Goal: Information Seeking & Learning: Understand process/instructions

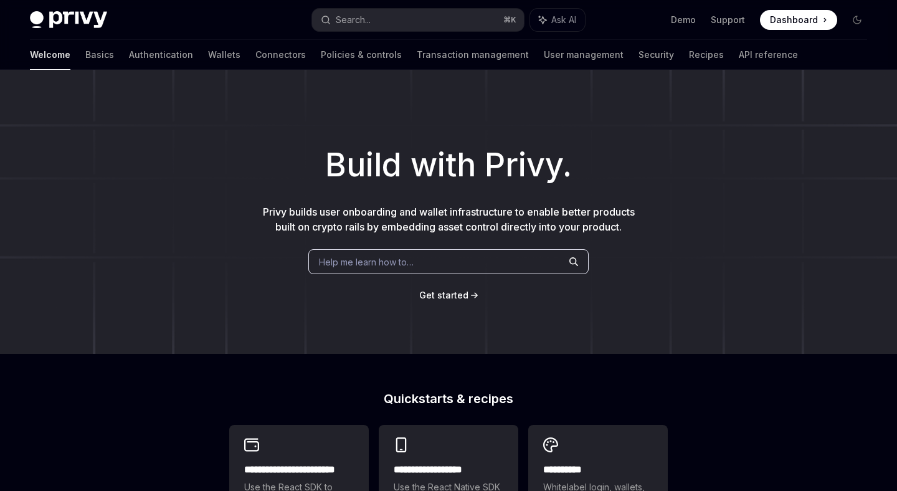
click at [465, 292] on span "Get started" at bounding box center [443, 295] width 49 height 11
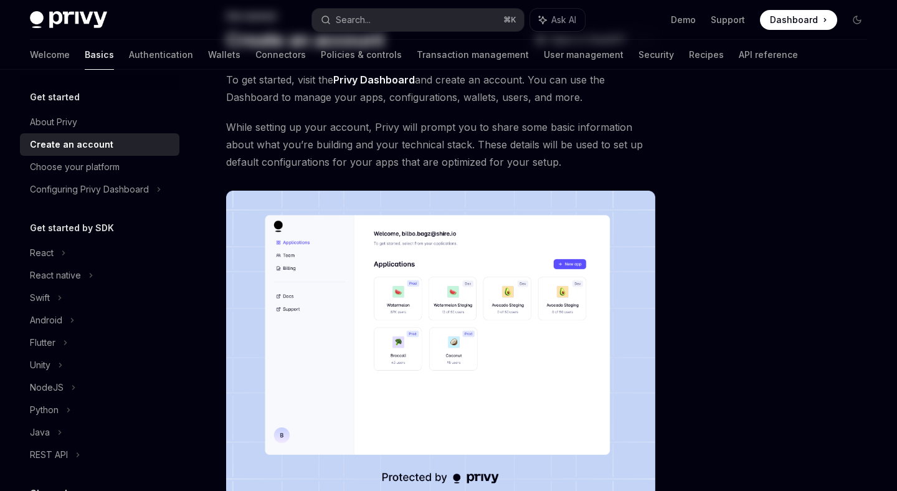
scroll to position [277, 0]
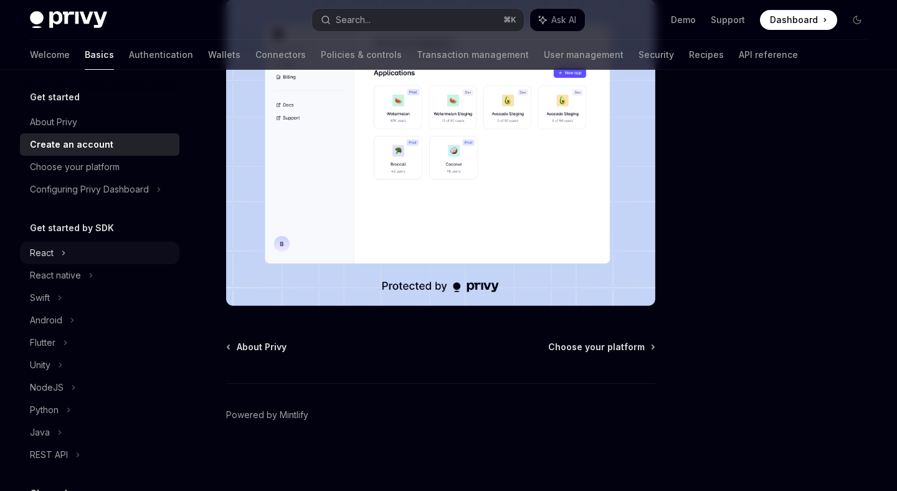
click at [80, 250] on div "React" at bounding box center [99, 253] width 159 height 22
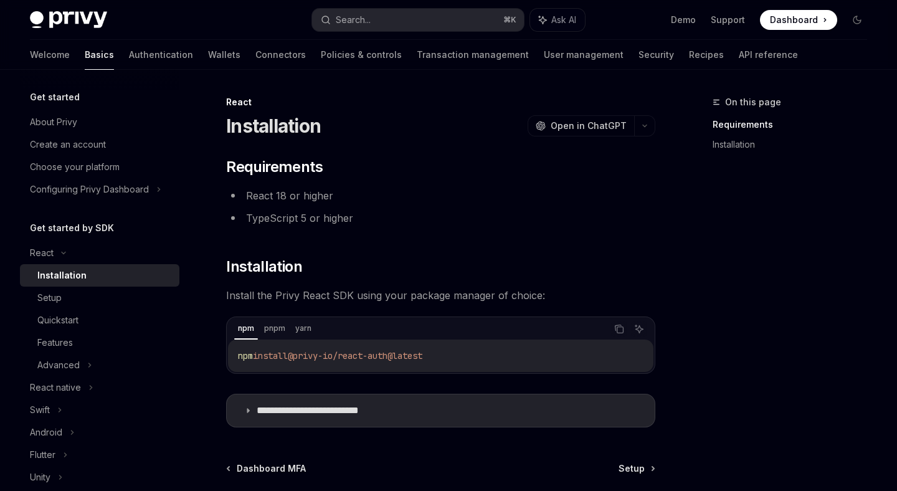
scroll to position [119, 0]
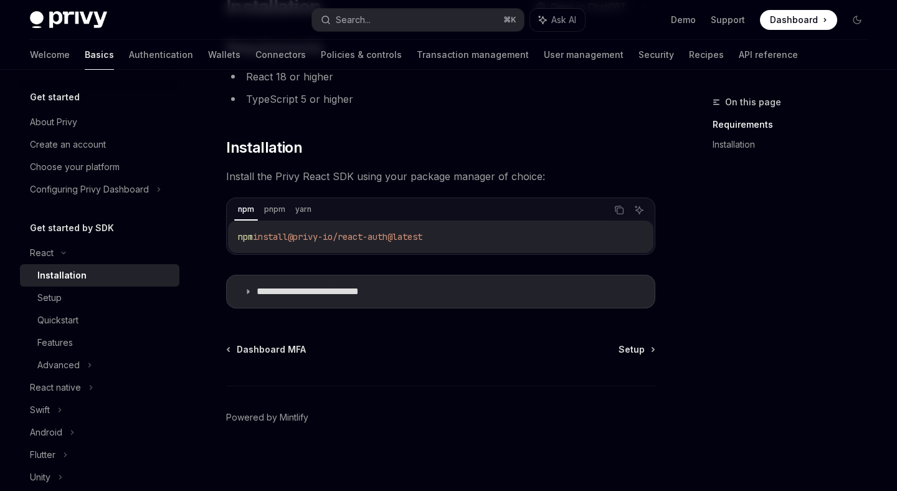
click at [631, 339] on div "**********" at bounding box center [323, 234] width 667 height 517
click at [629, 350] on span "Setup" at bounding box center [631, 349] width 26 height 12
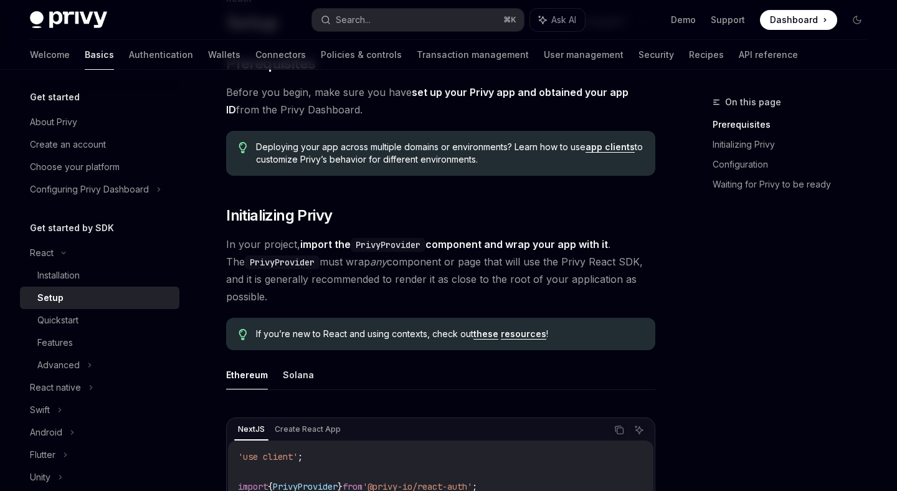
scroll to position [34, 0]
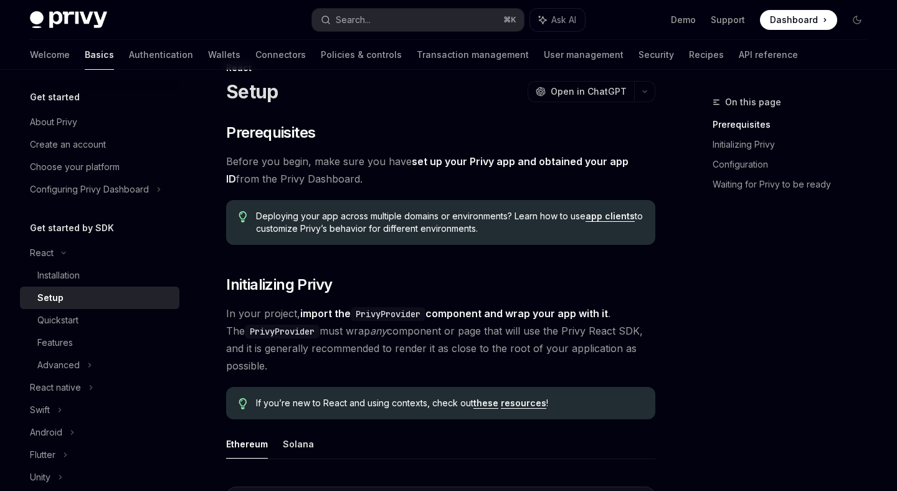
click at [529, 156] on link "set up your Privy app and obtained your app ID" at bounding box center [427, 170] width 402 height 31
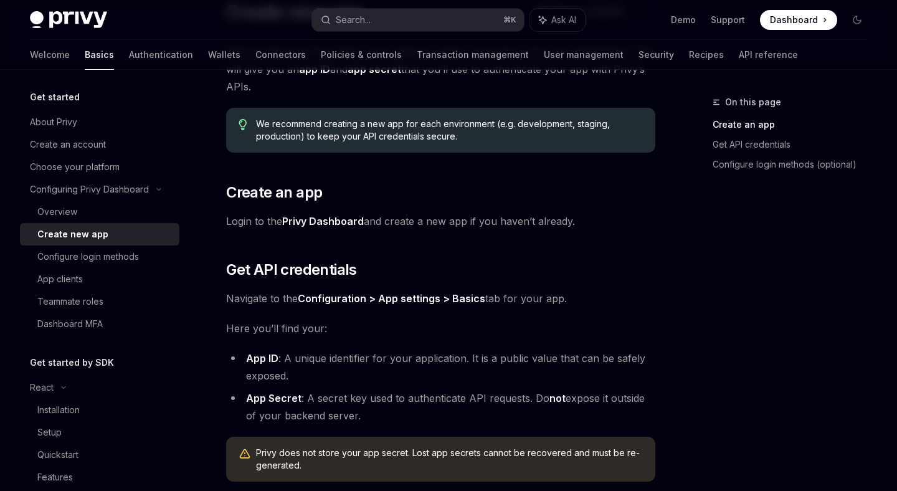
scroll to position [179, 0]
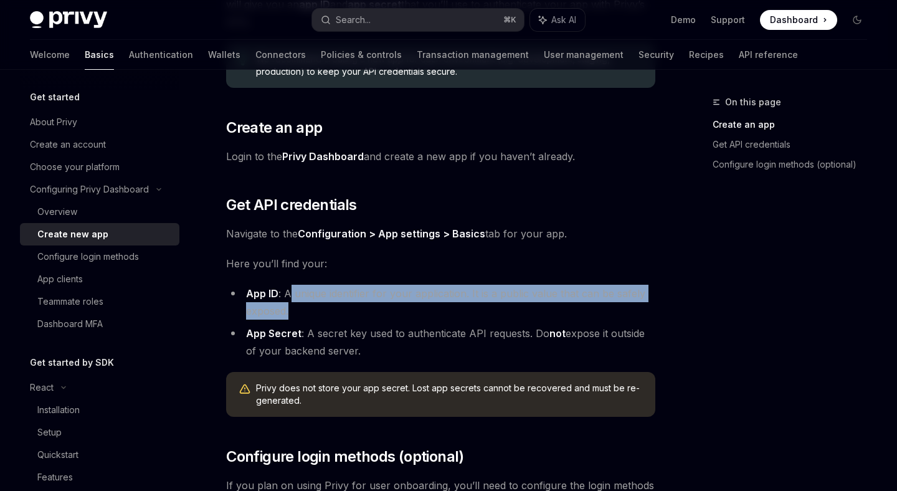
drag, startPoint x: 289, startPoint y: 291, endPoint x: 521, endPoint y: 305, distance: 232.0
click at [521, 305] on li "App ID : A unique identifier for your application. It is a public value that ca…" at bounding box center [440, 302] width 429 height 35
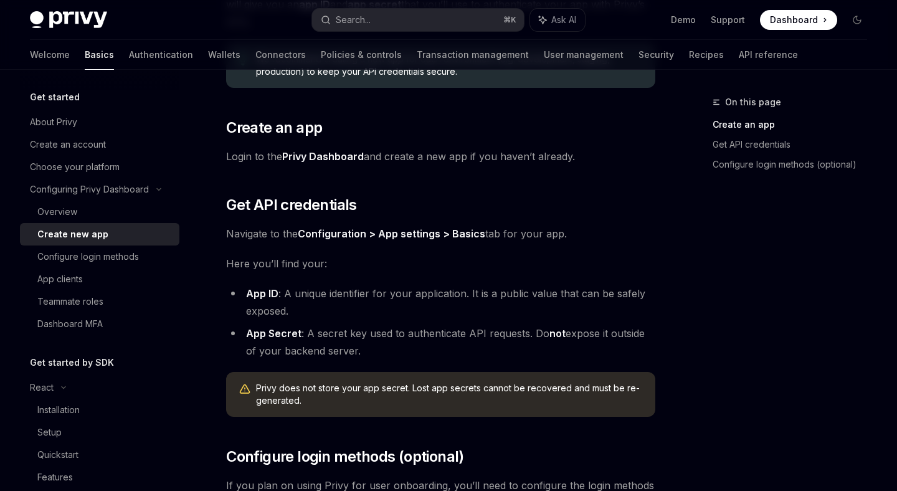
drag, startPoint x: 304, startPoint y: 335, endPoint x: 397, endPoint y: 348, distance: 93.1
click at [397, 348] on li "App Secret : A secret key used to authenticate API requests. Do not expose it o…" at bounding box center [440, 341] width 429 height 35
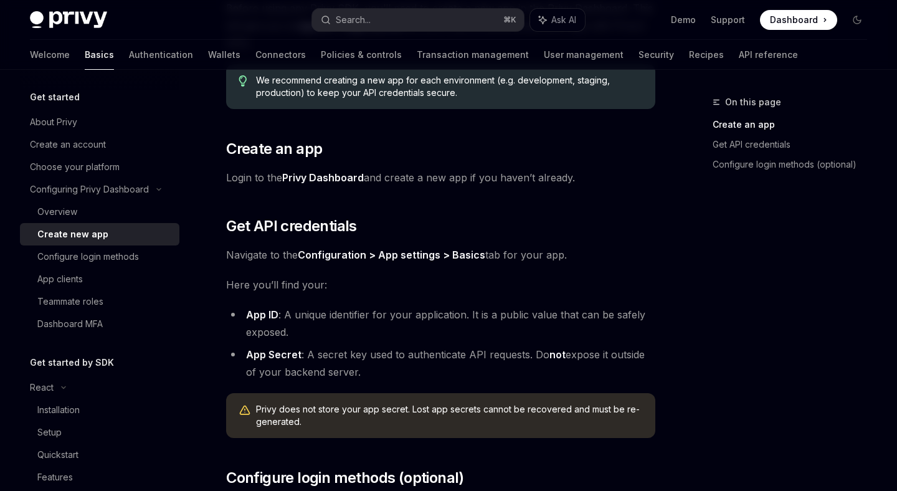
scroll to position [151, 0]
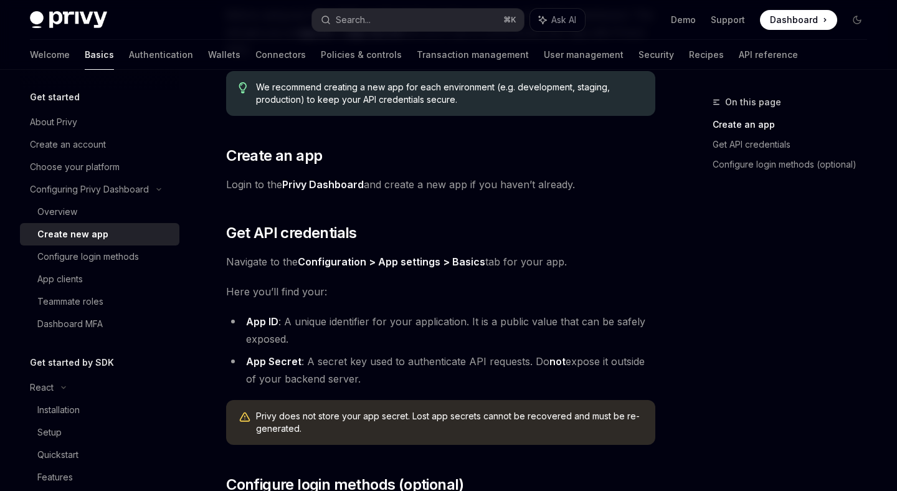
click at [354, 186] on link "Privy Dashboard" at bounding box center [323, 184] width 82 height 13
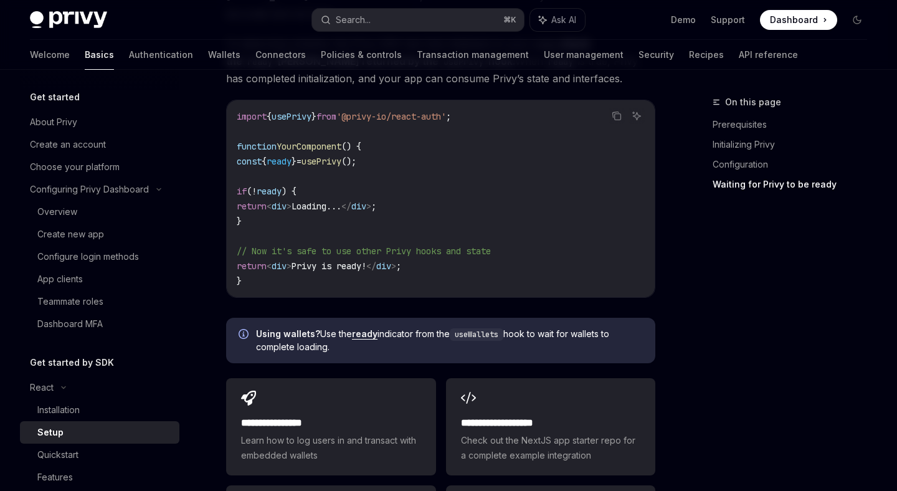
scroll to position [1404, 0]
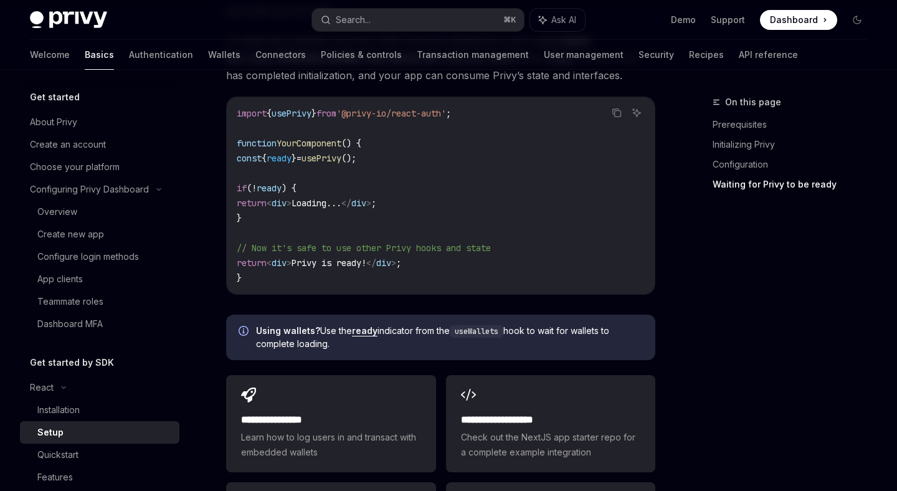
drag, startPoint x: 315, startPoint y: 334, endPoint x: 507, endPoint y: 362, distance: 194.4
click at [507, 360] on div "Using wallets? Use the ready indicator from the useWallets hook to wait for wal…" at bounding box center [440, 336] width 429 height 45
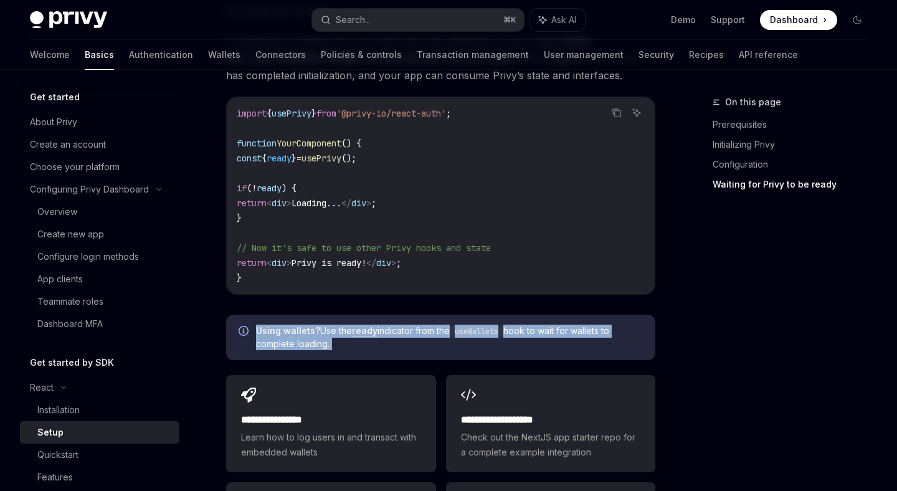
click at [507, 360] on div "Using wallets? Use the ready indicator from the useWallets hook to wait for wal…" at bounding box center [440, 336] width 429 height 45
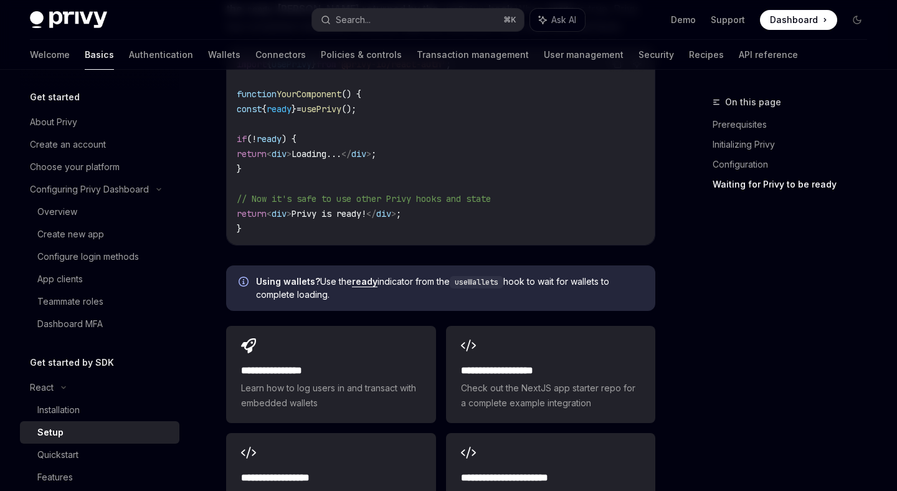
scroll to position [1486, 0]
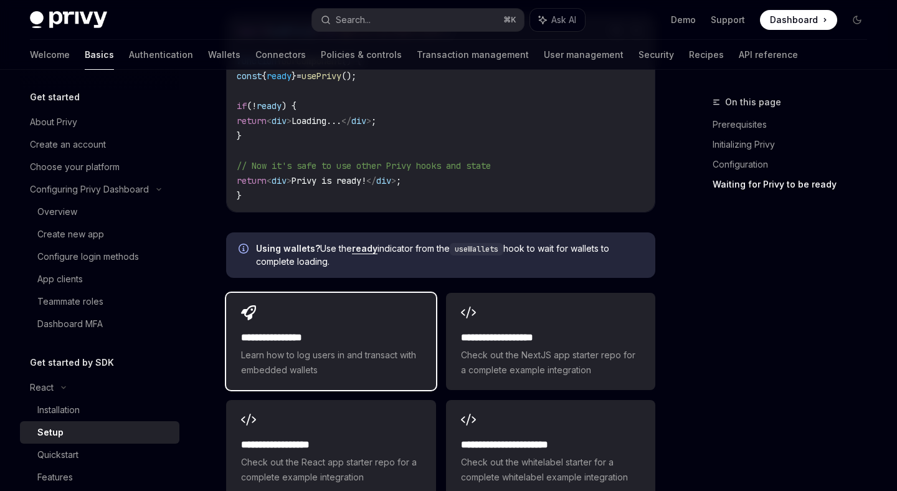
click at [382, 364] on span "Learn how to log users in and transact with embedded wallets" at bounding box center [330, 362] width 179 height 30
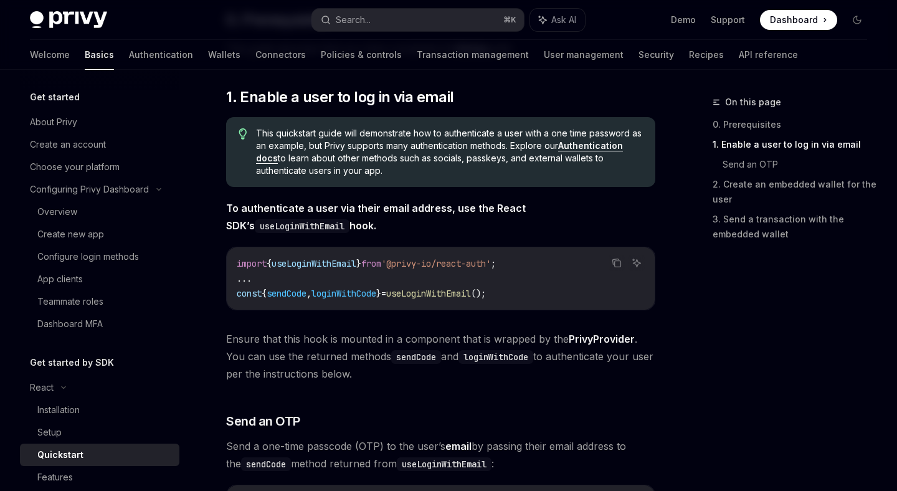
scroll to position [156, 0]
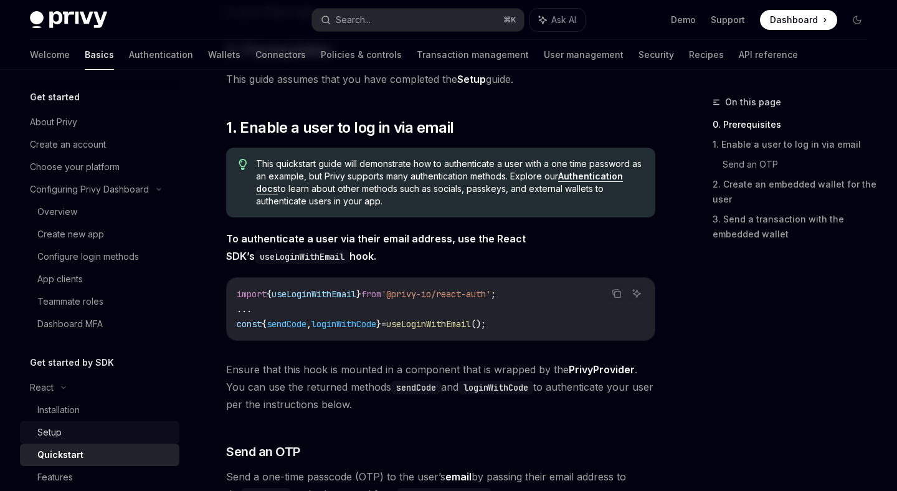
click at [80, 432] on div "Setup" at bounding box center [104, 432] width 134 height 15
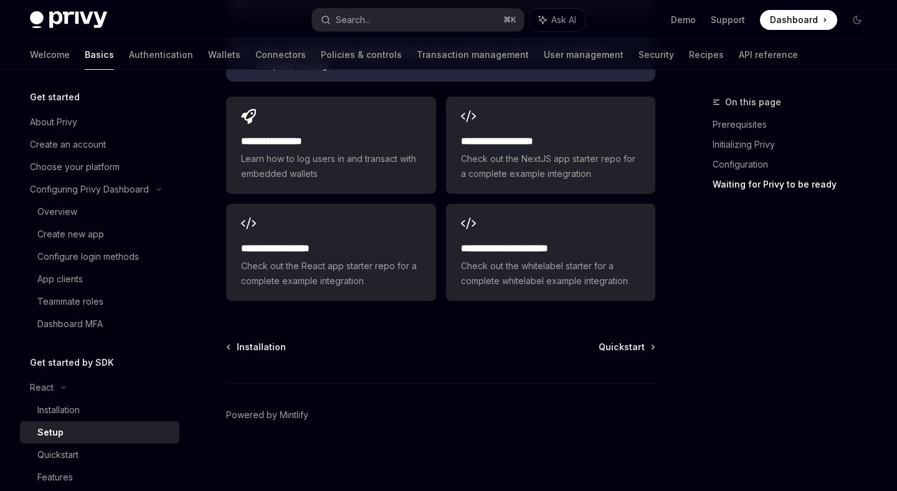
scroll to position [1686, 0]
click at [634, 347] on span "Quickstart" at bounding box center [621, 347] width 46 height 12
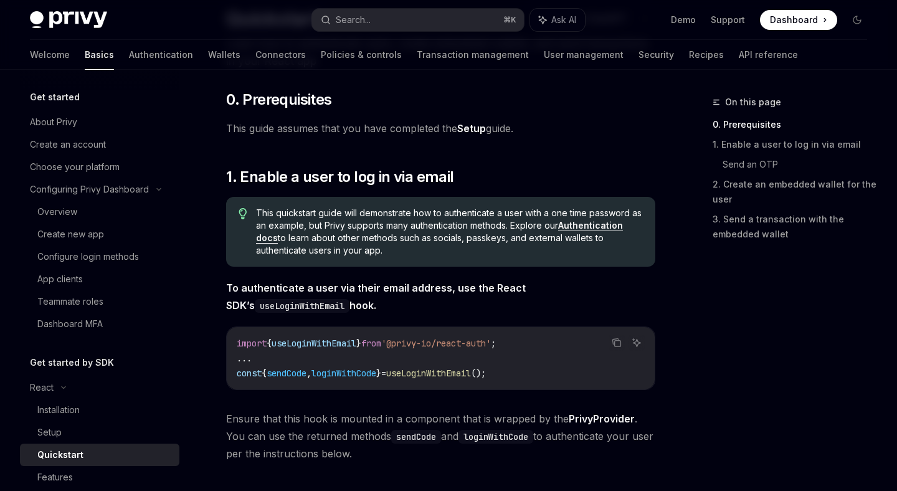
scroll to position [141, 0]
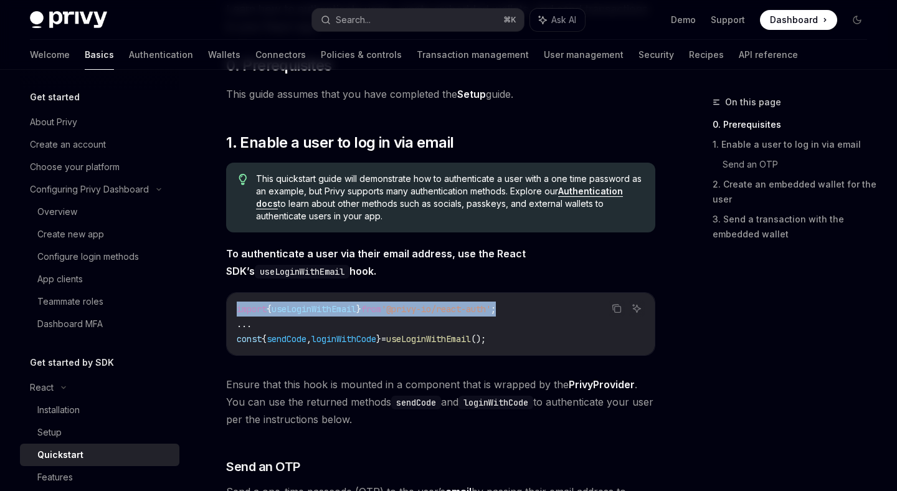
drag, startPoint x: 232, startPoint y: 305, endPoint x: 606, endPoint y: 311, distance: 374.3
click at [606, 311] on div "import { useLoginWithEmail } from '@privy-io/react-auth' ; ... const { sendCode…" at bounding box center [441, 324] width 428 height 62
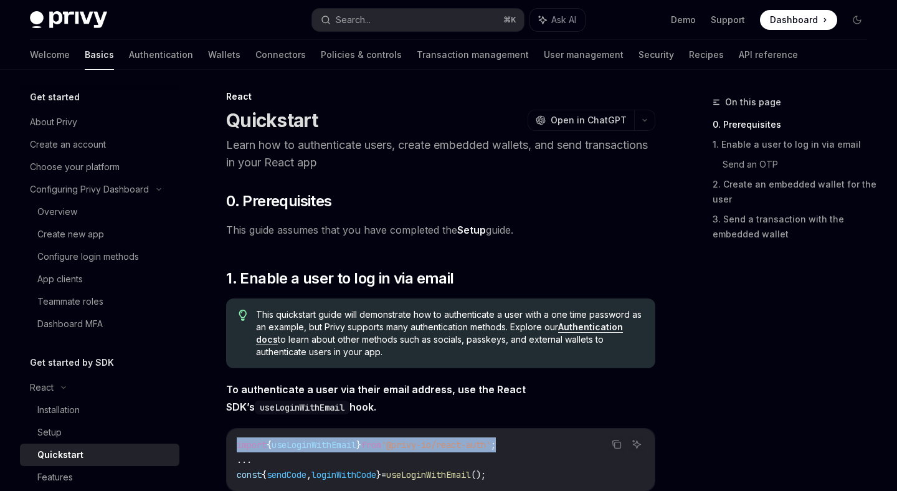
scroll to position [0, 0]
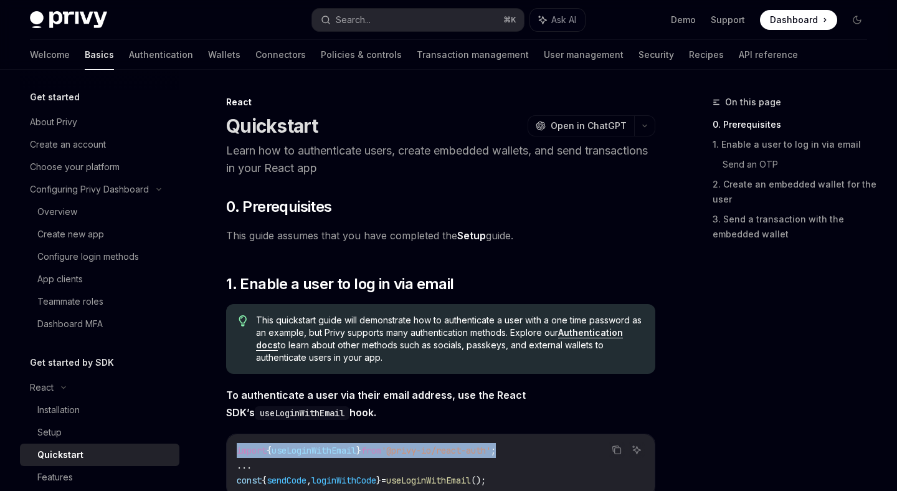
click at [389, 163] on p "Learn how to authenticate users, create embedded wallets, and send transactions…" at bounding box center [440, 159] width 429 height 35
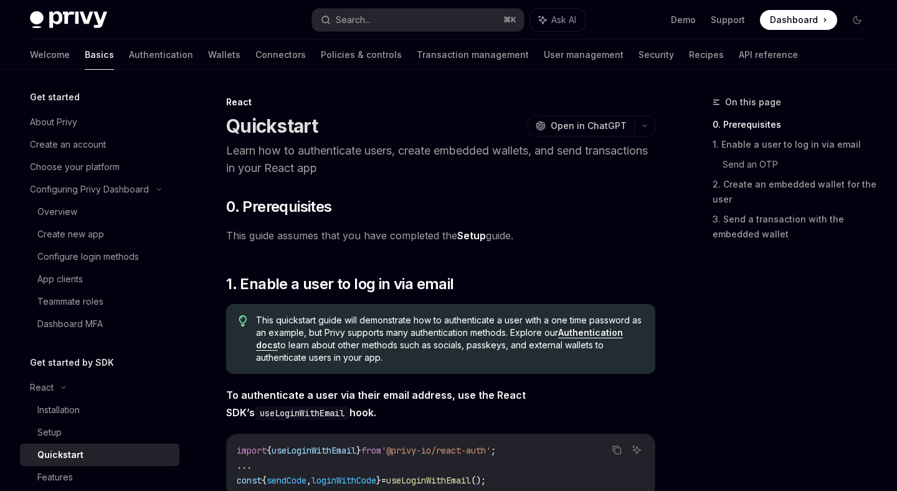
click at [389, 163] on p "Learn how to authenticate users, create embedded wallets, and send transactions…" at bounding box center [440, 159] width 429 height 35
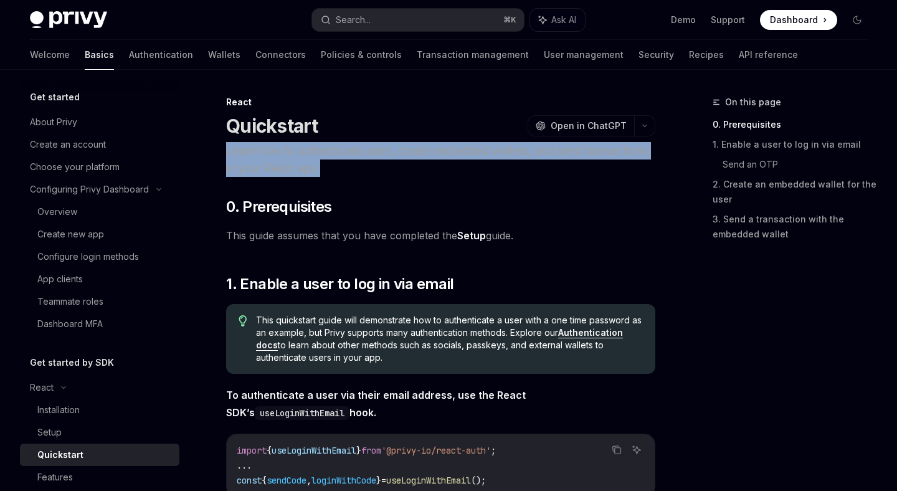
click at [389, 163] on p "Learn how to authenticate users, create embedded wallets, and send transactions…" at bounding box center [440, 159] width 429 height 35
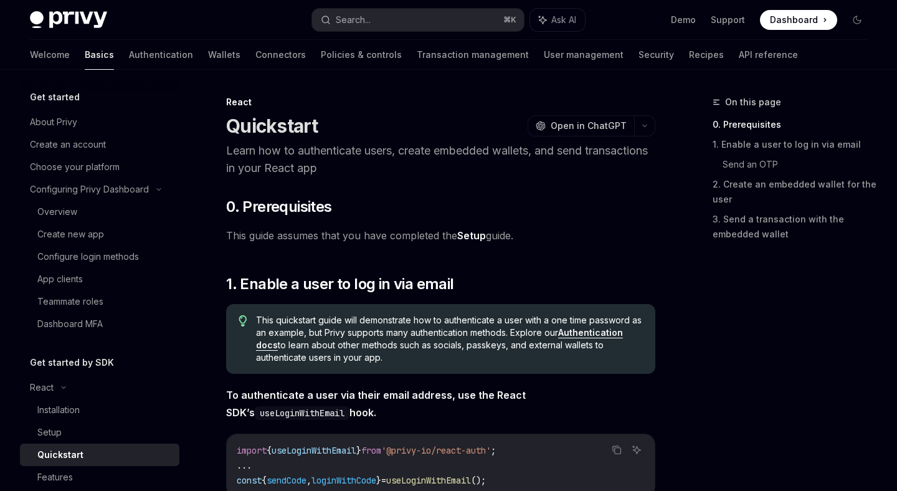
click at [389, 163] on p "Learn how to authenticate users, create embedded wallets, and send transactions…" at bounding box center [440, 159] width 429 height 35
drag, startPoint x: 225, startPoint y: 236, endPoint x: 523, endPoint y: 243, distance: 297.7
click at [523, 243] on span "This guide assumes that you have completed the Setup guide." at bounding box center [440, 235] width 429 height 17
click at [465, 230] on link "Setup" at bounding box center [471, 235] width 29 height 13
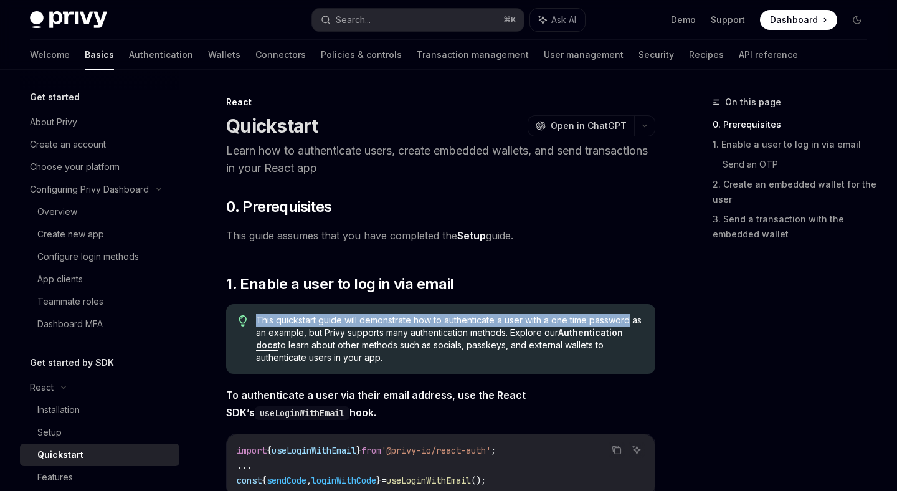
drag, startPoint x: 252, startPoint y: 319, endPoint x: 633, endPoint y: 314, distance: 380.5
click at [633, 314] on div "This quickstart guide will demonstrate how to authenticate a user with a one ti…" at bounding box center [440, 339] width 429 height 70
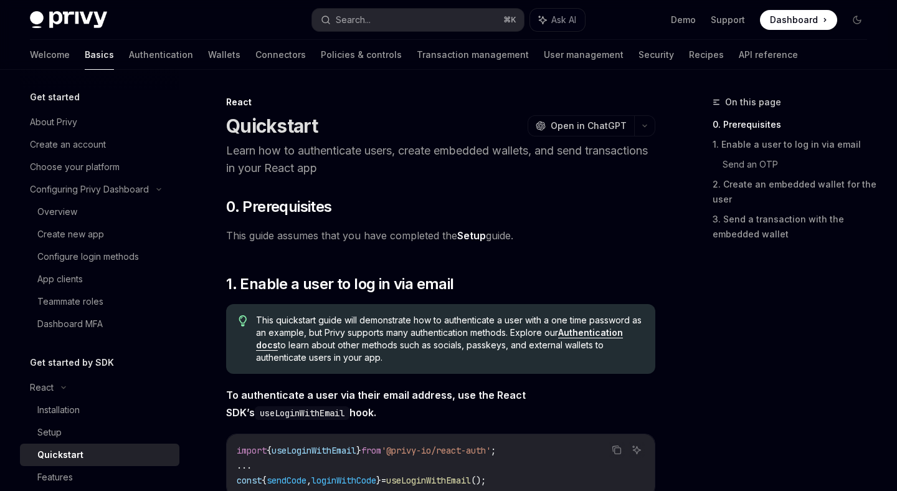
drag, startPoint x: 318, startPoint y: 333, endPoint x: 515, endPoint y: 329, distance: 196.8
click at [515, 329] on span "This quickstart guide will demonstrate how to authenticate a user with a one ti…" at bounding box center [449, 339] width 387 height 50
drag, startPoint x: 527, startPoint y: 331, endPoint x: 570, endPoint y: 369, distance: 57.3
click at [570, 369] on div "This quickstart guide will demonstrate how to authenticate a user with a one ti…" at bounding box center [440, 339] width 429 height 70
click at [630, 346] on span "This quickstart guide will demonstrate how to authenticate a user with a one ti…" at bounding box center [449, 339] width 387 height 50
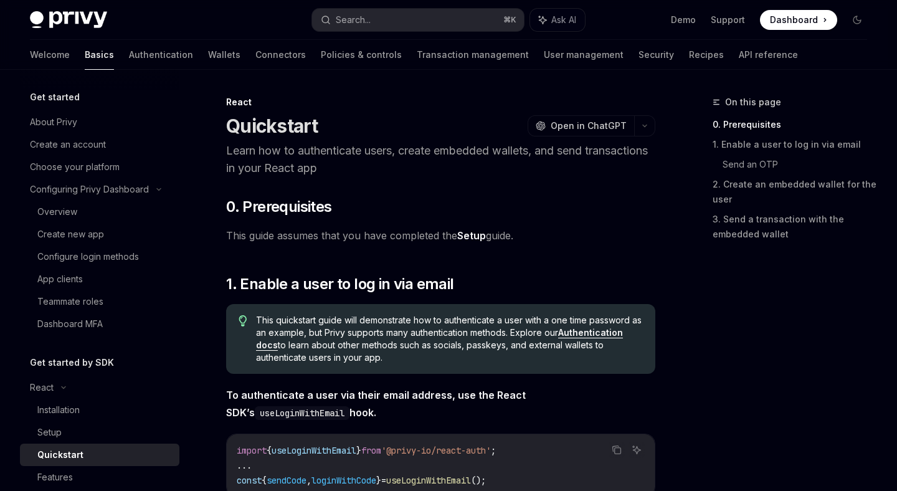
click at [623, 334] on link "Authentication docs" at bounding box center [439, 339] width 367 height 24
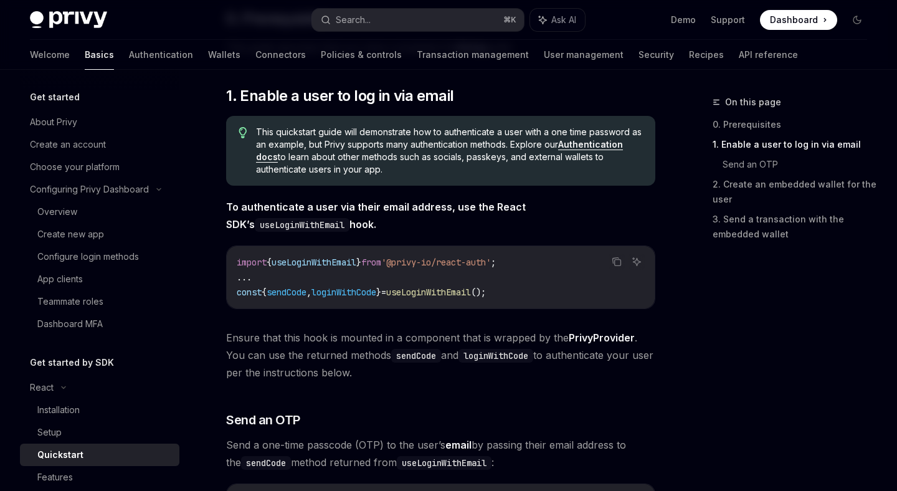
scroll to position [189, 0]
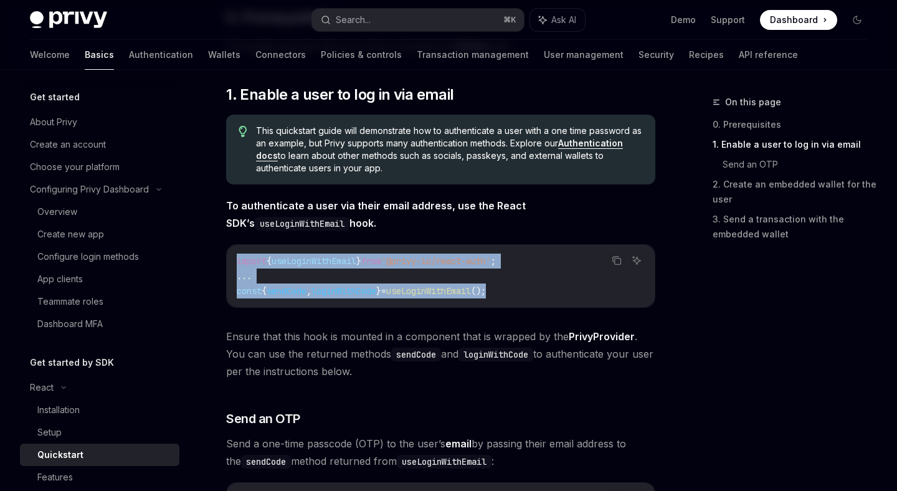
drag, startPoint x: 235, startPoint y: 250, endPoint x: 555, endPoint y: 289, distance: 323.0
click at [555, 289] on div "import { useLoginWithEmail } from '@privy-io/react-auth' ; ... const { sendCode…" at bounding box center [441, 276] width 428 height 62
click at [555, 289] on code "import { useLoginWithEmail } from '@privy-io/react-auth' ; ... const { sendCode…" at bounding box center [441, 275] width 408 height 45
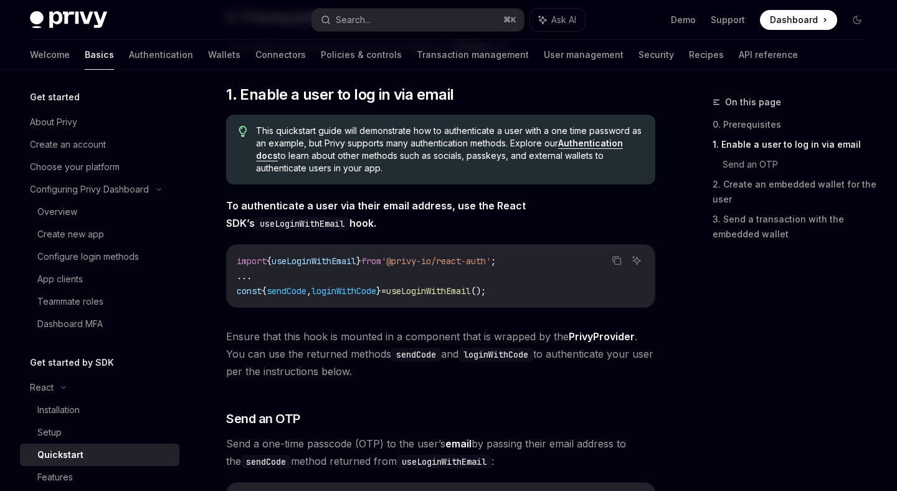
click at [555, 289] on code "import { useLoginWithEmail } from '@privy-io/react-auth' ; ... const { sendCode…" at bounding box center [441, 275] width 408 height 45
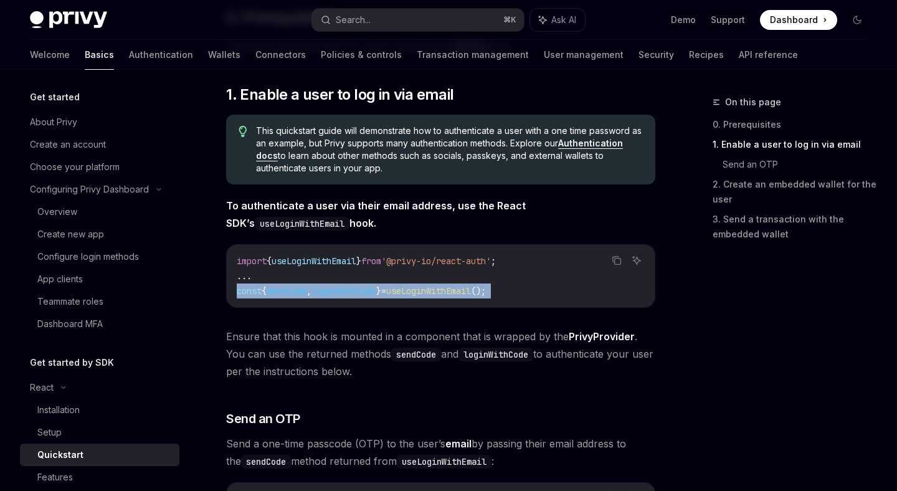
click at [555, 289] on code "import { useLoginWithEmail } from '@privy-io/react-auth' ; ... const { sendCode…" at bounding box center [441, 275] width 408 height 45
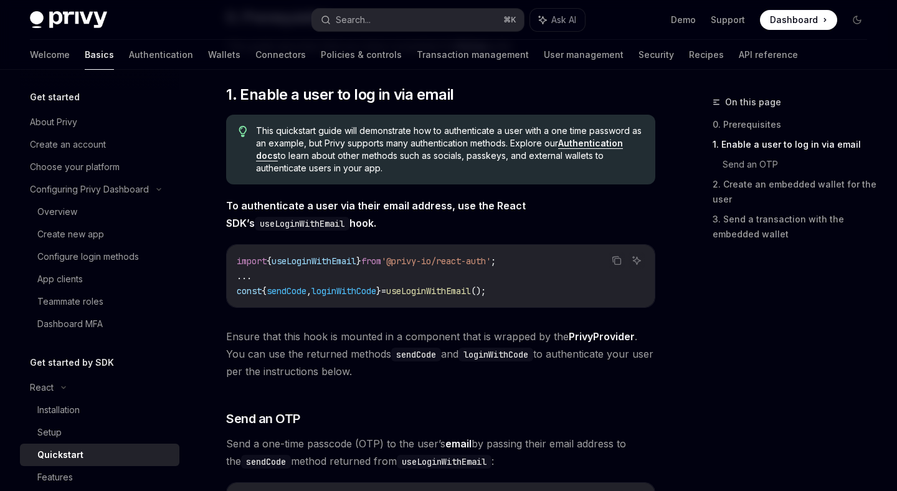
click at [555, 289] on code "import { useLoginWithEmail } from '@privy-io/react-auth' ; ... const { sendCode…" at bounding box center [441, 275] width 408 height 45
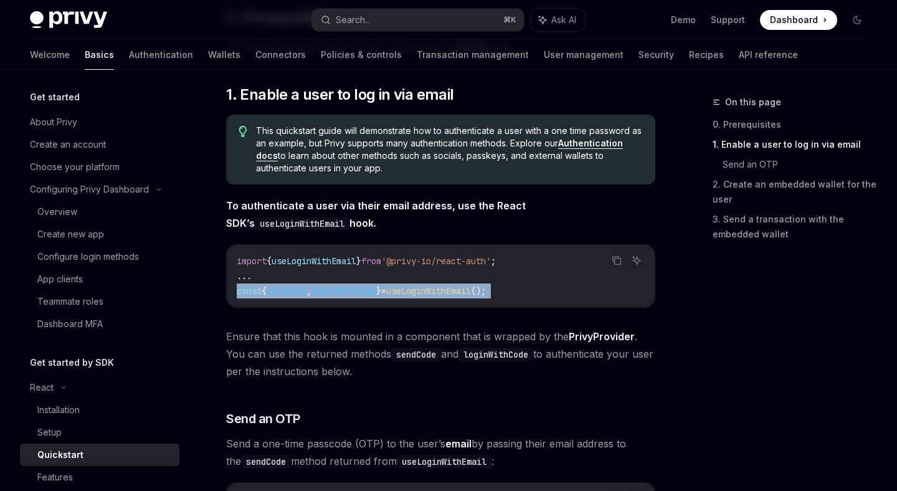
click at [555, 289] on code "import { useLoginWithEmail } from '@privy-io/react-auth' ; ... const { sendCode…" at bounding box center [441, 275] width 408 height 45
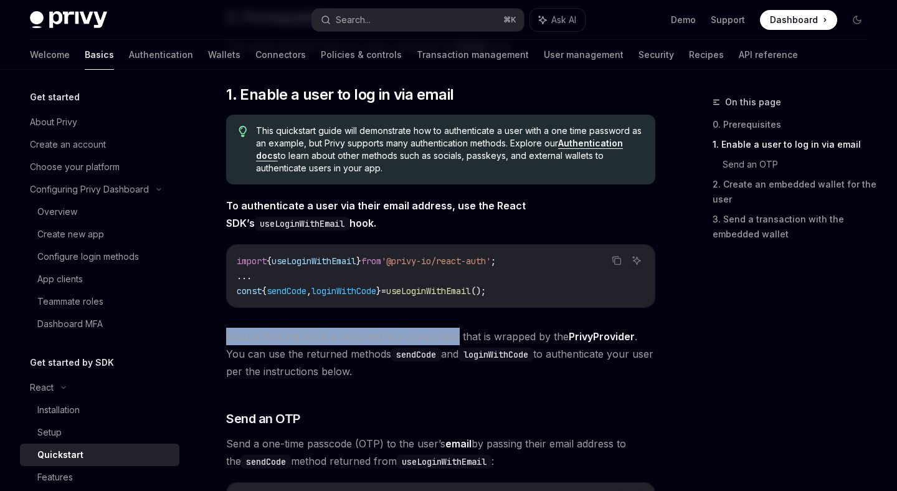
drag, startPoint x: 229, startPoint y: 336, endPoint x: 456, endPoint y: 335, distance: 227.3
click at [456, 335] on span "Ensure that this hook is mounted in a component that is wrapped by the PrivyPro…" at bounding box center [440, 354] width 429 height 52
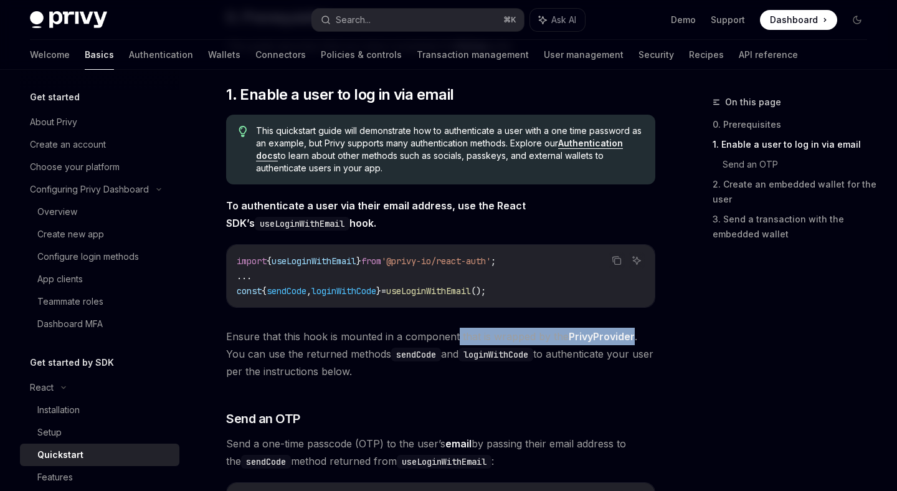
drag, startPoint x: 456, startPoint y: 335, endPoint x: 625, endPoint y: 335, distance: 168.7
click at [625, 335] on span "Ensure that this hook is mounted in a component that is wrapped by the PrivyPro…" at bounding box center [440, 354] width 429 height 52
drag, startPoint x: 639, startPoint y: 335, endPoint x: 670, endPoint y: 336, distance: 30.5
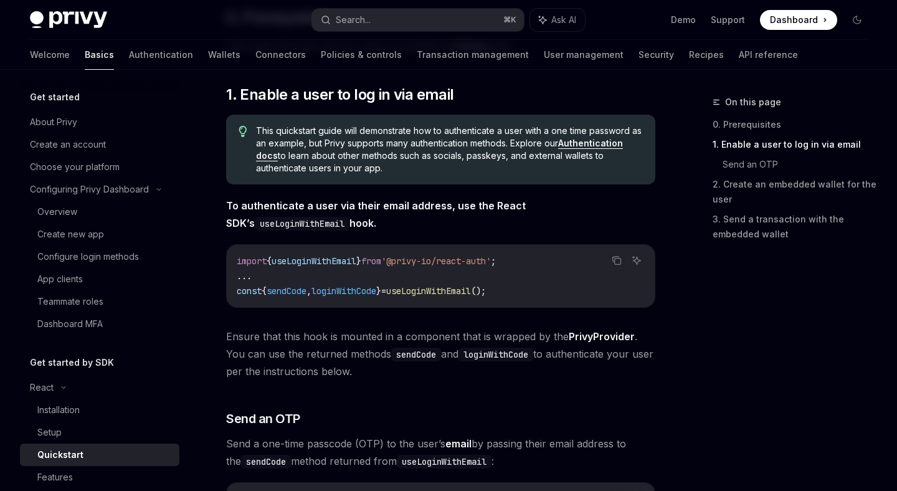
click at [409, 358] on code "sendCode" at bounding box center [416, 354] width 50 height 14
click at [488, 353] on code "loginWithCode" at bounding box center [495, 354] width 75 height 14
click at [533, 354] on span "Ensure that this hook is mounted in a component that is wrapped by the PrivyPro…" at bounding box center [440, 354] width 429 height 52
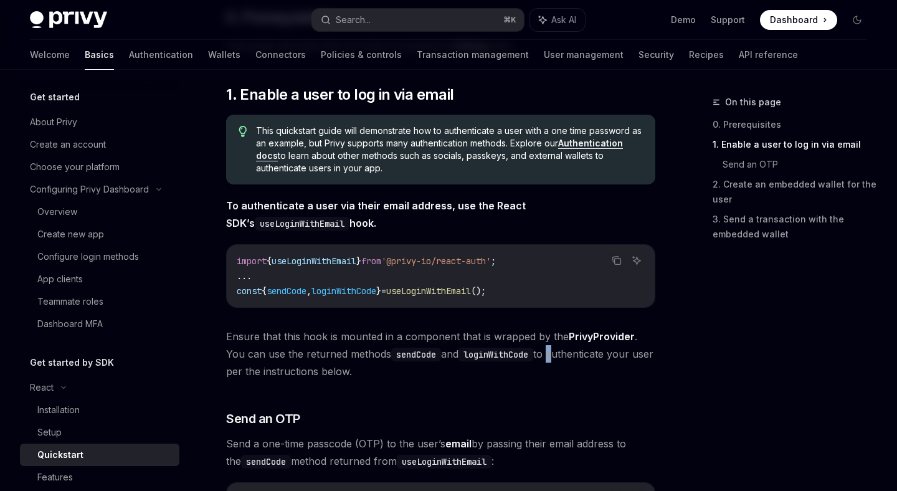
click at [533, 354] on span "Ensure that this hook is mounted in a component that is wrapped by the PrivyPro…" at bounding box center [440, 354] width 429 height 52
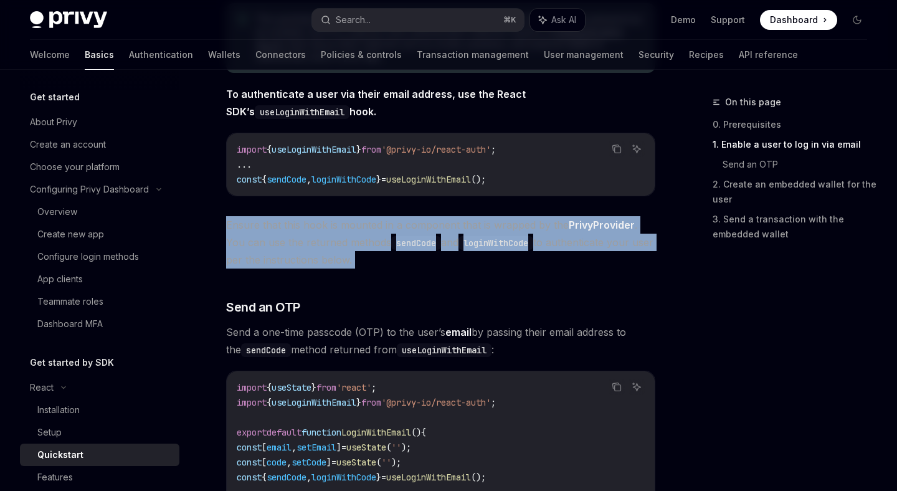
scroll to position [341, 0]
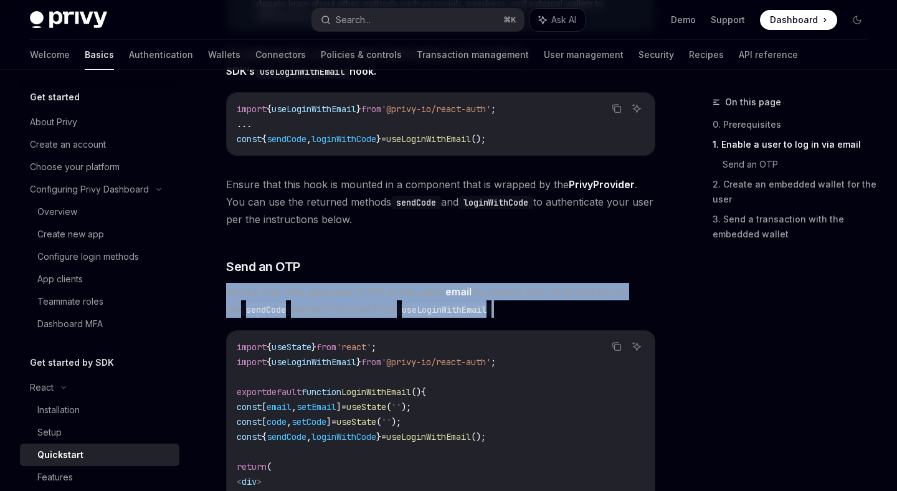
drag, startPoint x: 225, startPoint y: 294, endPoint x: 608, endPoint y: 304, distance: 383.1
click at [608, 304] on span "Send a one-time passcode (OTP) to the user’s email by passing their email addre…" at bounding box center [440, 300] width 429 height 35
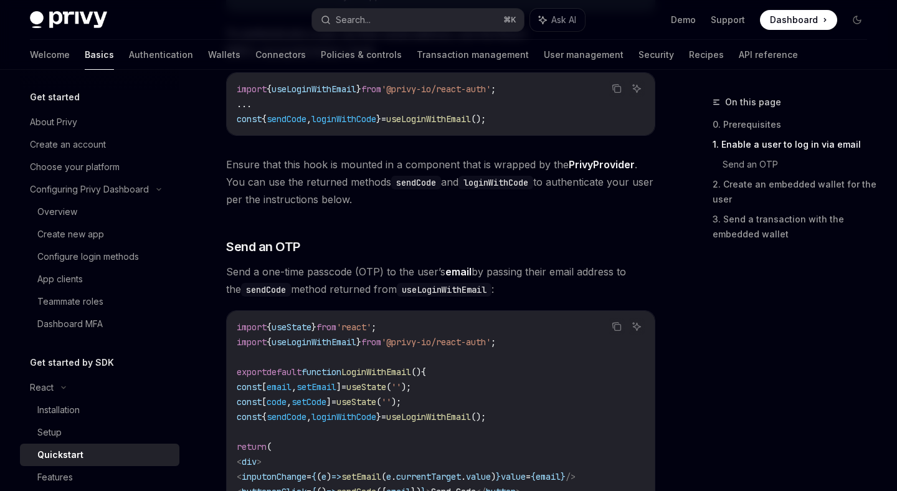
scroll to position [366, 0]
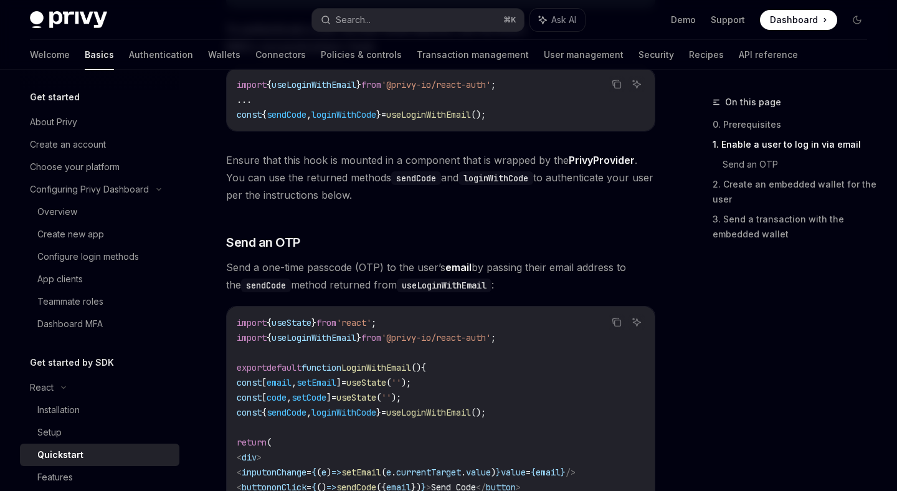
click at [433, 287] on code "useLoginWithEmail" at bounding box center [444, 285] width 95 height 14
click at [354, 341] on span "useLoginWithEmail" at bounding box center [313, 337] width 85 height 11
click at [301, 327] on span "useState" at bounding box center [291, 322] width 40 height 11
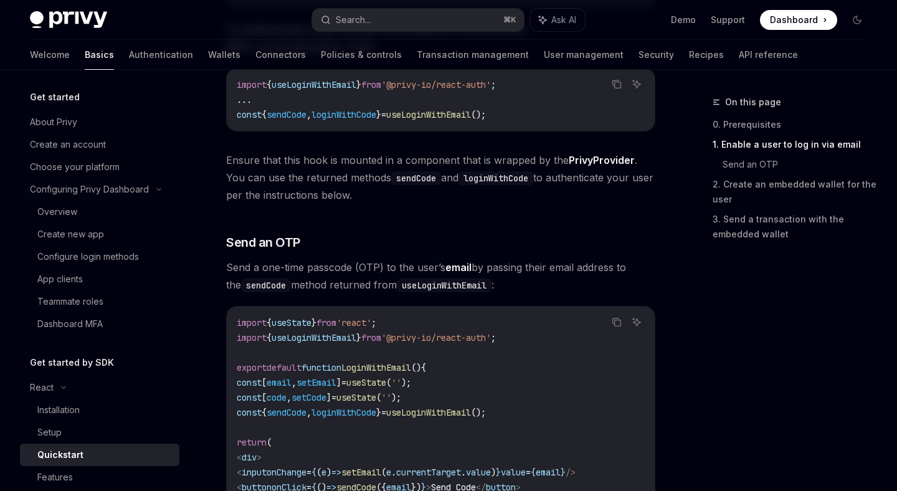
click at [301, 327] on span "useState" at bounding box center [291, 322] width 40 height 11
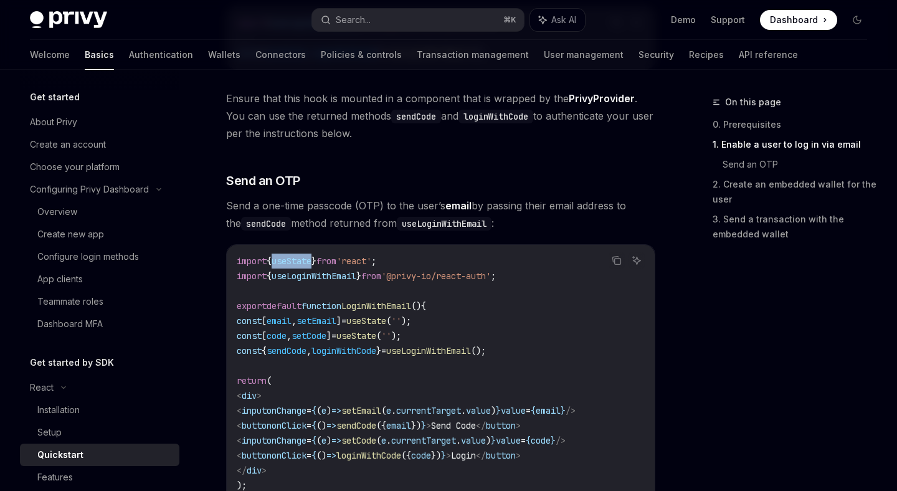
scroll to position [429, 0]
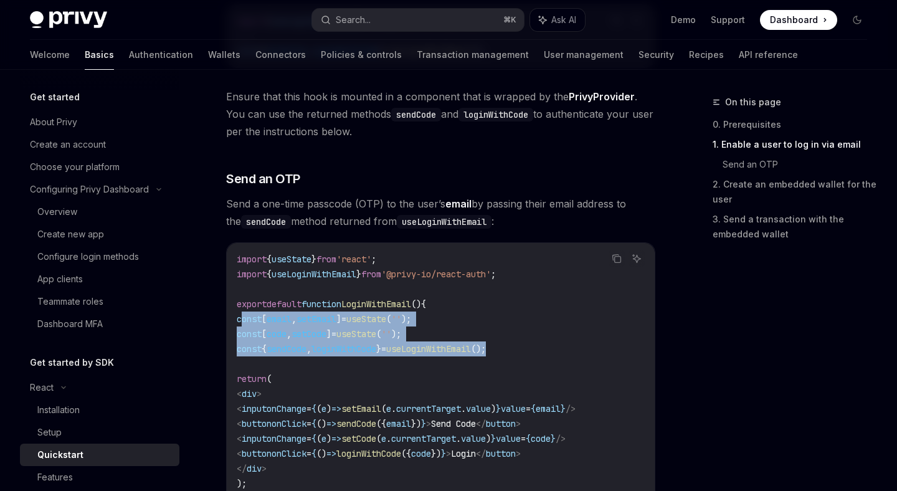
drag, startPoint x: 255, startPoint y: 320, endPoint x: 590, endPoint y: 354, distance: 337.3
click at [590, 354] on code "import { useState } from 'react' ; import { useLoginWithEmail } from '@privy-io…" at bounding box center [441, 379] width 408 height 254
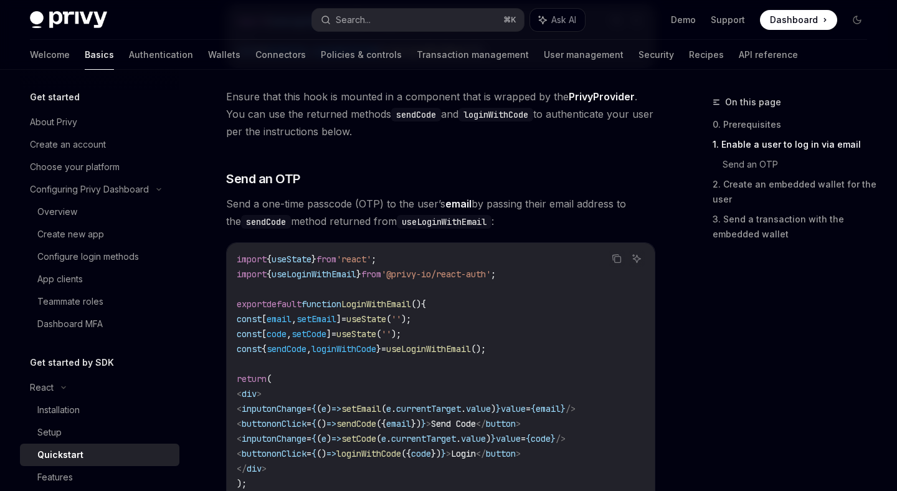
click at [590, 354] on code "import { useState } from 'react' ; import { useLoginWithEmail } from '@privy-io…" at bounding box center [441, 379] width 408 height 254
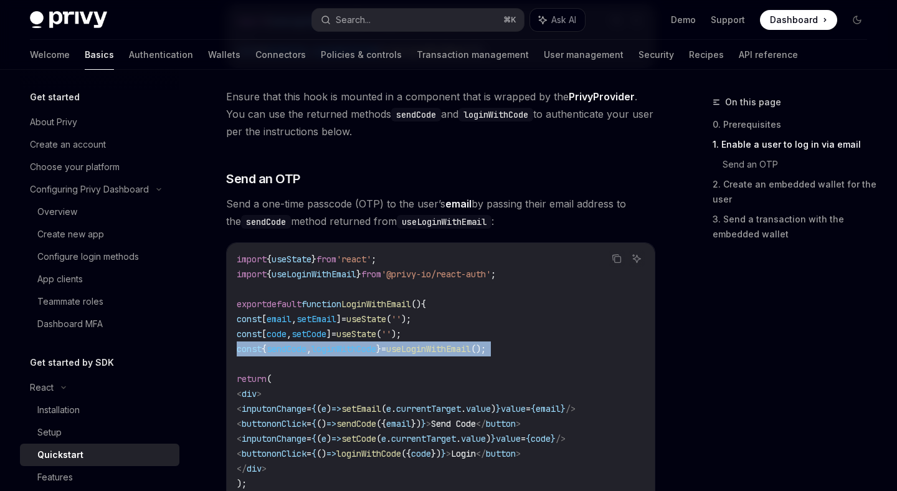
click at [590, 354] on code "import { useState } from 'react' ; import { useLoginWithEmail } from '@privy-io…" at bounding box center [441, 379] width 408 height 254
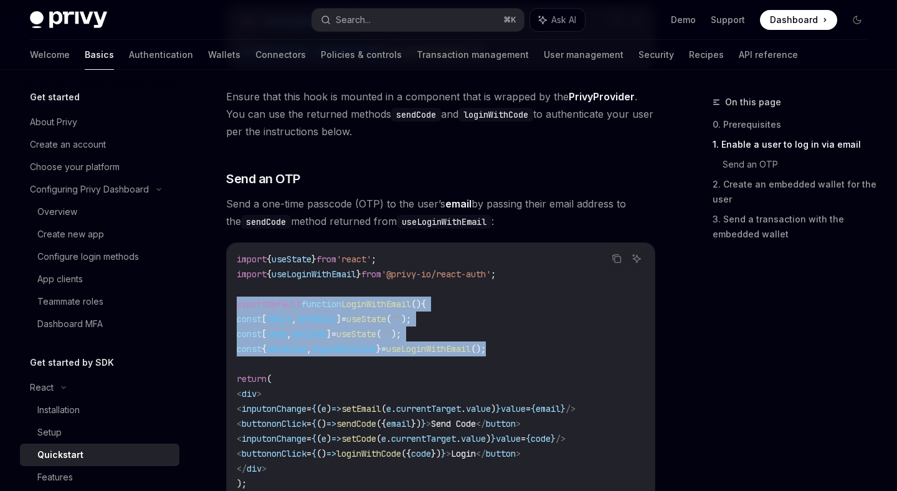
drag, startPoint x: 590, startPoint y: 354, endPoint x: 233, endPoint y: 304, distance: 360.2
click at [233, 304] on div "import { useState } from 'react' ; import { useLoginWithEmail } from '@privy-io…" at bounding box center [441, 378] width 428 height 271
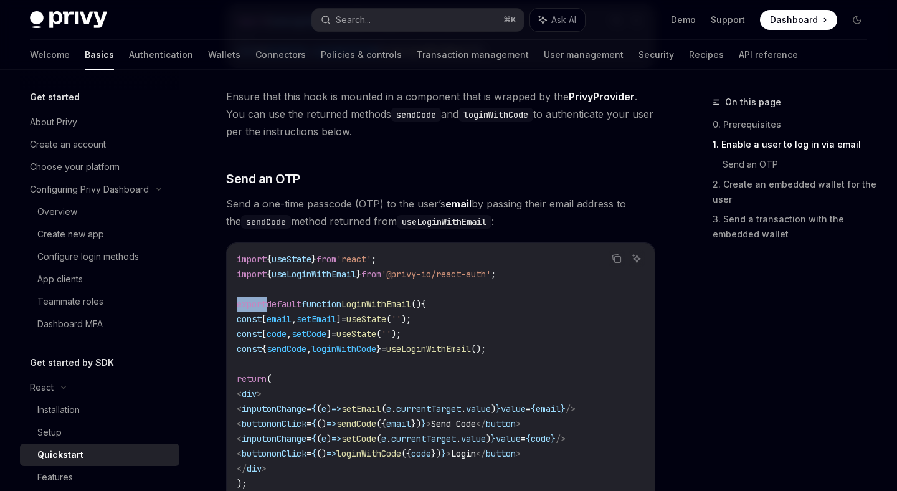
click at [233, 304] on div "import { useState } from 'react' ; import { useLoginWithEmail } from '@privy-io…" at bounding box center [441, 378] width 428 height 271
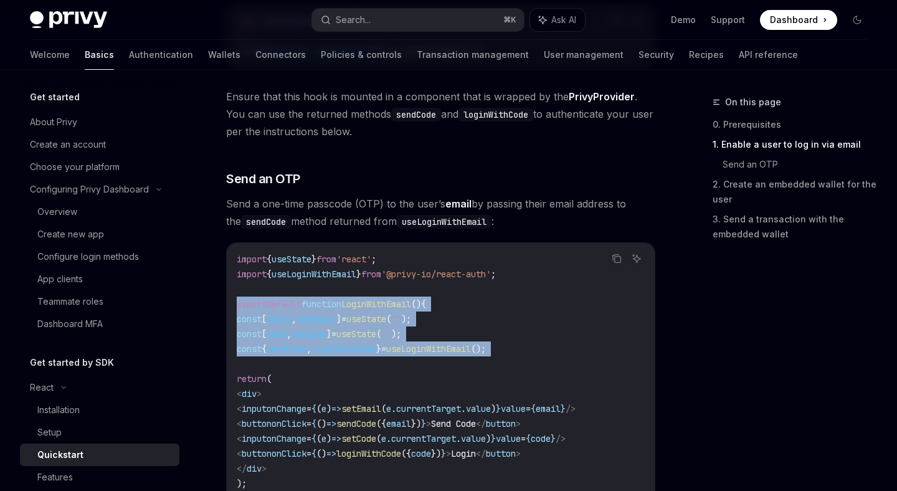
drag, startPoint x: 233, startPoint y: 304, endPoint x: 548, endPoint y: 354, distance: 318.5
click at [548, 354] on div "import { useState } from 'react' ; import { useLoginWithEmail } from '@privy-io…" at bounding box center [441, 378] width 428 height 271
click at [547, 354] on code "import { useState } from 'react' ; import { useLoginWithEmail } from '@privy-io…" at bounding box center [441, 379] width 408 height 254
drag, startPoint x: 546, startPoint y: 353, endPoint x: 233, endPoint y: 325, distance: 313.8
click at [234, 325] on div "import { useState } from 'react' ; import { useLoginWithEmail } from '@privy-io…" at bounding box center [441, 378] width 428 height 271
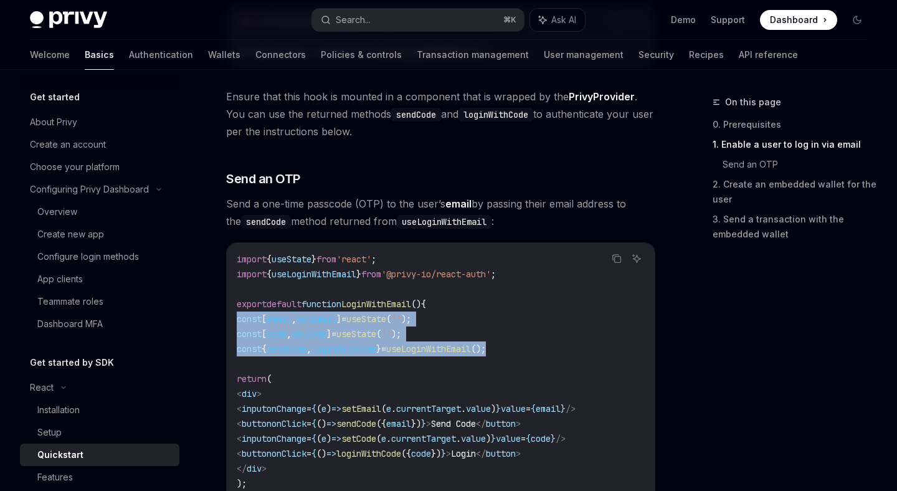
copy code "const [ email , setEmail ] = useState ( '' ); const [ code , setCode ] = useSta…"
click at [311, 344] on span "," at bounding box center [308, 348] width 5 height 11
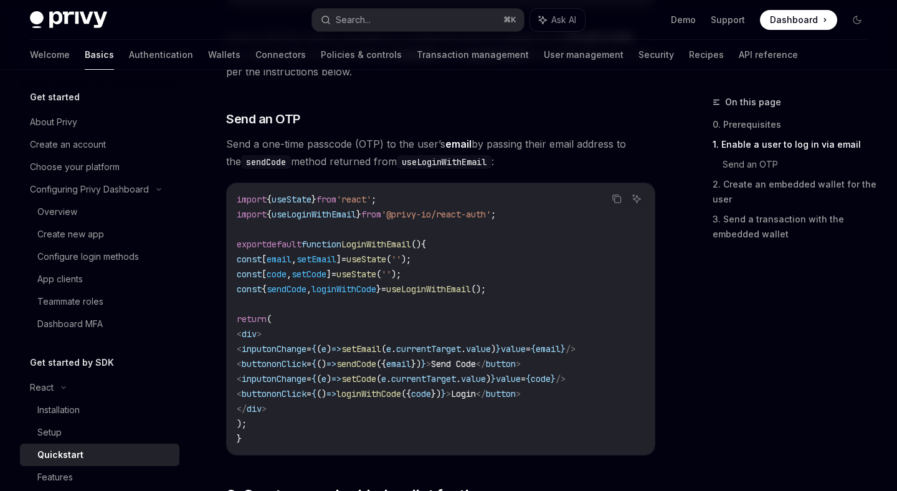
scroll to position [0, 25]
drag, startPoint x: 265, startPoint y: 352, endPoint x: 666, endPoint y: 349, distance: 401.6
click at [666, 349] on div "On this page 0. Prerequisites 1. Enable a user to log in via email Send an OTP …" at bounding box center [448, 447] width 857 height 1732
click at [598, 355] on code "import { useState } from 'react' ; import { useLoginWithEmail } from '@privy-io…" at bounding box center [441, 319] width 408 height 254
click at [560, 352] on span "email" at bounding box center [547, 348] width 25 height 11
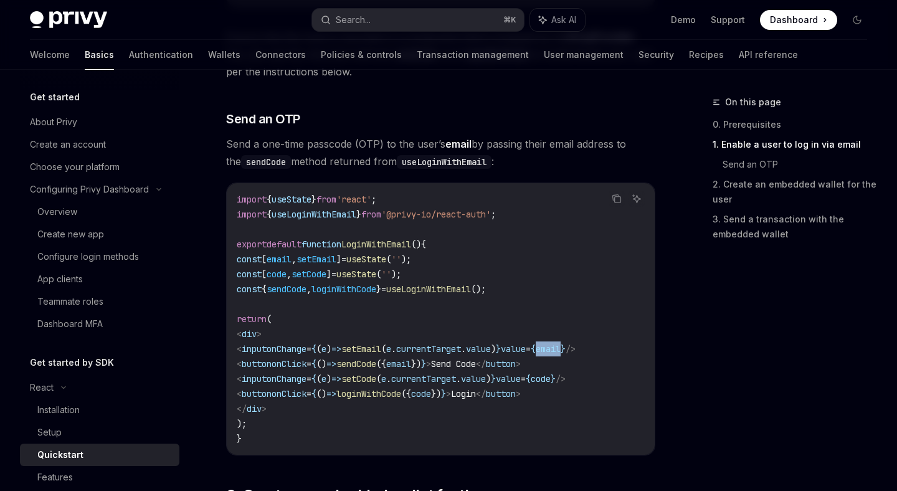
click at [560, 352] on span "email" at bounding box center [547, 348] width 25 height 11
click at [592, 357] on code "import { useState } from 'react' ; import { useLoginWithEmail } from '@privy-io…" at bounding box center [441, 319] width 408 height 254
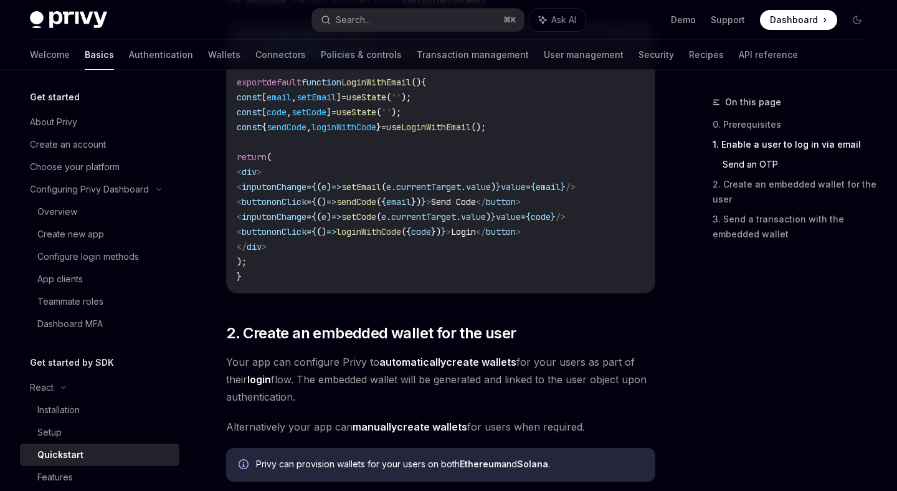
scroll to position [658, 0]
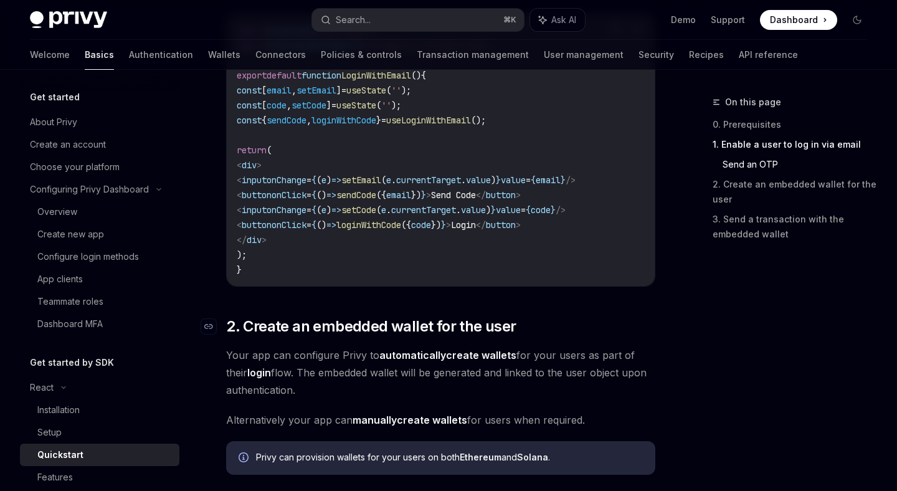
click at [468, 327] on span "2. Create an embedded wallet for the user" at bounding box center [371, 326] width 290 height 20
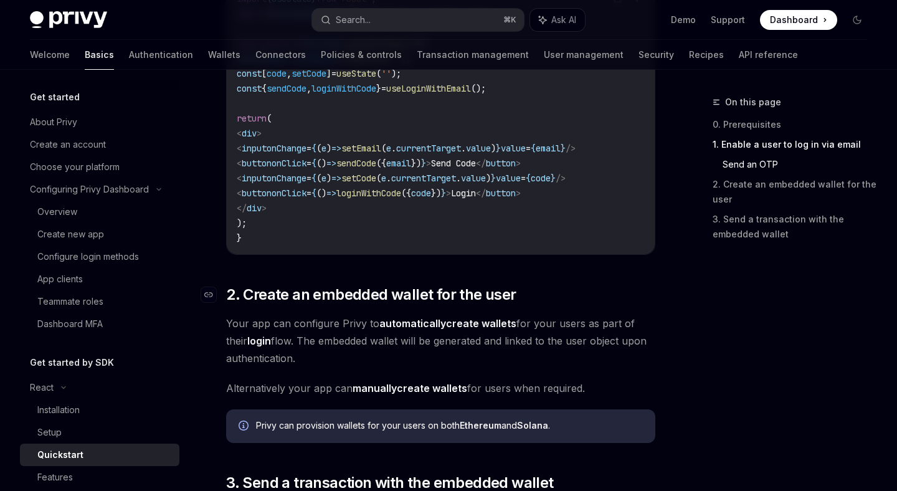
click at [468, 327] on div "​ 0. Prerequisites This guide assumes that you have completed the Setup guide. …" at bounding box center [440, 217] width 429 height 1420
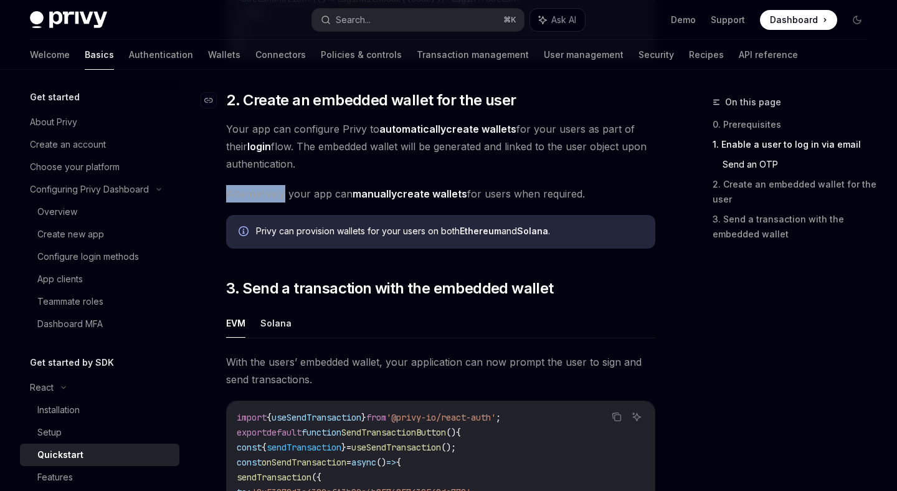
click at [468, 327] on ul "EVM Solana" at bounding box center [440, 323] width 429 height 30
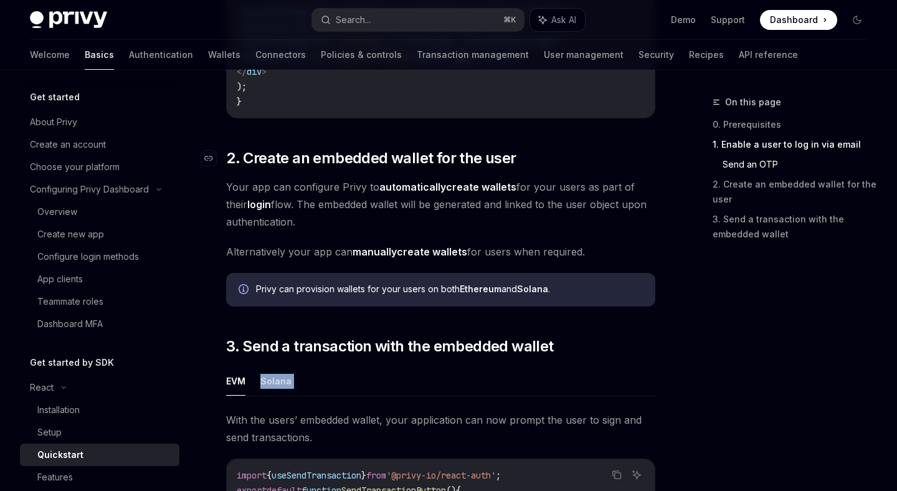
scroll to position [803, 0]
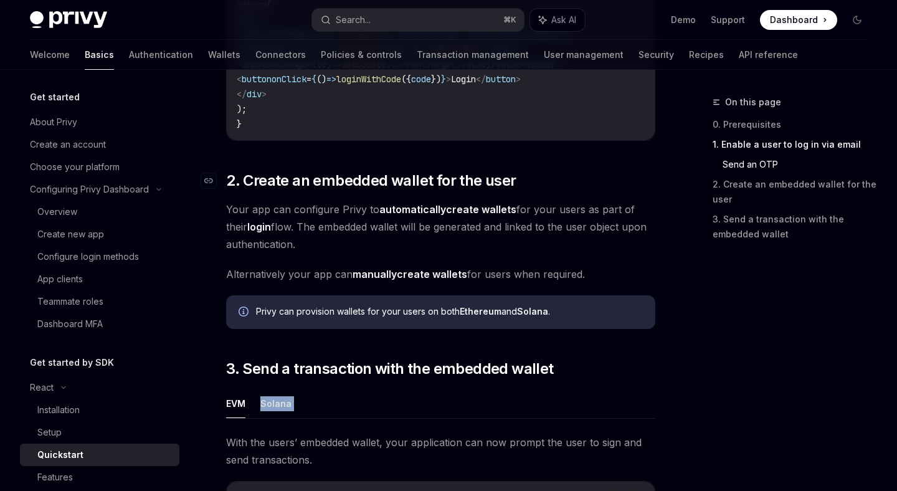
click at [537, 182] on h2 "​ 2. Create an embedded wallet for the user" at bounding box center [440, 181] width 429 height 20
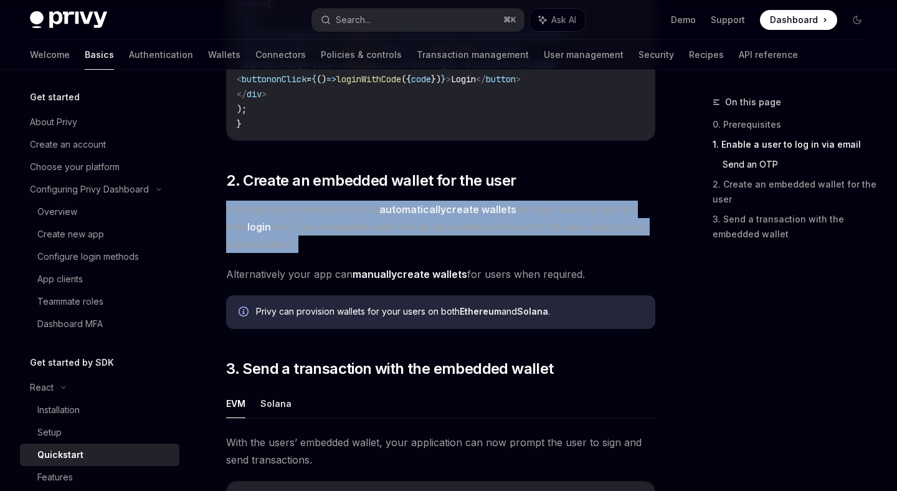
drag, startPoint x: 223, startPoint y: 213, endPoint x: 357, endPoint y: 213, distance: 133.9
click at [357, 213] on div "React Quickstart OpenAI Open in ChatGPT Learn how to authenticate users, create…" at bounding box center [323, 144] width 667 height 1707
click at [357, 213] on span "Your app can configure Privy to automatically create wallets for your users as …" at bounding box center [440, 226] width 429 height 52
drag, startPoint x: 365, startPoint y: 213, endPoint x: 684, endPoint y: 241, distance: 320.7
click at [684, 241] on div "On this page 0. Prerequisites 1. Enable a user to log in via email Send an OTP …" at bounding box center [448, 133] width 857 height 1732
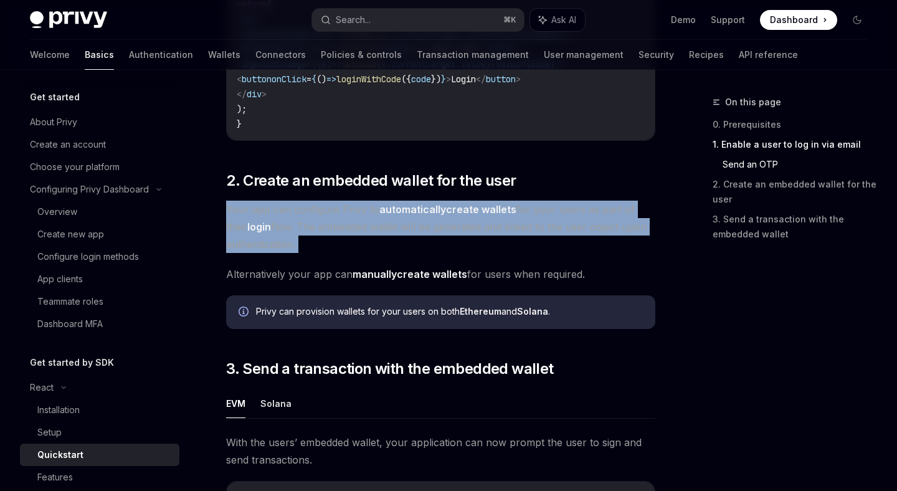
click at [408, 228] on span "Your app can configure Privy to automatically create wallets for your users as …" at bounding box center [440, 226] width 429 height 52
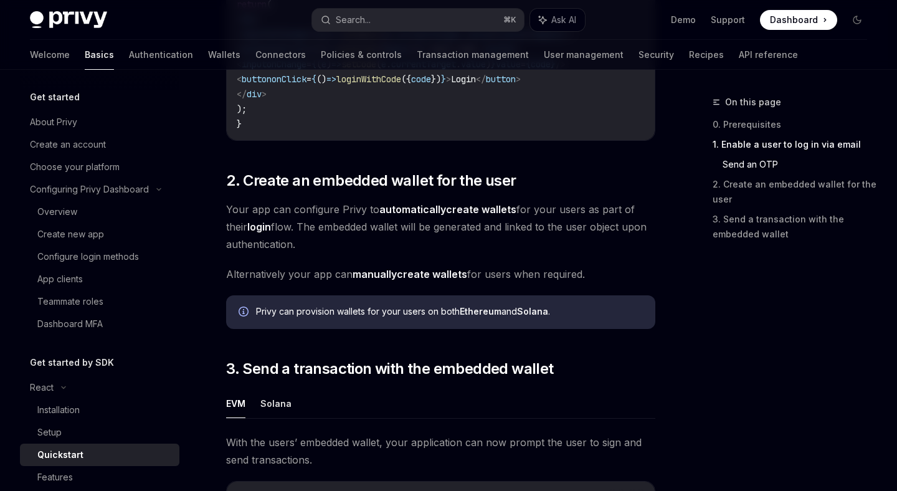
click at [281, 240] on span "Your app can configure Privy to automatically create wallets for your users as …" at bounding box center [440, 226] width 429 height 52
drag, startPoint x: 229, startPoint y: 277, endPoint x: 557, endPoint y: 281, distance: 328.2
click at [557, 281] on span "Alternatively your app can manually create wallets for users when required." at bounding box center [440, 273] width 429 height 17
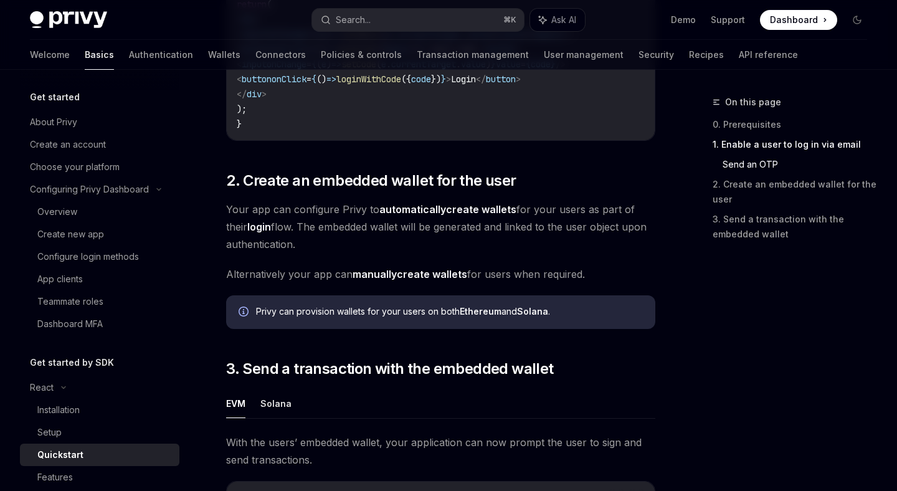
click at [557, 281] on span "Alternatively your app can manually create wallets for users when required." at bounding box center [440, 273] width 429 height 17
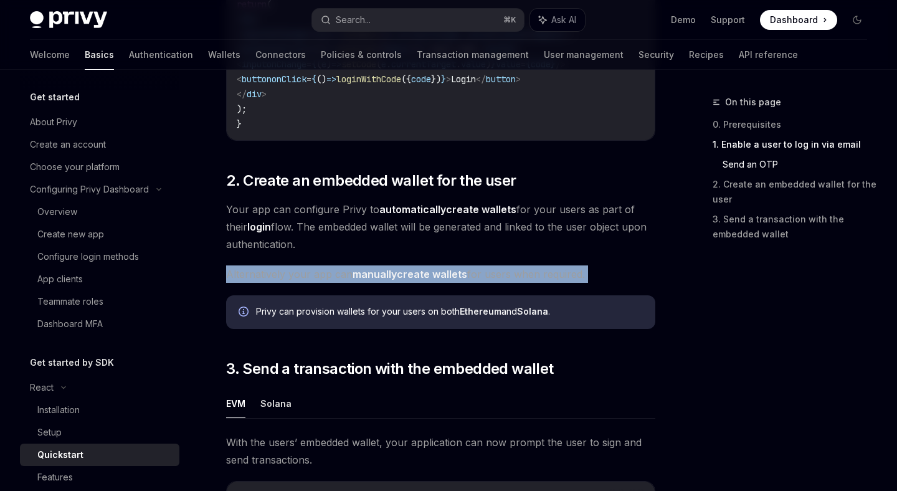
click at [557, 281] on span "Alternatively your app can manually create wallets for users when required." at bounding box center [440, 273] width 429 height 17
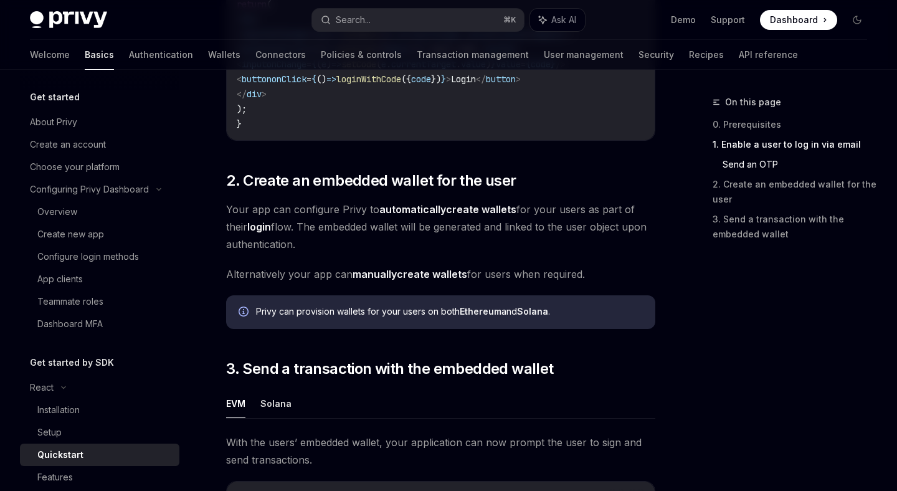
click at [450, 209] on link "automatically create wallets" at bounding box center [447, 209] width 137 height 13
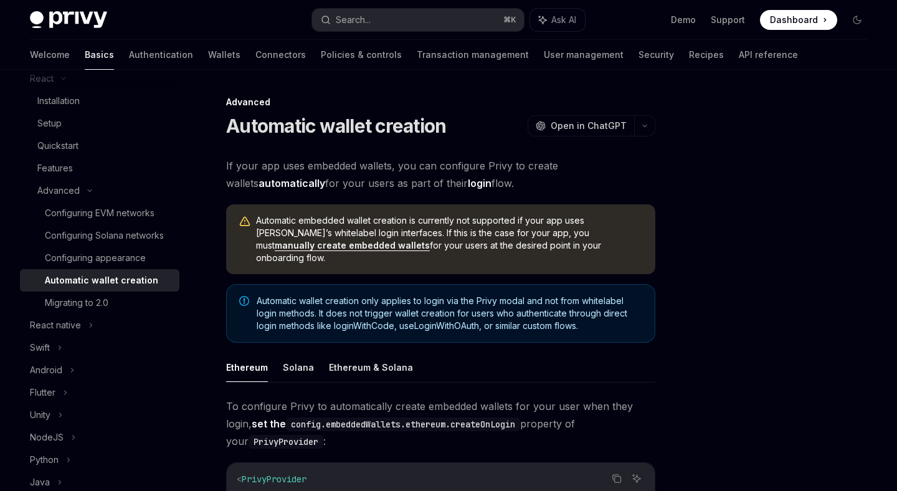
drag, startPoint x: 226, startPoint y: 162, endPoint x: 484, endPoint y: 176, distance: 258.8
click at [484, 176] on span "If your app uses embedded wallets, you can configure Privy to create wallets au…" at bounding box center [440, 174] width 429 height 35
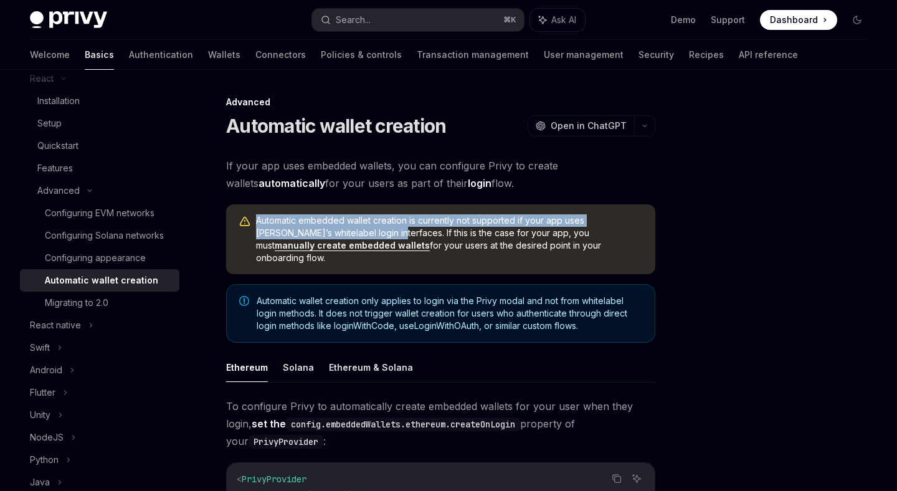
drag, startPoint x: 248, startPoint y: 215, endPoint x: 363, endPoint y: 230, distance: 116.2
click at [363, 230] on div "Automatic embedded wallet creation is currently not supported if your app uses …" at bounding box center [440, 239] width 429 height 70
click at [363, 230] on span "Automatic embedded wallet creation is currently not supported if your app uses …" at bounding box center [449, 239] width 387 height 50
drag, startPoint x: 367, startPoint y: 231, endPoint x: 635, endPoint y: 240, distance: 267.9
click at [635, 240] on span "Automatic embedded wallet creation is currently not supported if your app uses …" at bounding box center [449, 239] width 387 height 50
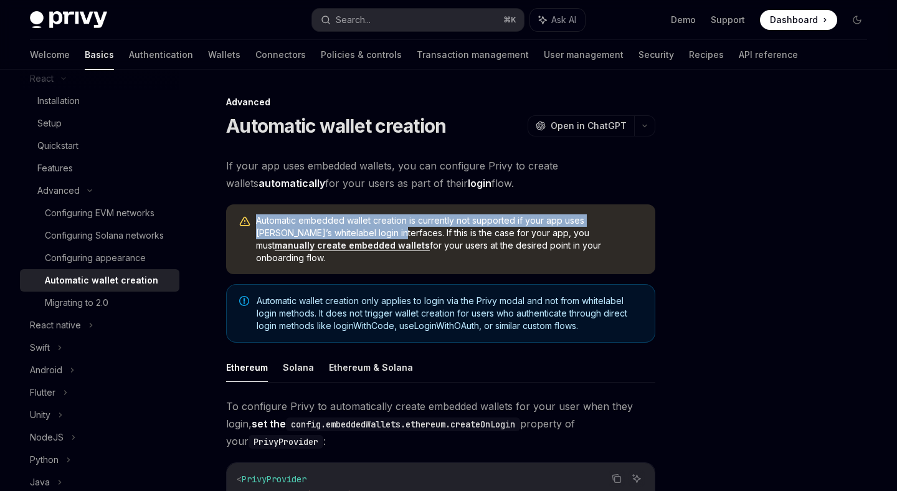
click at [635, 240] on span "Automatic embedded wallet creation is currently not supported if your app uses …" at bounding box center [449, 239] width 387 height 50
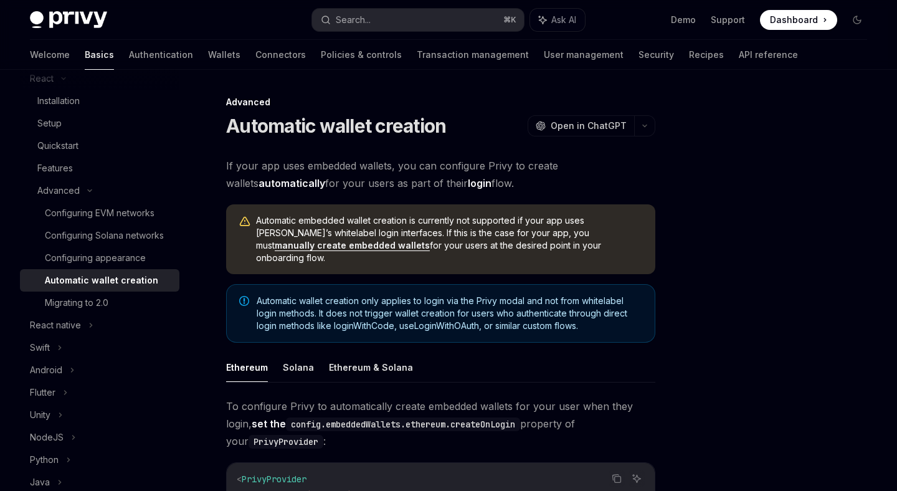
click at [635, 240] on span "Automatic embedded wallet creation is currently not supported if your app uses …" at bounding box center [449, 239] width 387 height 50
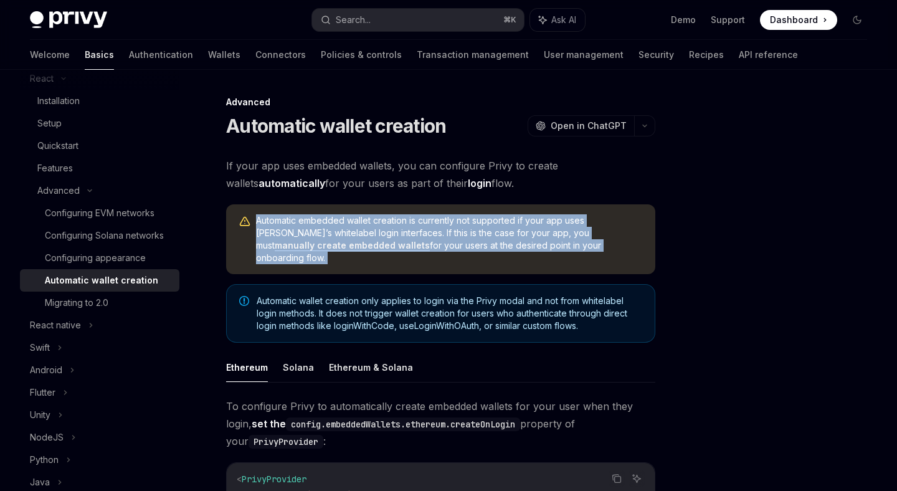
click at [635, 240] on span "Automatic embedded wallet creation is currently not supported if your app uses …" at bounding box center [449, 239] width 387 height 50
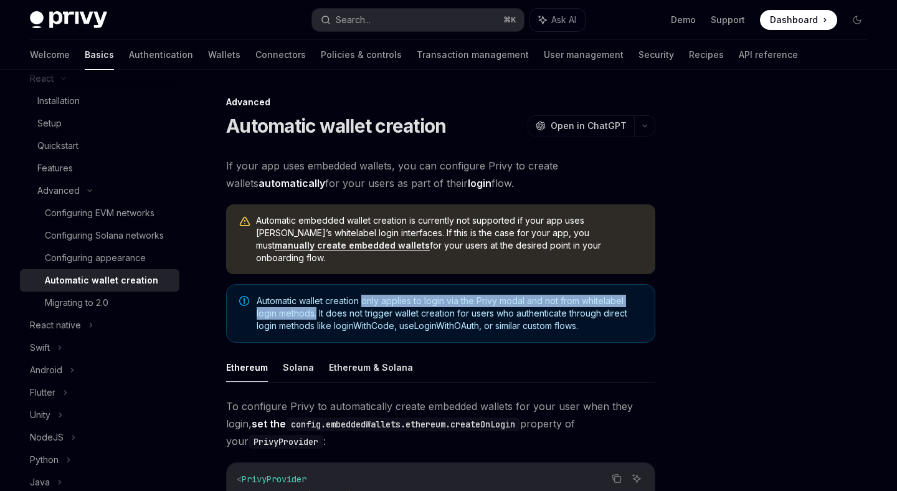
drag, startPoint x: 362, startPoint y: 287, endPoint x: 318, endPoint y: 300, distance: 46.1
click at [318, 300] on span "Automatic wallet creation only applies to login via the Privy modal and not fro…" at bounding box center [449, 313] width 385 height 37
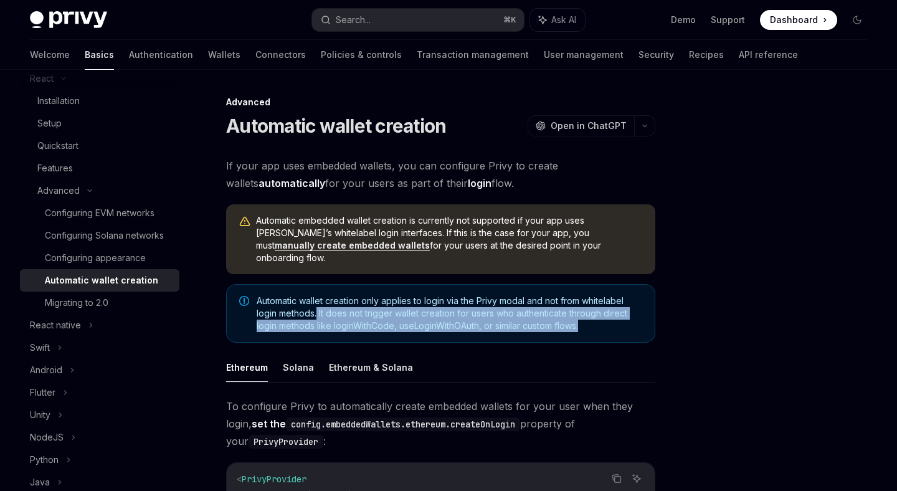
drag, startPoint x: 318, startPoint y: 300, endPoint x: 631, endPoint y: 319, distance: 313.8
click at [632, 319] on div "Automatic wallet creation only applies to login via the Privy modal and not fro…" at bounding box center [440, 313] width 429 height 59
click at [631, 319] on span "Automatic wallet creation only applies to login via the Privy modal and not fro…" at bounding box center [449, 313] width 385 height 37
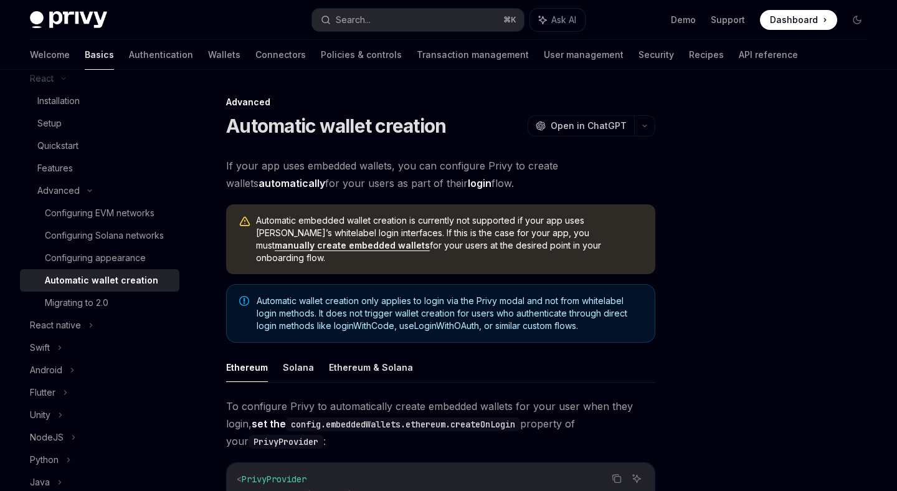
click at [631, 319] on span "Automatic wallet creation only applies to login via the Privy modal and not fro…" at bounding box center [449, 313] width 385 height 37
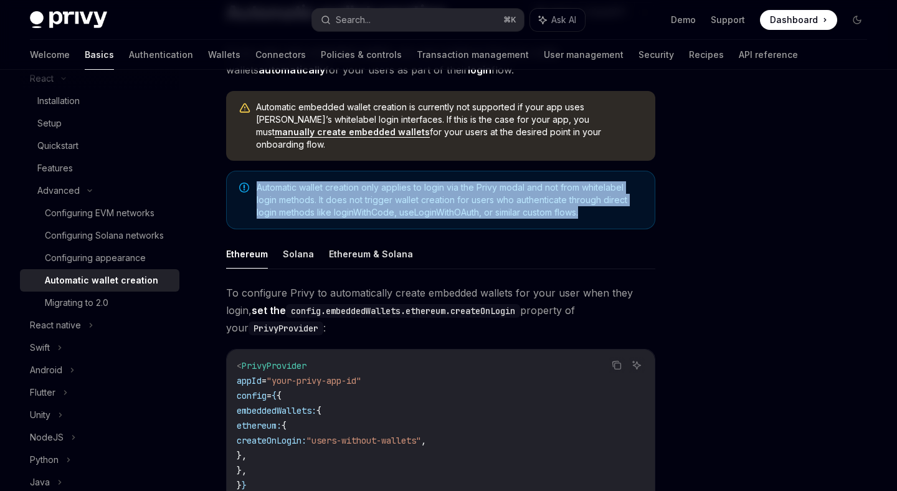
scroll to position [128, 0]
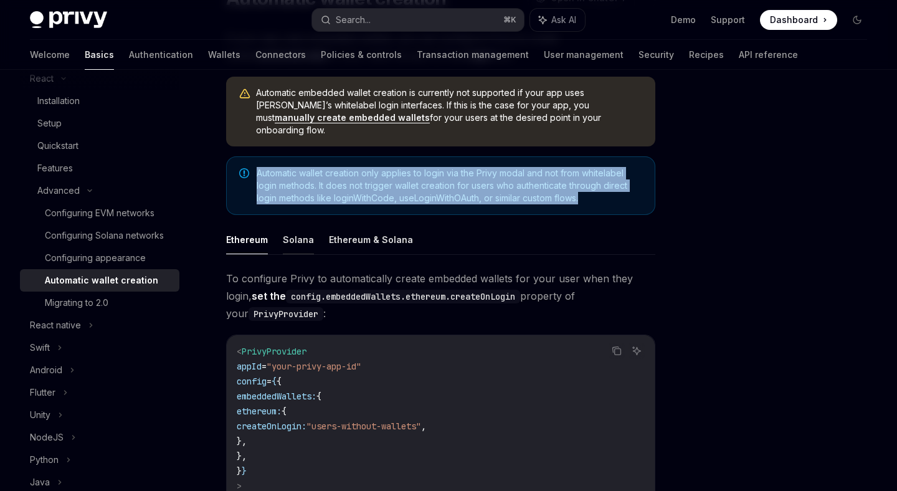
click at [296, 238] on button "Solana" at bounding box center [298, 239] width 31 height 29
click at [238, 225] on button "Ethereum" at bounding box center [247, 239] width 42 height 29
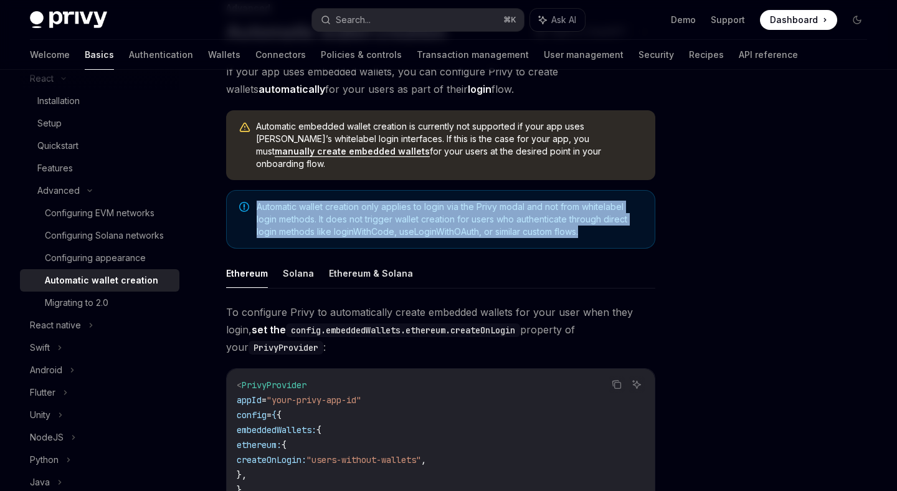
scroll to position [128, 0]
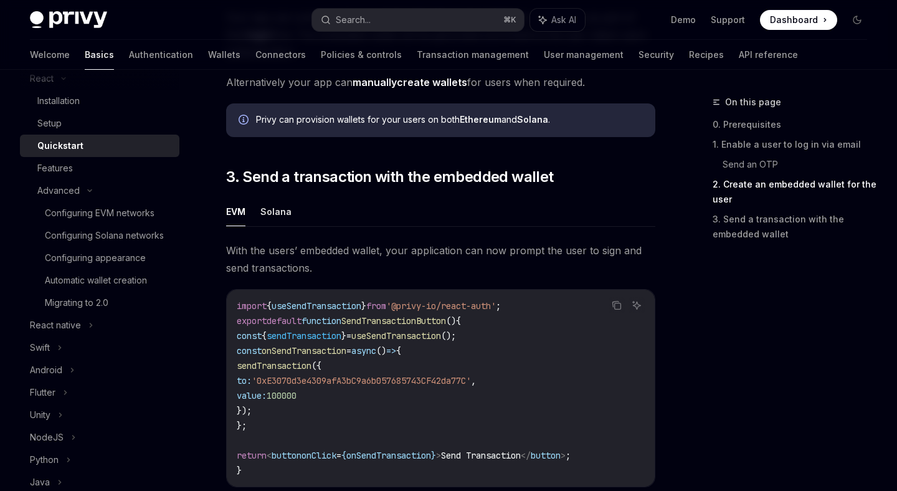
scroll to position [1004, 0]
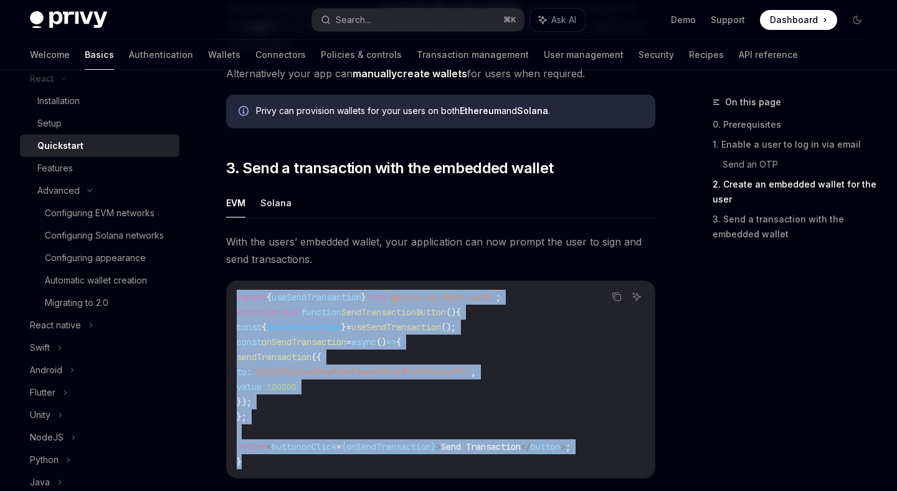
drag, startPoint x: 236, startPoint y: 300, endPoint x: 548, endPoint y: 468, distance: 354.1
click at [548, 468] on div "import { useSendTransaction } from '@privy-io/react-auth' ; export default func…" at bounding box center [441, 379] width 428 height 197
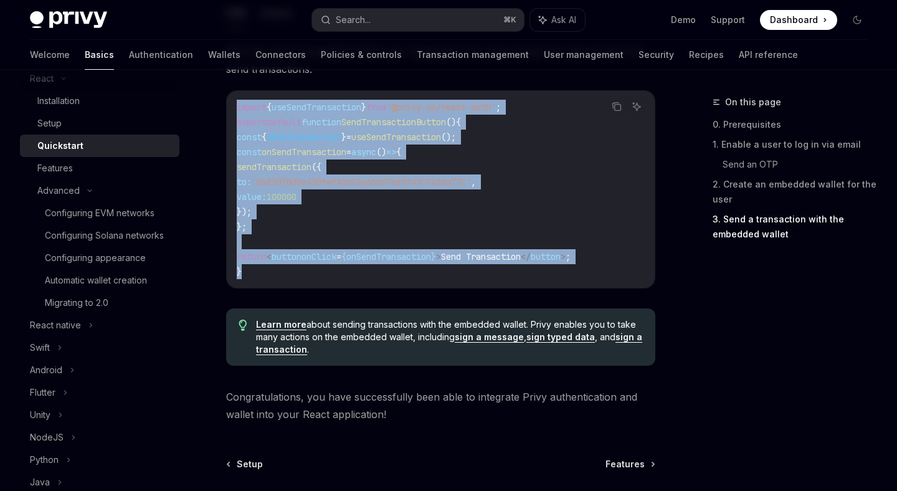
scroll to position [1204, 0]
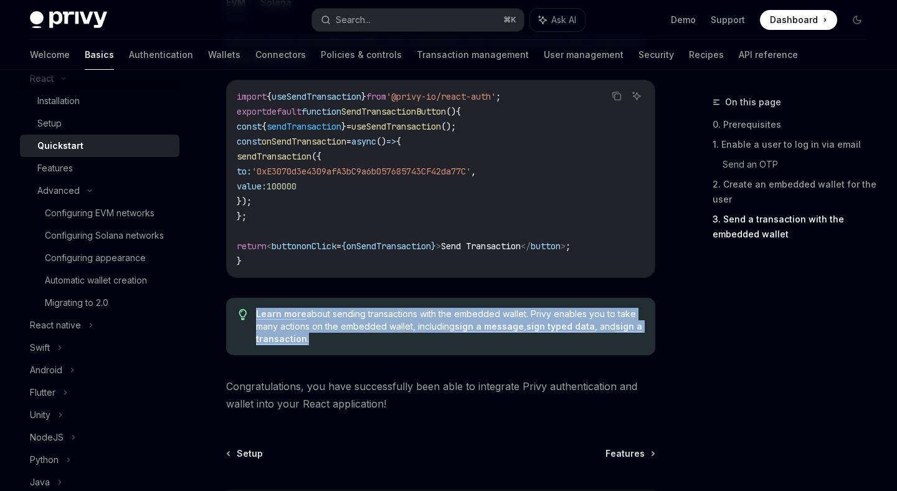
drag, startPoint x: 323, startPoint y: 347, endPoint x: 215, endPoint y: 304, distance: 116.0
click at [336, 275] on div "import { useSendTransaction } from '@privy-io/react-auth' ; export default func…" at bounding box center [441, 178] width 428 height 197
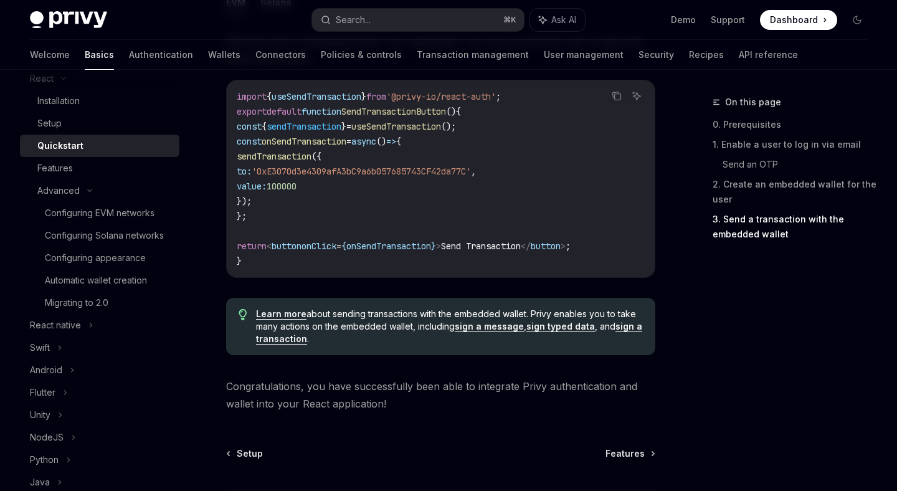
click at [336, 275] on div "import { useSendTransaction } from '@privy-io/react-auth' ; export default func…" at bounding box center [441, 178] width 428 height 197
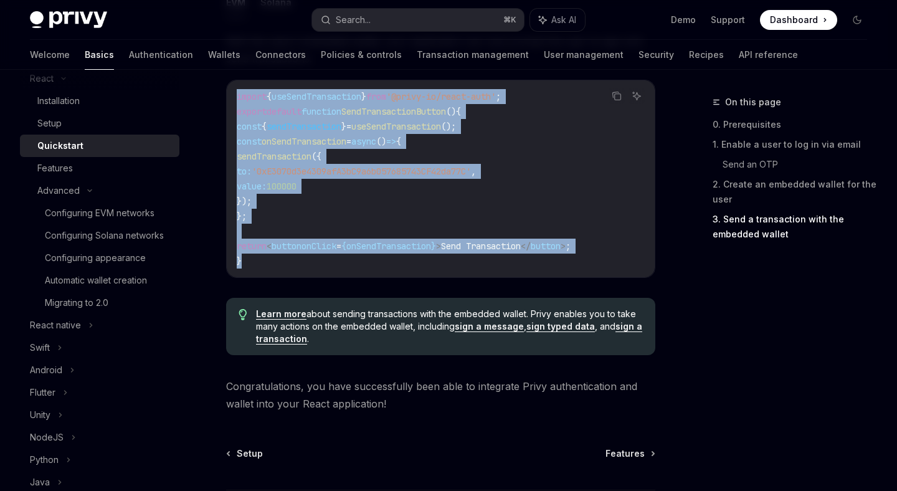
drag, startPoint x: 246, startPoint y: 276, endPoint x: 207, endPoint y: 103, distance: 177.4
click at [324, 212] on code "import { useSendTransaction } from '@privy-io/react-auth' ; export default func…" at bounding box center [441, 178] width 408 height 179
drag, startPoint x: 235, startPoint y: 100, endPoint x: 649, endPoint y: 280, distance: 452.3
click at [649, 278] on div "Copy Ask AI import { useSendTransaction } from '@privy-io/react-auth' ; export …" at bounding box center [440, 179] width 429 height 198
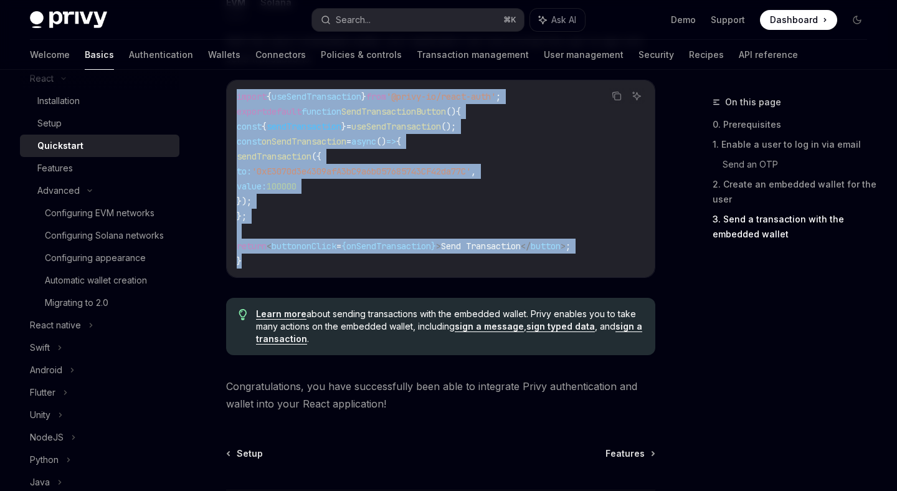
copy code "import { useSendTransaction } from '@privy-io/react-auth' ; export default func…"
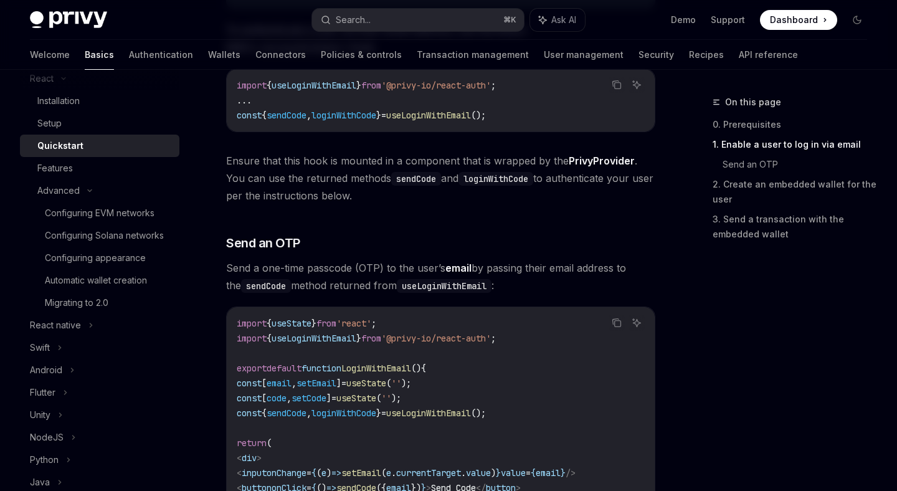
scroll to position [464, 0]
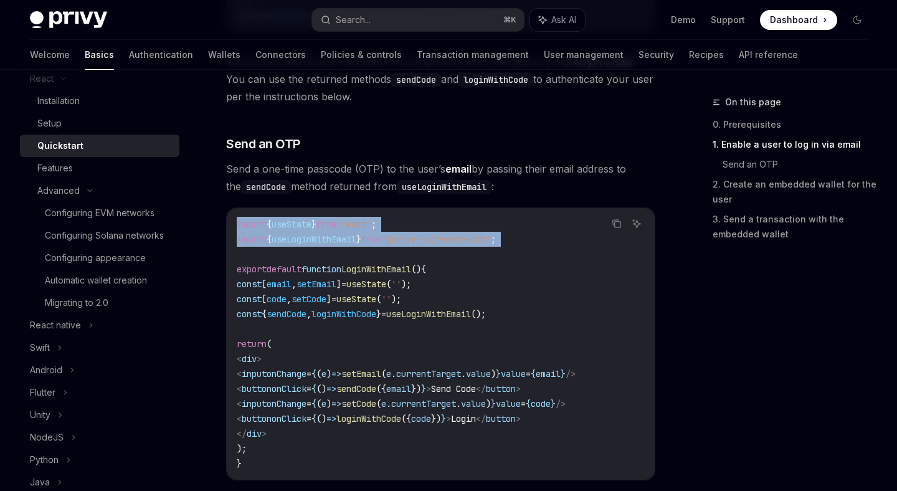
drag, startPoint x: 229, startPoint y: 219, endPoint x: 519, endPoint y: 247, distance: 291.5
click at [519, 247] on div "import { useState } from 'react' ; import { useLoginWithEmail } from '@privy-io…" at bounding box center [441, 343] width 428 height 271
copy code "import { useState } from 'react' ; import { useLoginWithEmail } from '@privy-io…"
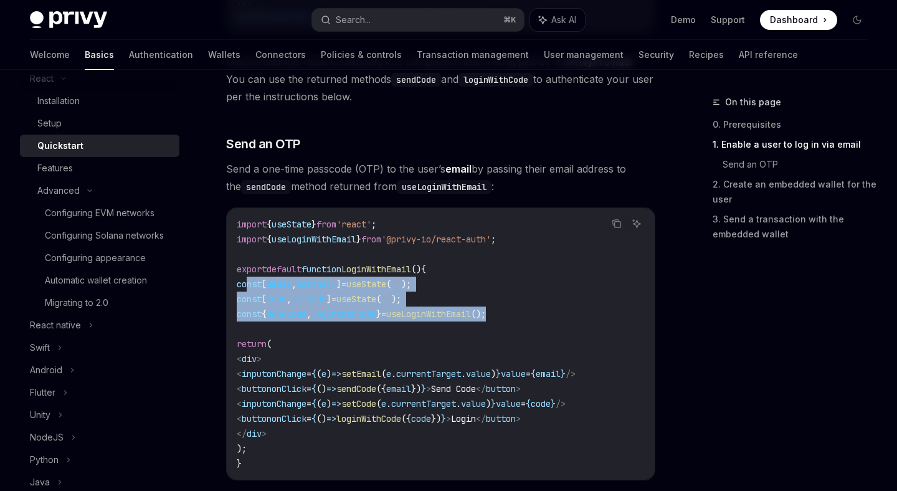
drag, startPoint x: 248, startPoint y: 284, endPoint x: 576, endPoint y: 320, distance: 329.5
click at [576, 320] on code "import { useState } from 'react' ; import { useLoginWithEmail } from '@privy-io…" at bounding box center [441, 344] width 408 height 254
copy code "const [ email , setEmail ] = useState ( '' ); const [ code , setCode ] = useSta…"
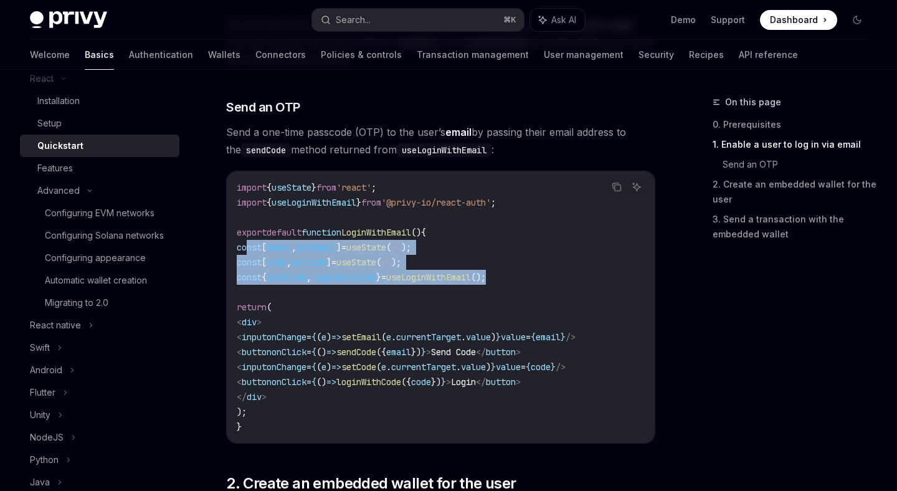
scroll to position [513, 0]
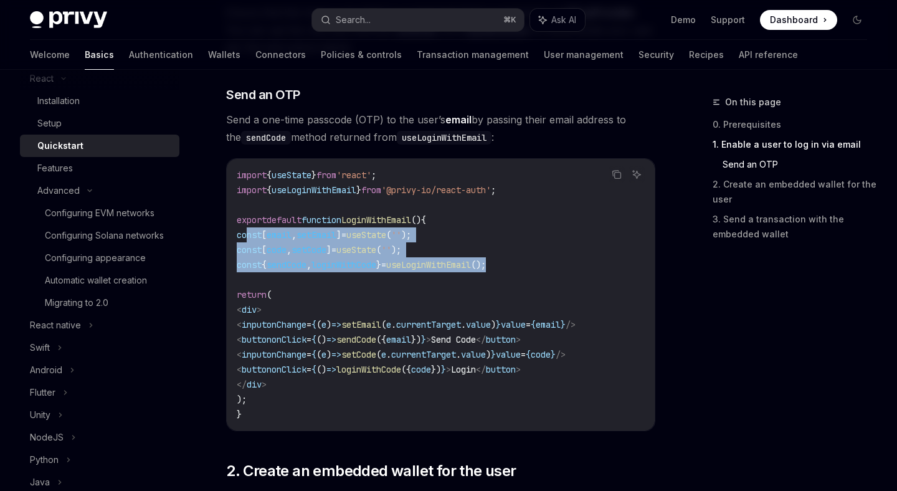
click at [242, 319] on span "<" at bounding box center [239, 324] width 5 height 11
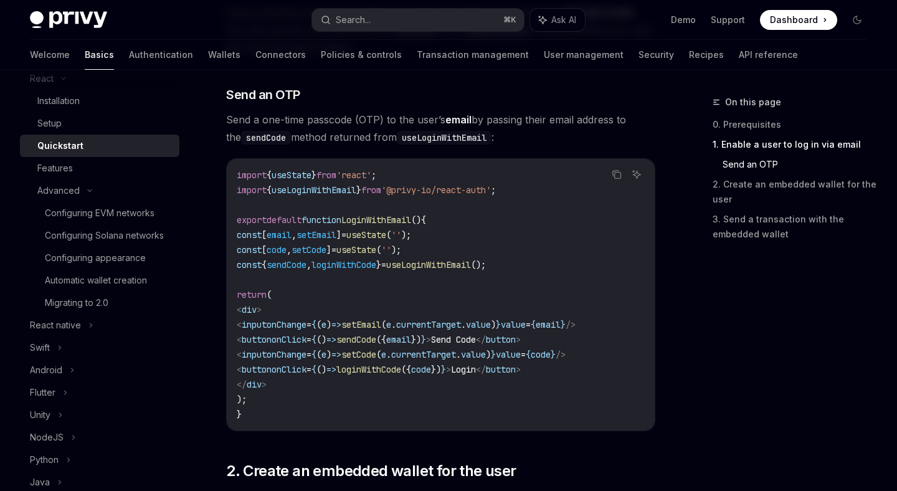
drag, startPoint x: 249, startPoint y: 290, endPoint x: 285, endPoint y: 399, distance: 114.6
click at [285, 399] on code "import { useState } from 'react' ; import { useLoginWithEmail } from '@privy-io…" at bounding box center [441, 294] width 408 height 254
copy code "return ( < div > < input onChange = { ( e ) => setEmail ( e . currentTarget . v…"
click at [387, 211] on code "import { useState } from 'react' ; import { useLoginWithEmail } from '@privy-io…" at bounding box center [441, 294] width 408 height 254
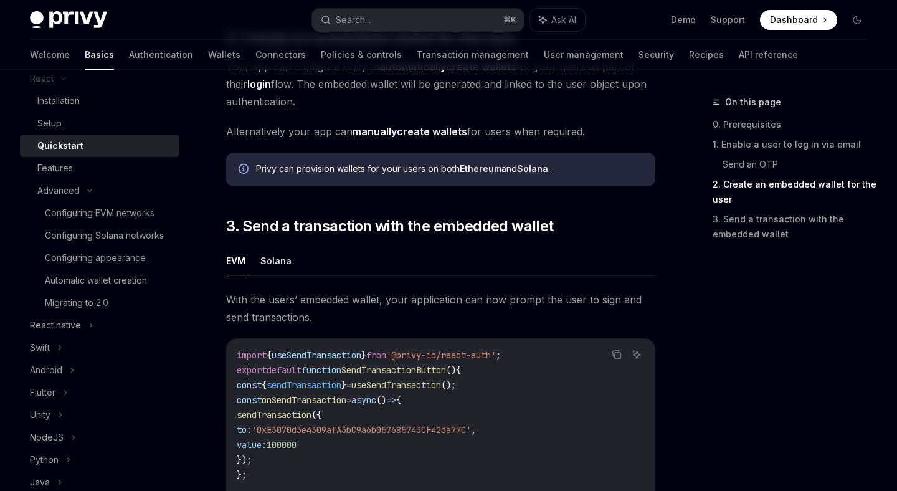
scroll to position [1093, 0]
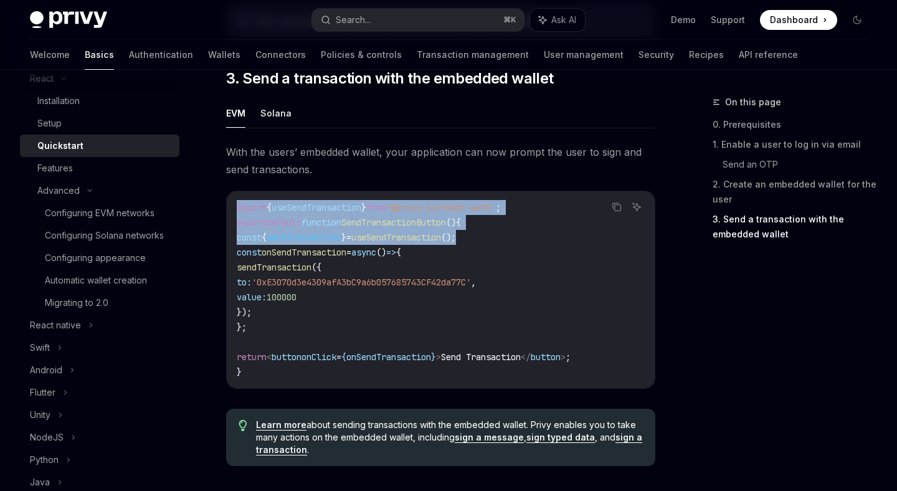
drag, startPoint x: 237, startPoint y: 207, endPoint x: 660, endPoint y: 238, distance: 423.9
click at [496, 210] on span "'@privy-io/react-auth'" at bounding box center [441, 207] width 110 height 11
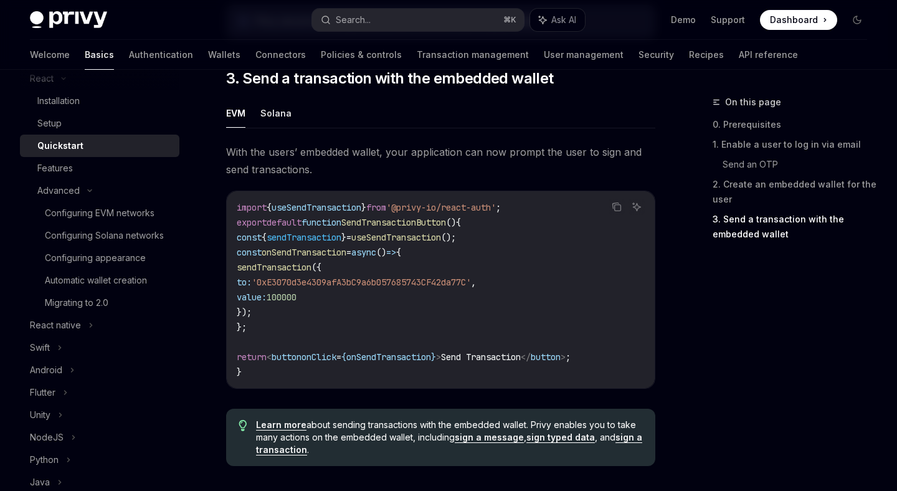
click at [496, 210] on span "'@privy-io/react-auth'" at bounding box center [441, 207] width 110 height 11
click at [279, 233] on code "import { useSendTransaction } from '@privy-io/react-auth' ; export default func…" at bounding box center [441, 289] width 408 height 179
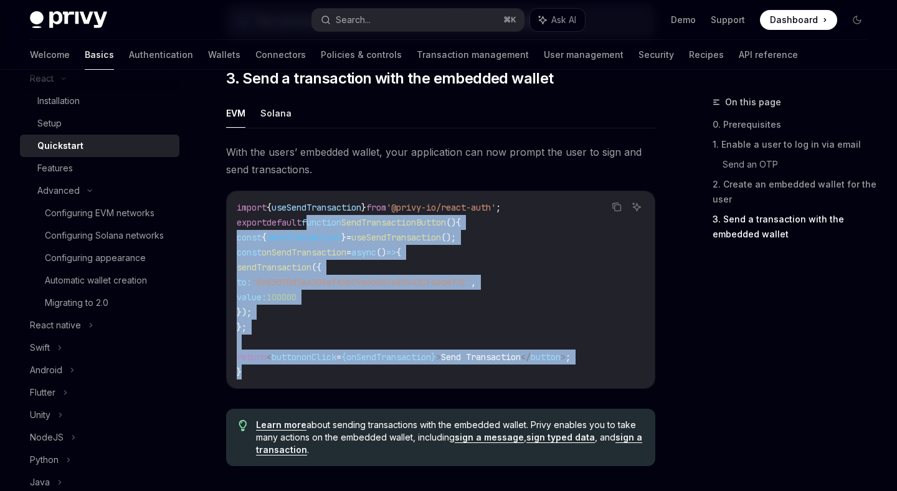
drag, startPoint x: 316, startPoint y: 228, endPoint x: 610, endPoint y: 377, distance: 330.3
click at [610, 377] on code "import { useSendTransaction } from '@privy-io/react-auth' ; export default func…" at bounding box center [441, 289] width 408 height 179
copy code "function SendTransactionButton () { const { sendTransaction } = useSendTransact…"
click at [341, 341] on code "import { useSendTransaction } from '@privy-io/react-auth' ; export default func…" at bounding box center [441, 289] width 408 height 179
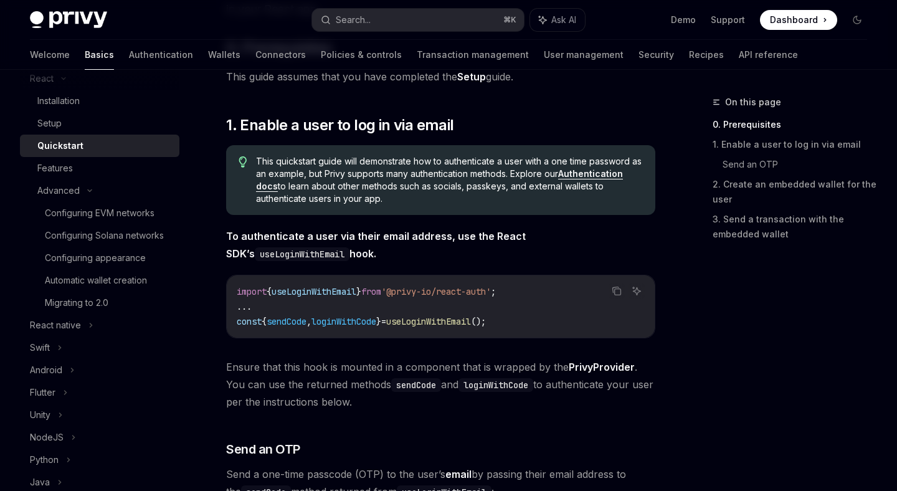
scroll to position [110, 0]
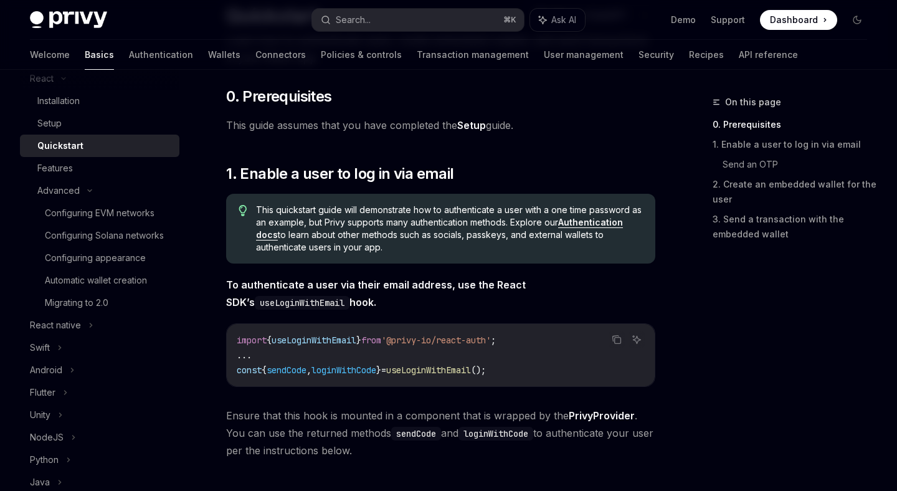
click at [323, 215] on span "This quickstart guide will demonstrate how to authenticate a user with a one ti…" at bounding box center [449, 229] width 387 height 50
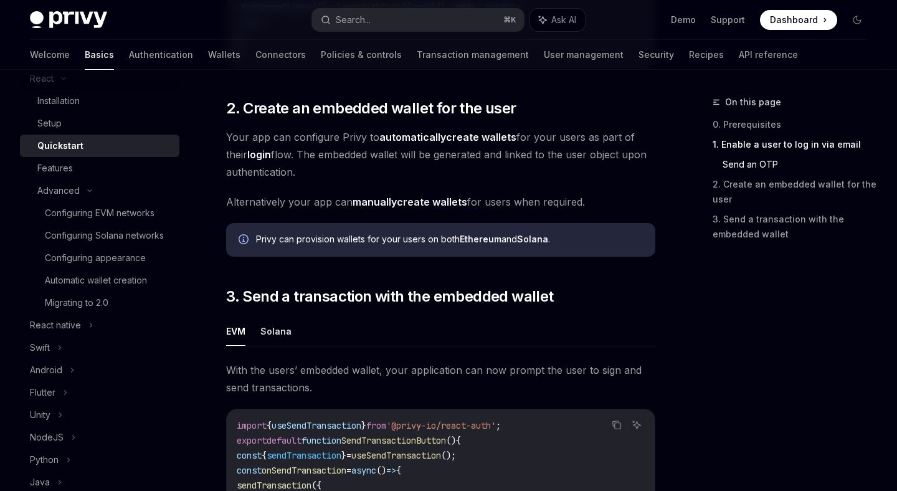
scroll to position [868, 0]
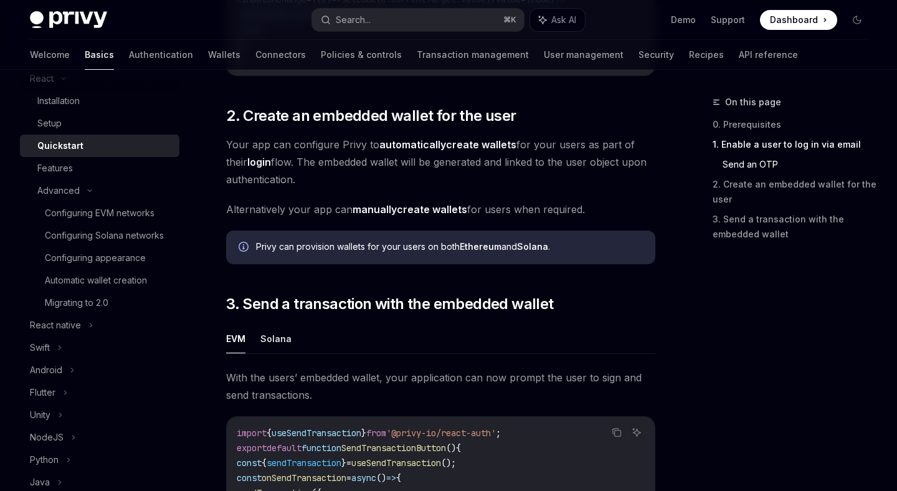
click at [312, 177] on span "Your app can configure Privy to automatically create wallets for your users as …" at bounding box center [440, 162] width 429 height 52
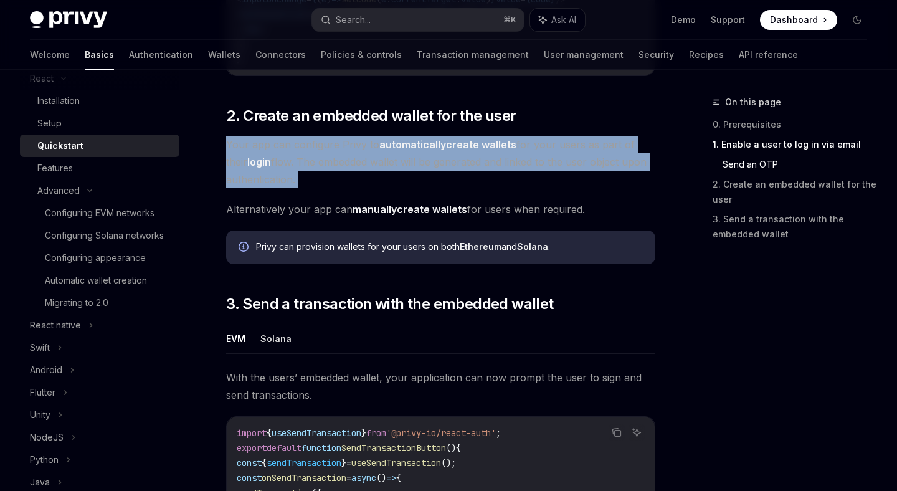
click at [296, 216] on span "Alternatively your app can manually create wallets for users when required." at bounding box center [440, 208] width 429 height 17
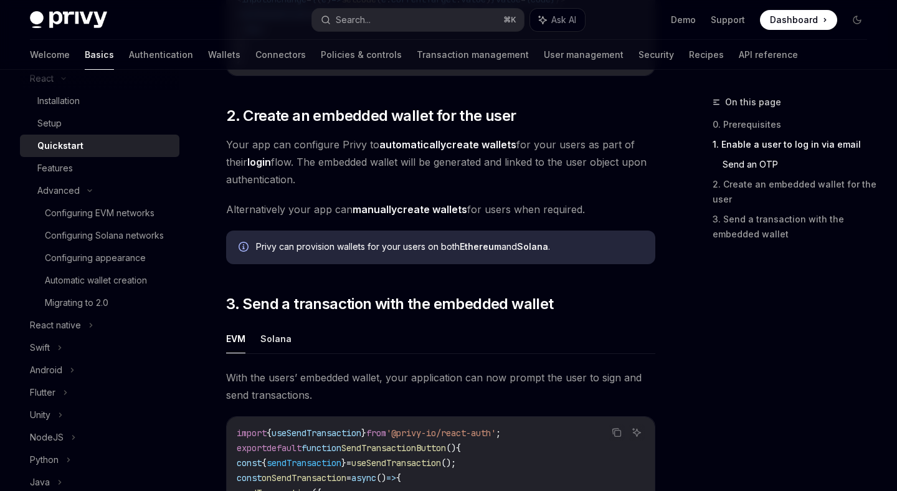
click at [296, 216] on span "Alternatively your app can manually create wallets for users when required." at bounding box center [440, 208] width 429 height 17
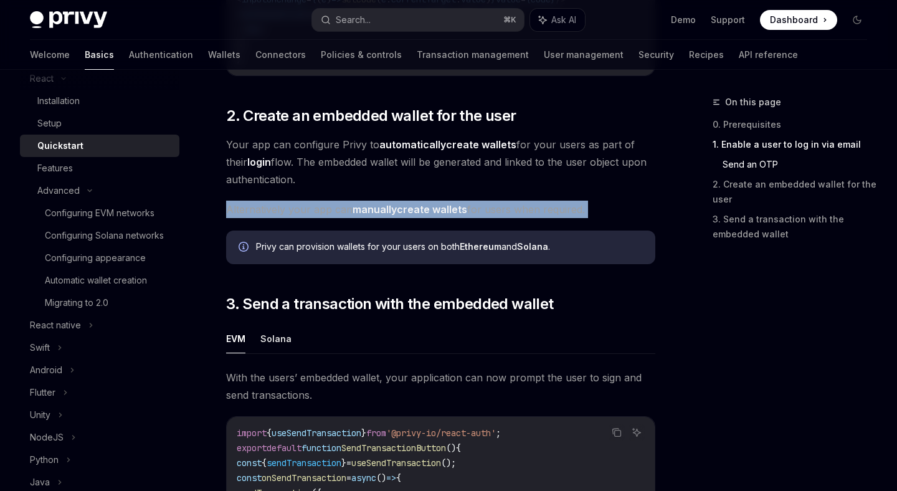
click at [402, 213] on link "manually create wallets" at bounding box center [409, 209] width 115 height 13
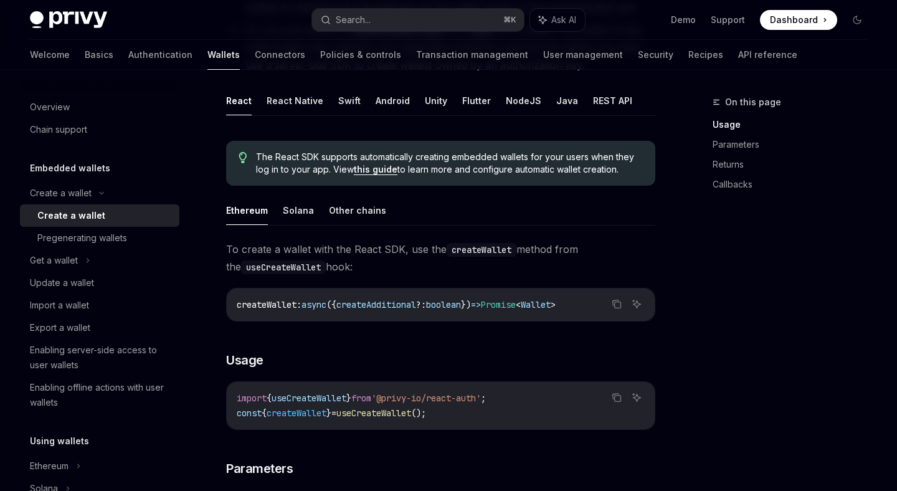
scroll to position [280, 0]
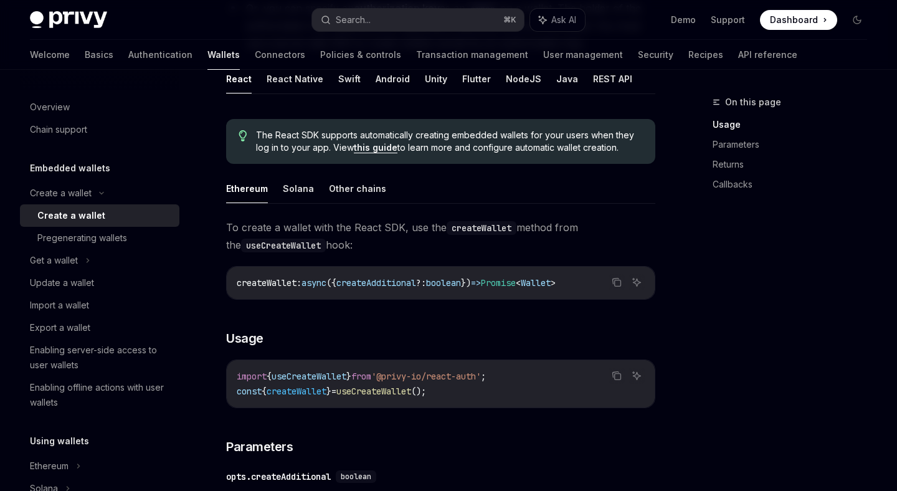
click at [456, 245] on span "To create a wallet with the React SDK, use the createWallet method from the use…" at bounding box center [440, 236] width 429 height 35
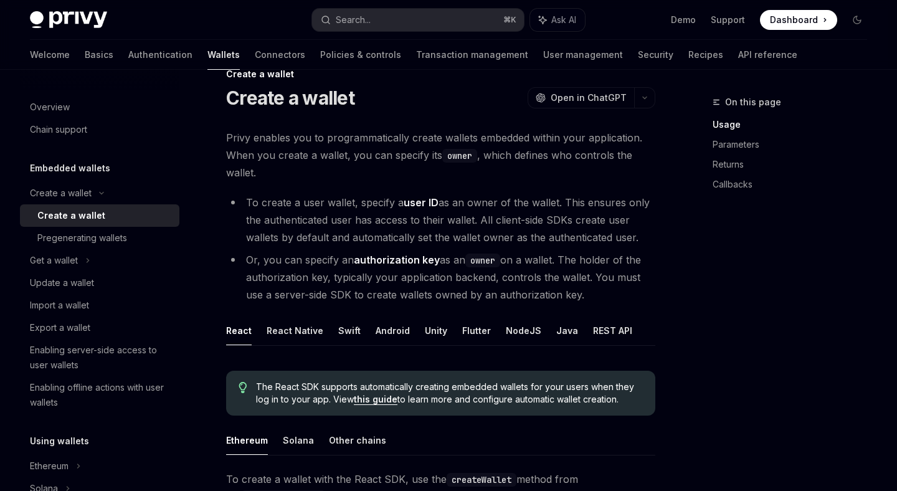
scroll to position [0, 0]
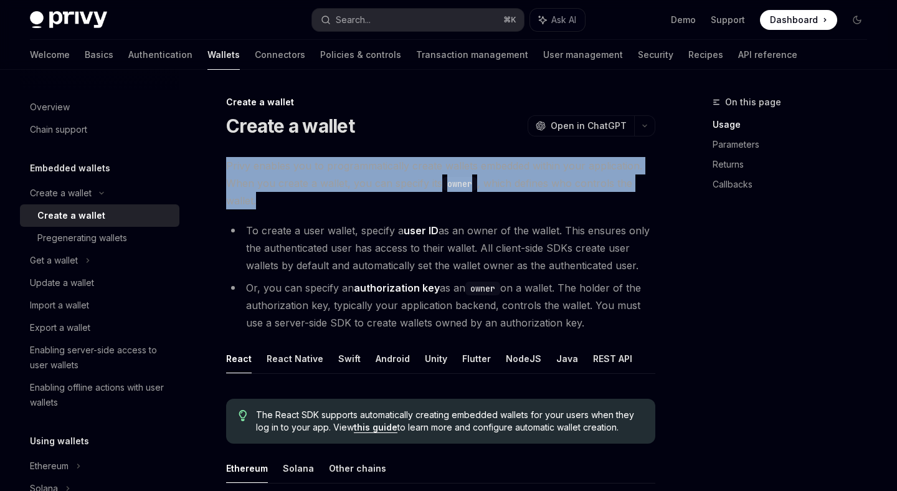
drag, startPoint x: 210, startPoint y: 160, endPoint x: 593, endPoint y: 209, distance: 386.6
click at [593, 209] on span "Privy enables you to programmatically create wallets embedded within your appli…" at bounding box center [440, 183] width 429 height 52
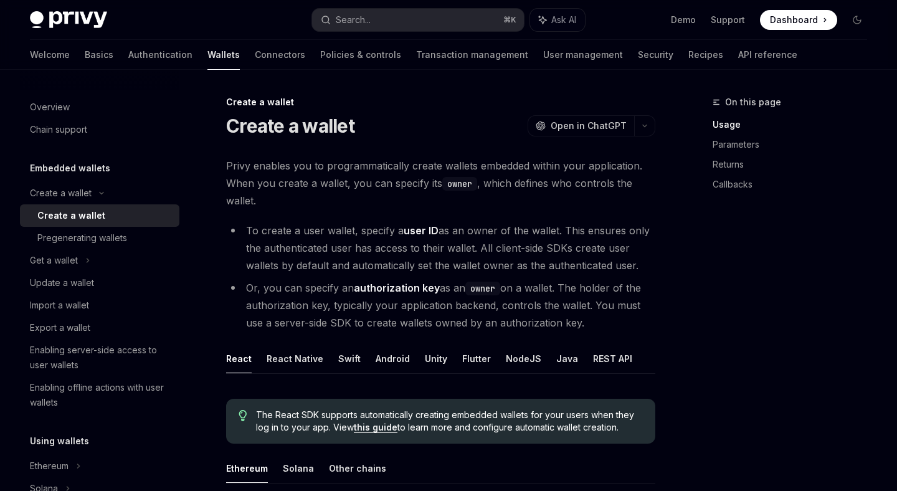
click at [593, 209] on span "Privy enables you to programmatically create wallets embedded within your appli…" at bounding box center [440, 183] width 429 height 52
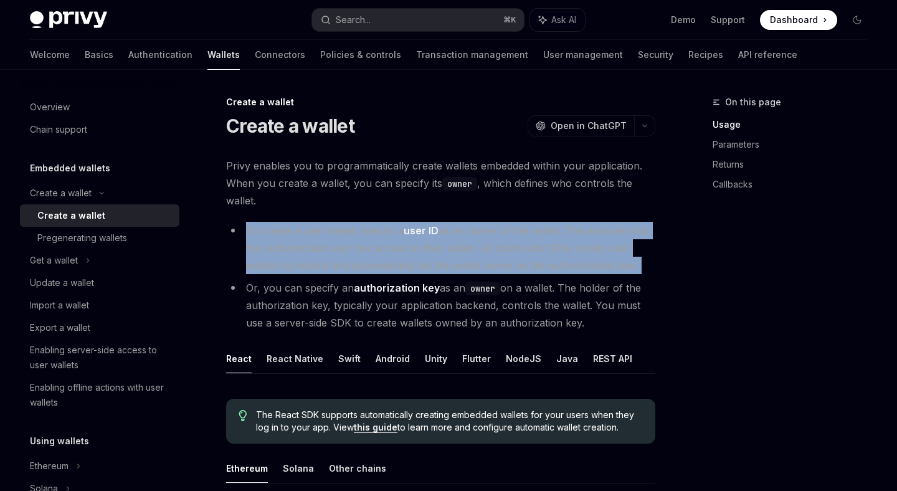
drag, startPoint x: 240, startPoint y: 229, endPoint x: 365, endPoint y: 229, distance: 125.2
click at [365, 229] on li "To create a user wallet, specify a user ID as an owner of the wallet. This ensu…" at bounding box center [440, 248] width 429 height 52
click at [357, 230] on li "To create a user wallet, specify a user ID as an owner of the wallet. This ensu…" at bounding box center [440, 248] width 429 height 52
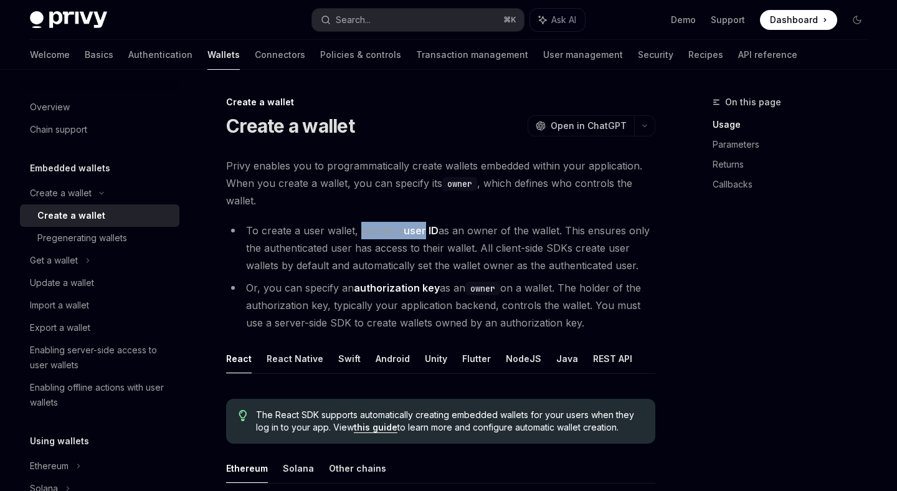
drag, startPoint x: 357, startPoint y: 230, endPoint x: 420, endPoint y: 237, distance: 63.3
click at [420, 237] on li "To create a user wallet, specify a user ID as an owner of the wallet. This ensu…" at bounding box center [440, 248] width 429 height 52
click at [428, 230] on strong "user ID" at bounding box center [420, 230] width 35 height 12
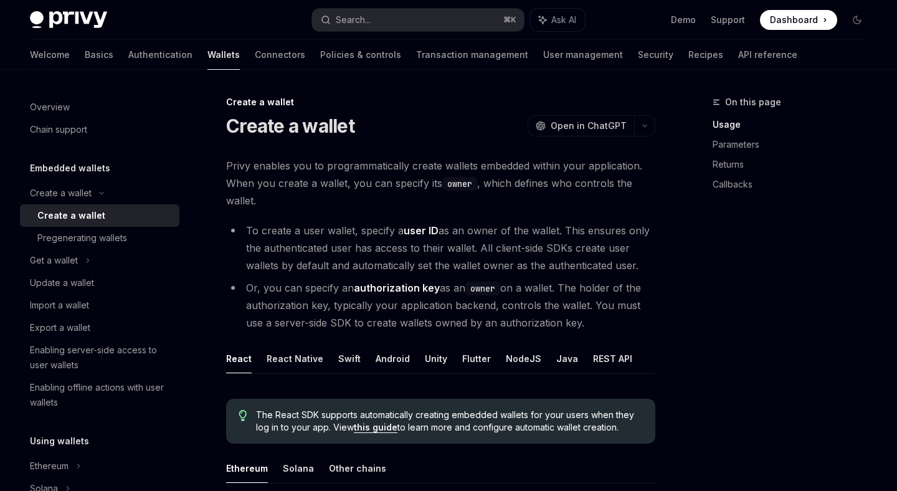
drag, startPoint x: 567, startPoint y: 230, endPoint x: 387, endPoint y: 258, distance: 182.1
click at [387, 258] on li "To create a user wallet, specify a user ID as an owner of the wallet. This ensu…" at bounding box center [440, 248] width 429 height 52
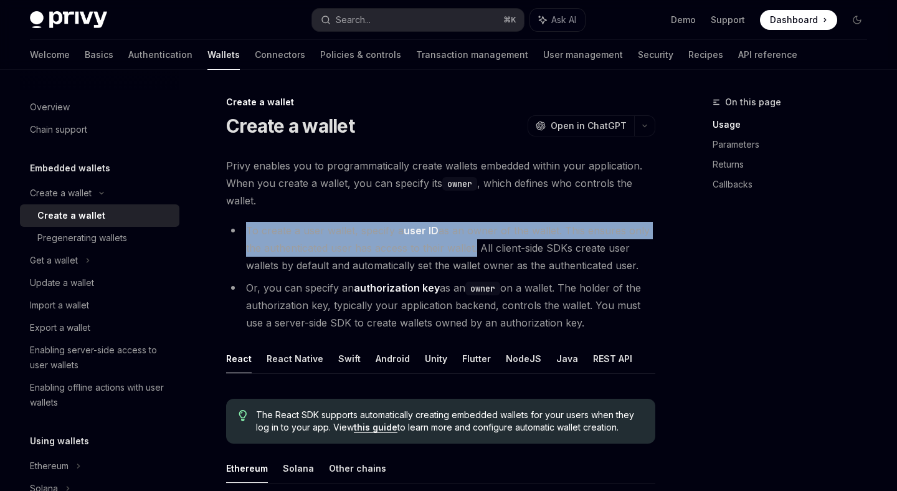
drag, startPoint x: 268, startPoint y: 233, endPoint x: 473, endPoint y: 247, distance: 204.7
click at [473, 247] on li "To create a user wallet, specify a user ID as an owner of the wallet. This ensu…" at bounding box center [440, 248] width 429 height 52
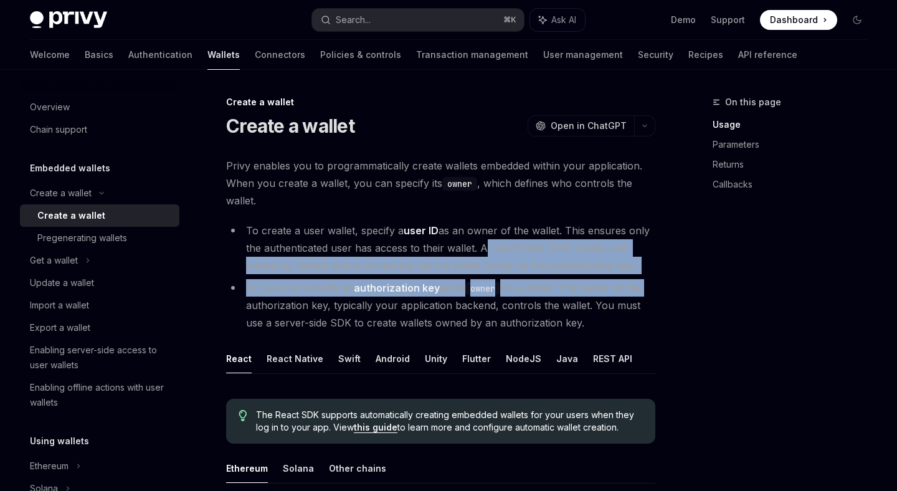
drag, startPoint x: 480, startPoint y: 247, endPoint x: 643, endPoint y: 280, distance: 166.4
click at [643, 280] on ul "To create a user wallet, specify a user ID as an owner of the wallet. This ensu…" at bounding box center [440, 277] width 429 height 110
click at [643, 280] on li "Or, you can specify an authorization key as an owner on a wallet. The holder of…" at bounding box center [440, 305] width 429 height 52
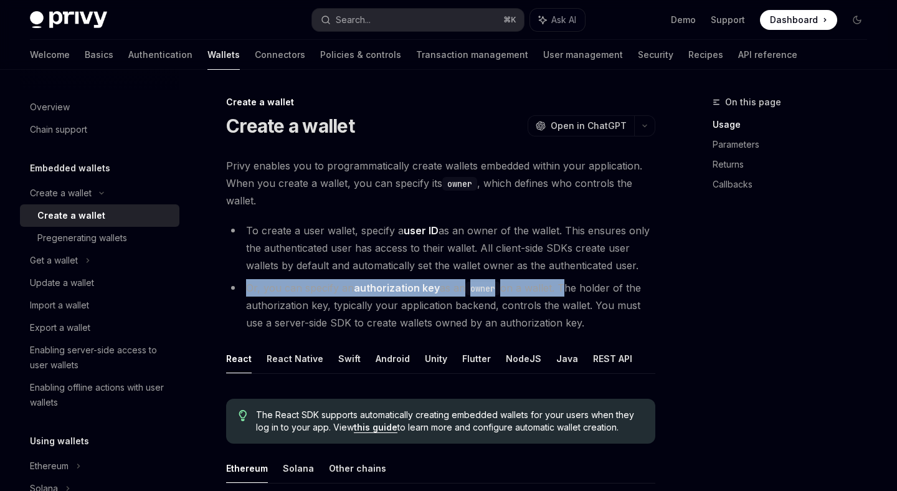
drag, startPoint x: 243, startPoint y: 286, endPoint x: 564, endPoint y: 292, distance: 320.1
click at [564, 292] on li "Or, you can specify an authorization key as an owner on a wallet. The holder of…" at bounding box center [440, 305] width 429 height 52
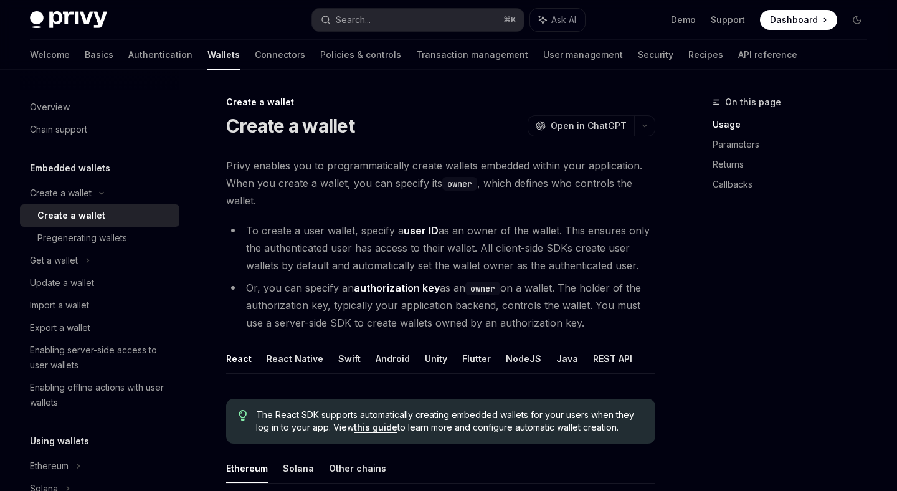
click at [400, 289] on strong "authorization key" at bounding box center [397, 287] width 86 height 12
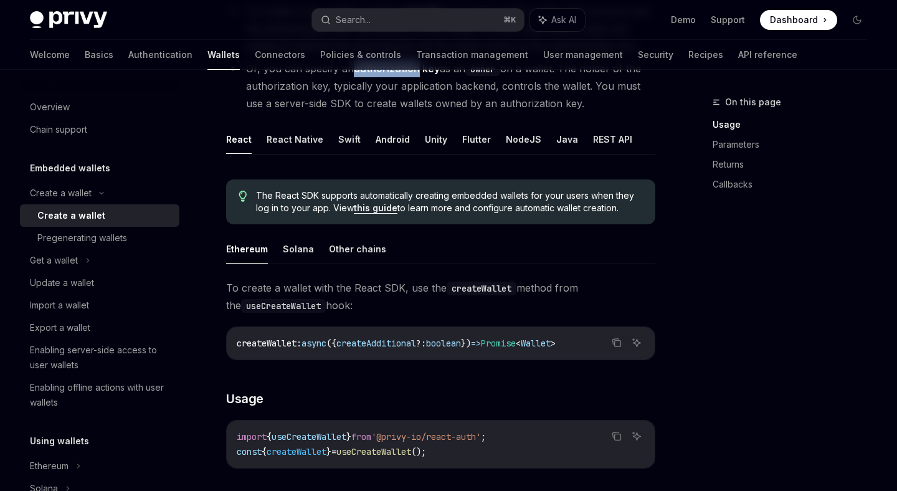
scroll to position [227, 0]
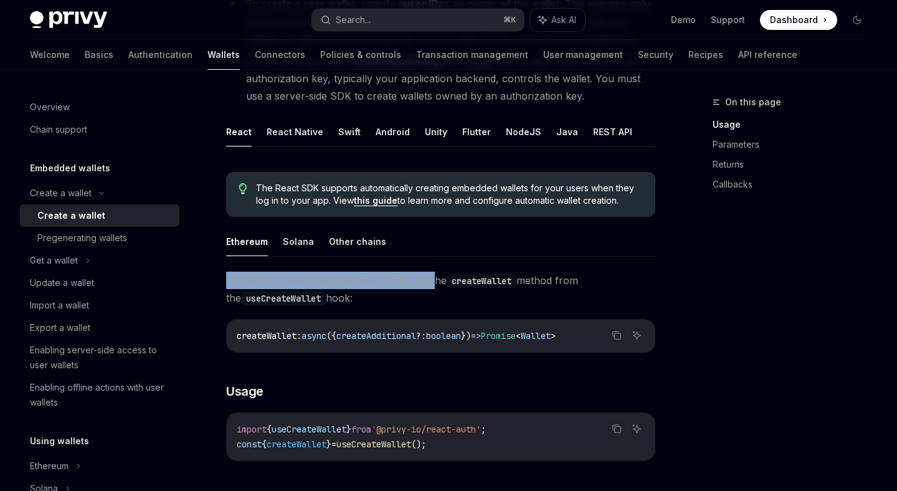
drag, startPoint x: 227, startPoint y: 281, endPoint x: 432, endPoint y: 278, distance: 205.5
click at [432, 278] on span "To create a wallet with the React SDK, use the createWallet method from the use…" at bounding box center [440, 288] width 429 height 35
click at [466, 281] on code "createWallet" at bounding box center [481, 281] width 70 height 14
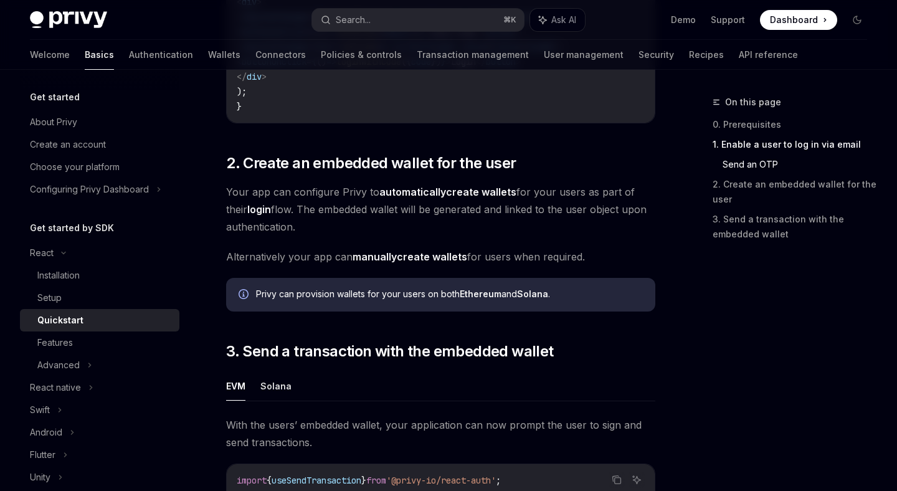
scroll to position [868, 0]
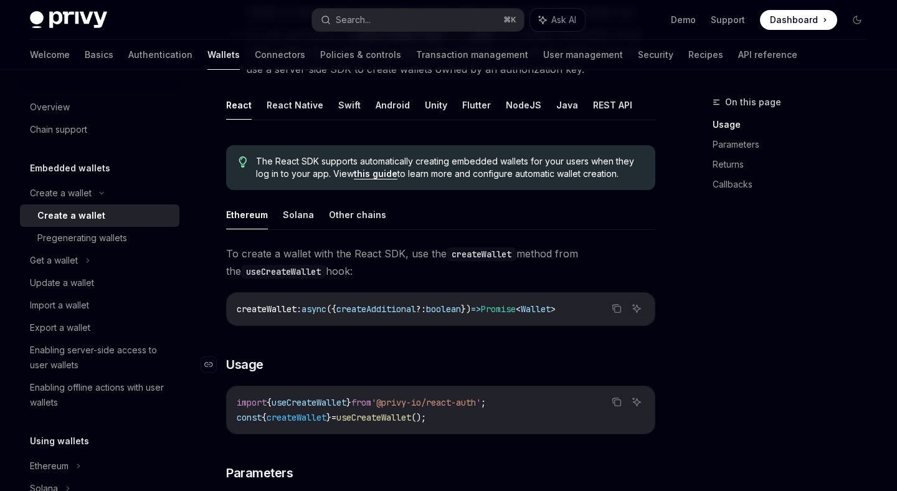
scroll to position [270, 0]
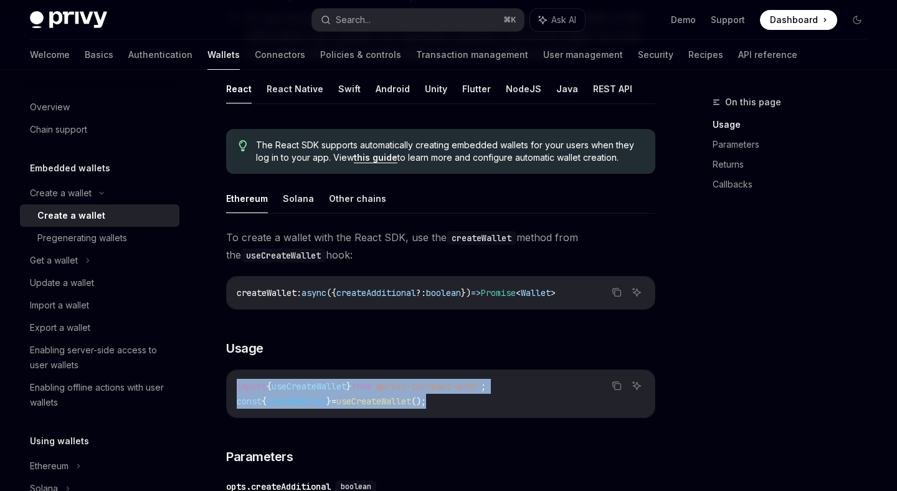
drag, startPoint x: 228, startPoint y: 386, endPoint x: 531, endPoint y: 412, distance: 303.7
click at [531, 412] on div "import { useCreateWallet } from '@privy-io/react-auth' ; const { createWallet }…" at bounding box center [441, 393] width 428 height 47
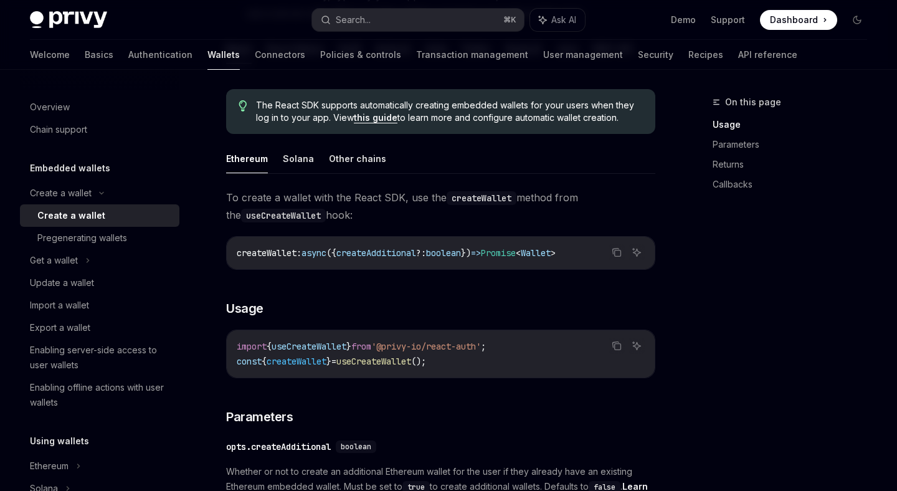
scroll to position [350, 0]
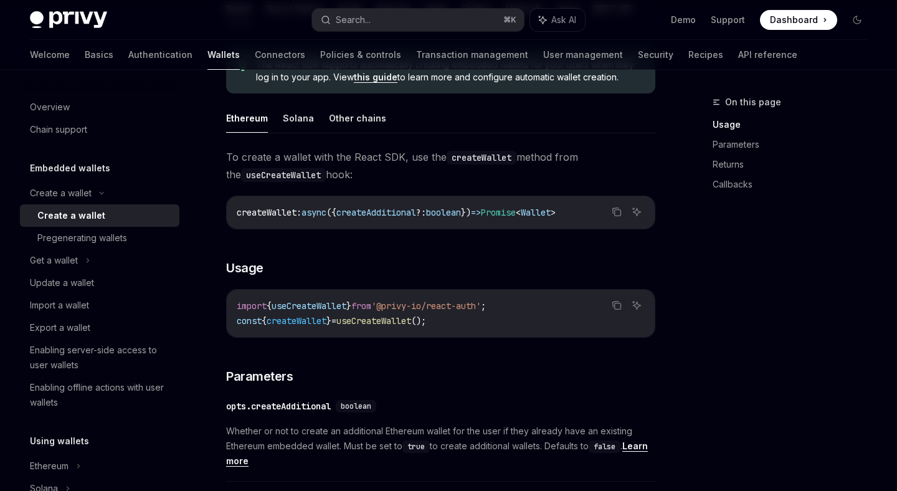
click at [306, 411] on div "opts.createAdditional" at bounding box center [278, 406] width 105 height 12
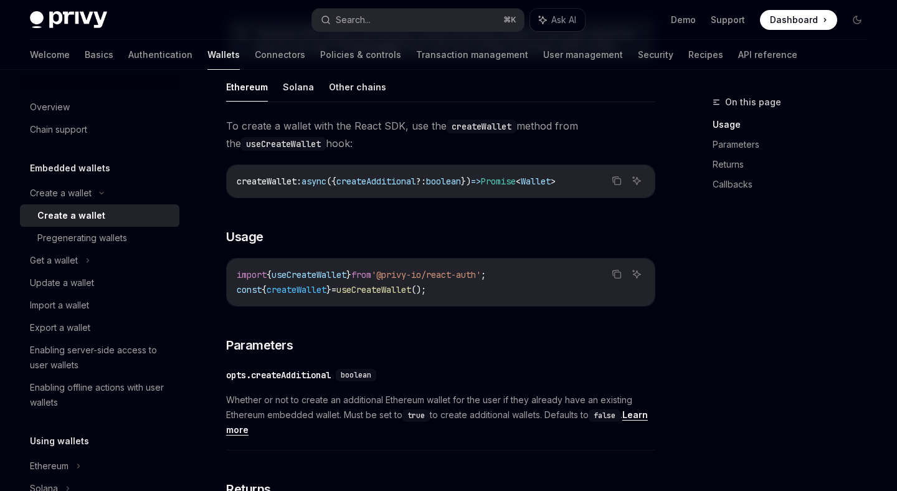
click at [306, 411] on div "​ opts.createAdditional boolean Whether or not to create an additional Ethereum…" at bounding box center [440, 405] width 429 height 89
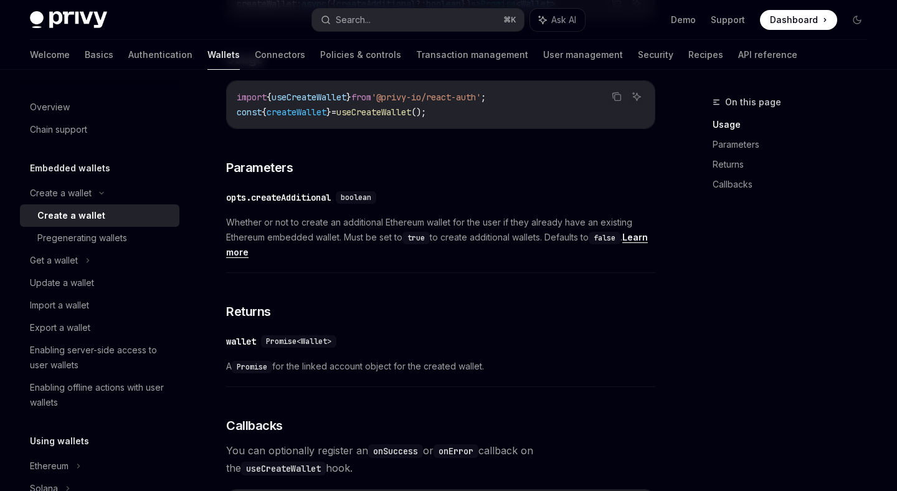
click at [306, 411] on div "To create a wallet with the React SDK, use the createWallet method from the use…" at bounding box center [440, 359] width 429 height 838
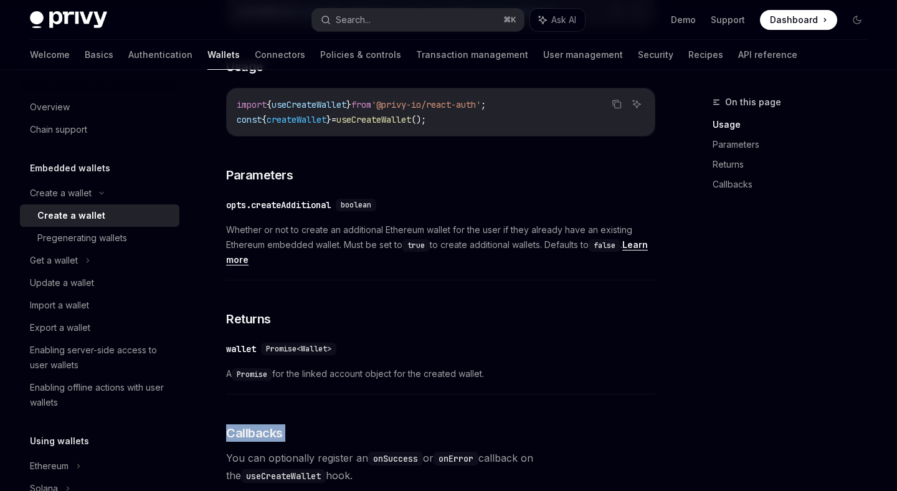
scroll to position [547, 0]
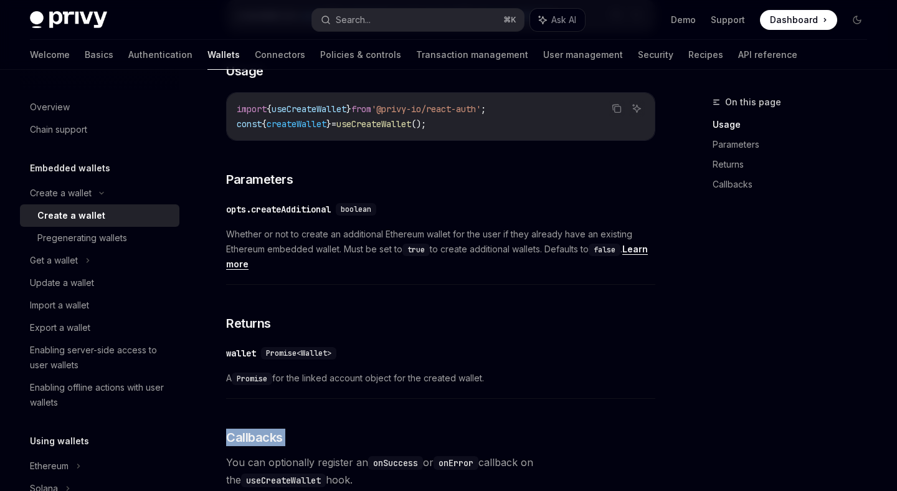
click at [312, 375] on span "A Promise for the linked account object for the created wallet." at bounding box center [440, 377] width 429 height 15
drag, startPoint x: 222, startPoint y: 379, endPoint x: 283, endPoint y: 379, distance: 61.0
click at [283, 379] on div "Create a wallet Create a wallet OpenAI Open in ChatGPT OpenAI Open in ChatGPT P…" at bounding box center [323, 261] width 667 height 1427
click at [250, 385] on div "​ wallet Promise<Wallet> A Promise for the linked account object for the create…" at bounding box center [440, 368] width 429 height 59
click at [255, 380] on code "Promise" at bounding box center [252, 378] width 40 height 12
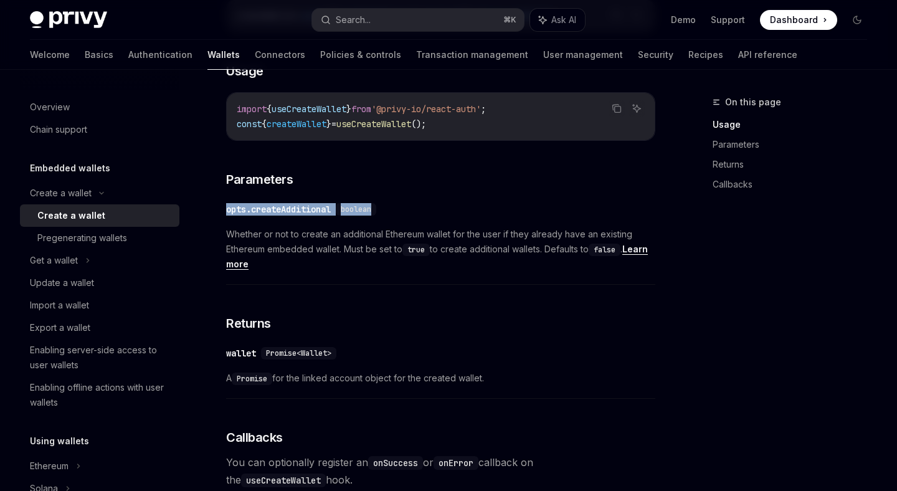
drag, startPoint x: 225, startPoint y: 208, endPoint x: 375, endPoint y: 215, distance: 150.8
click at [375, 215] on div "Create a wallet Create a wallet OpenAI Open in ChatGPT OpenAI Open in ChatGPT P…" at bounding box center [323, 261] width 667 height 1427
click at [375, 215] on div "boolean" at bounding box center [356, 209] width 40 height 12
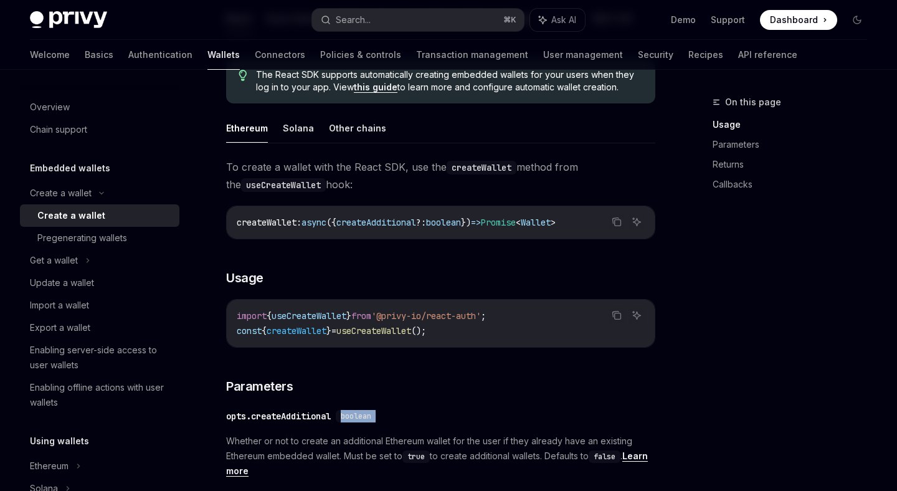
scroll to position [346, 0]
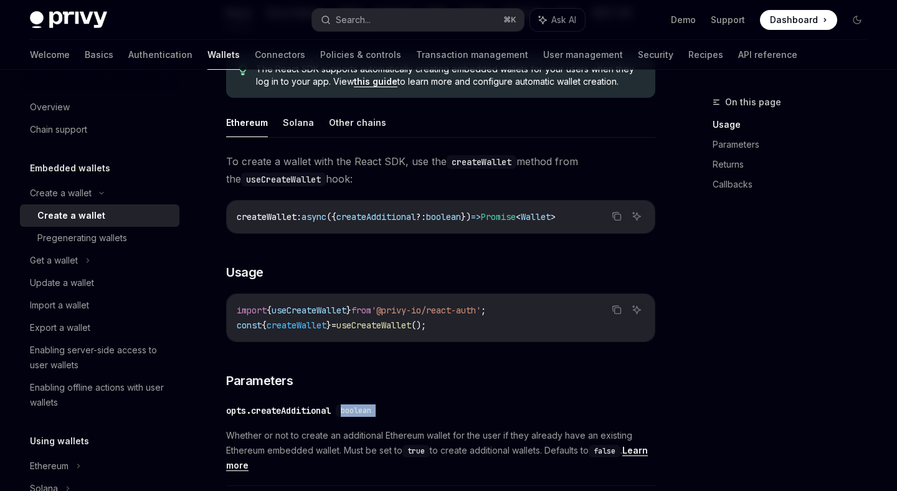
click at [375, 215] on span "createAdditional" at bounding box center [376, 216] width 80 height 11
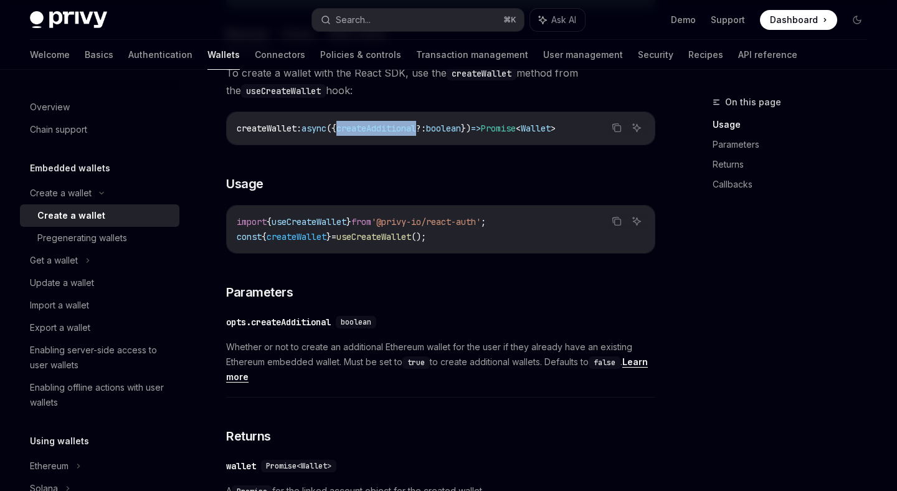
scroll to position [496, 0]
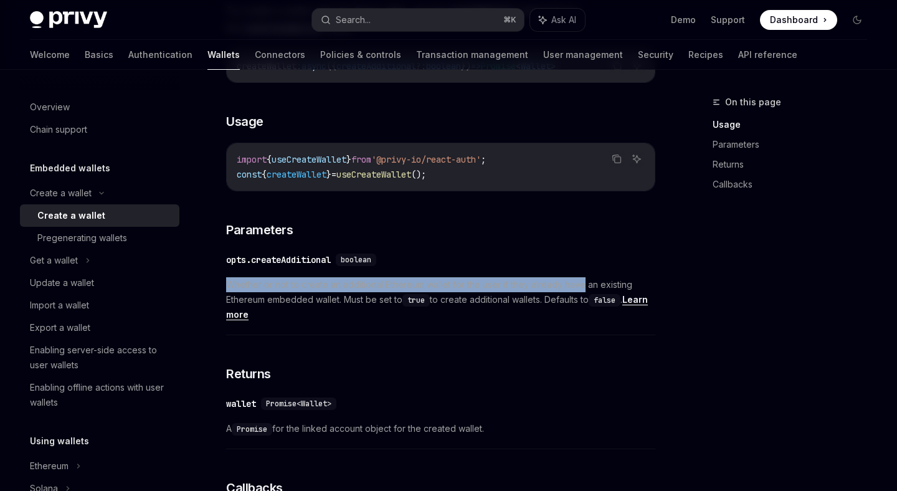
drag, startPoint x: 227, startPoint y: 285, endPoint x: 616, endPoint y: 282, distance: 389.2
click at [596, 282] on span "Whether or not to create an additional Ethereum wallet for the user if they alr…" at bounding box center [440, 299] width 429 height 45
click at [392, 301] on span "Whether or not to create an additional Ethereum wallet for the user if they alr…" at bounding box center [440, 299] width 429 height 45
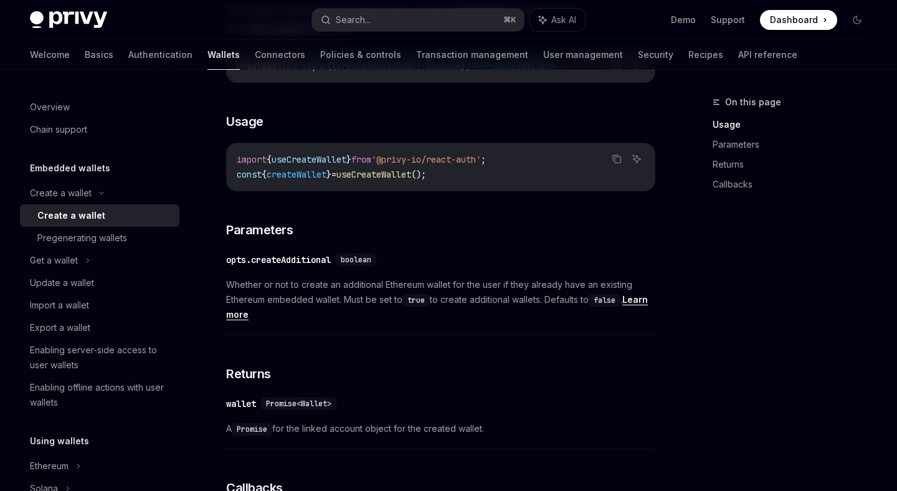
click at [392, 301] on span "Whether or not to create an additional Ethereum wallet for the user if they alr…" at bounding box center [440, 299] width 429 height 45
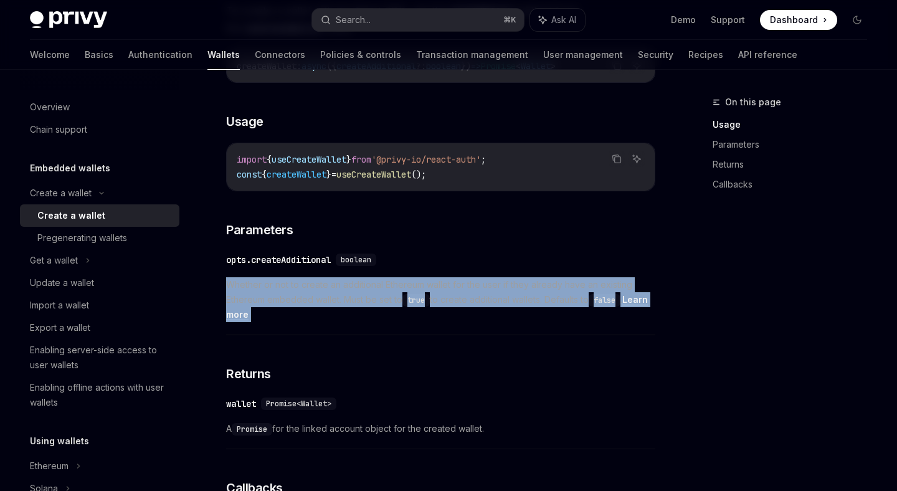
click at [392, 301] on span "Whether or not to create an additional Ethereum wallet for the user if they alr…" at bounding box center [440, 299] width 429 height 45
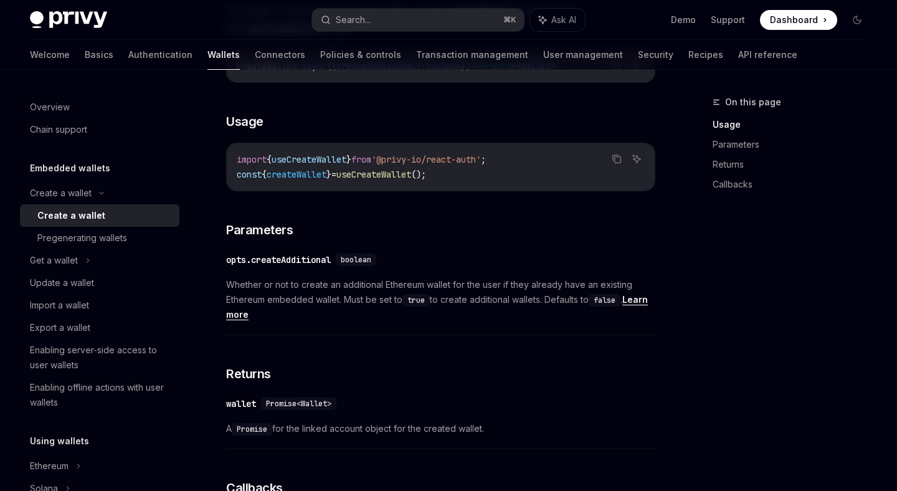
click at [392, 301] on span "Whether or not to create an additional Ethereum wallet for the user if they alr…" at bounding box center [440, 299] width 429 height 45
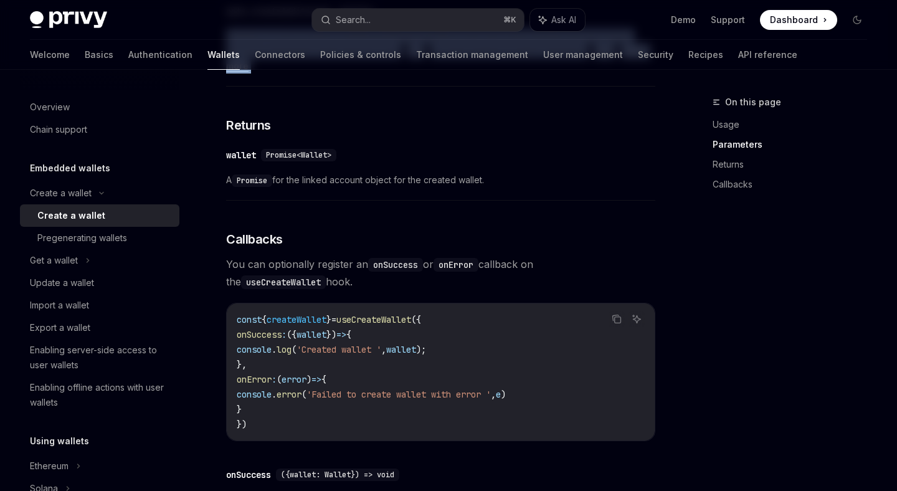
scroll to position [747, 0]
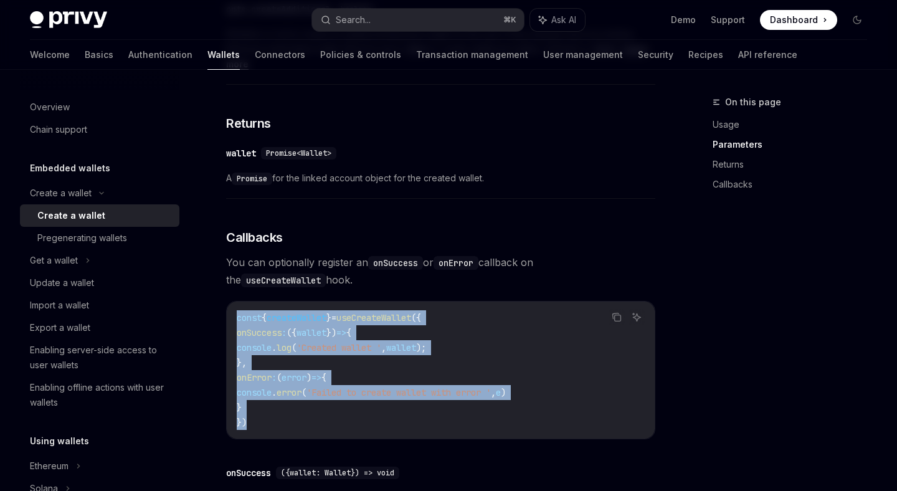
drag, startPoint x: 229, startPoint y: 314, endPoint x: 562, endPoint y: 418, distance: 349.2
click at [562, 418] on div "const { createWallet } = useCreateWallet ({ onSuccess : ({ wallet }) => { conso…" at bounding box center [441, 369] width 428 height 137
copy code "const { createWallet } = useCreateWallet ({ onSuccess : ({ wallet }) => { conso…"
click at [346, 327] on span "=>" at bounding box center [341, 332] width 10 height 11
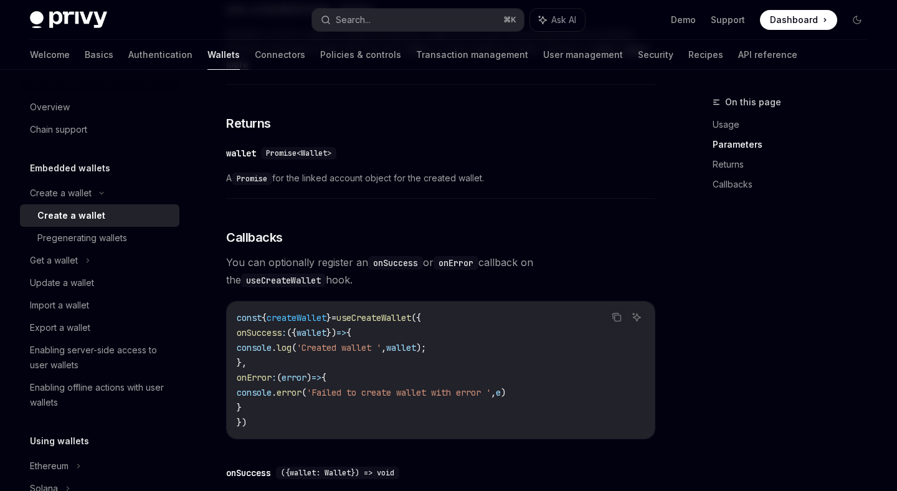
click at [326, 332] on span "wallet" at bounding box center [311, 332] width 30 height 11
click at [484, 336] on code "const { createWallet } = useCreateWallet ({ onSuccess : ({ wallet }) => { conso…" at bounding box center [441, 370] width 408 height 120
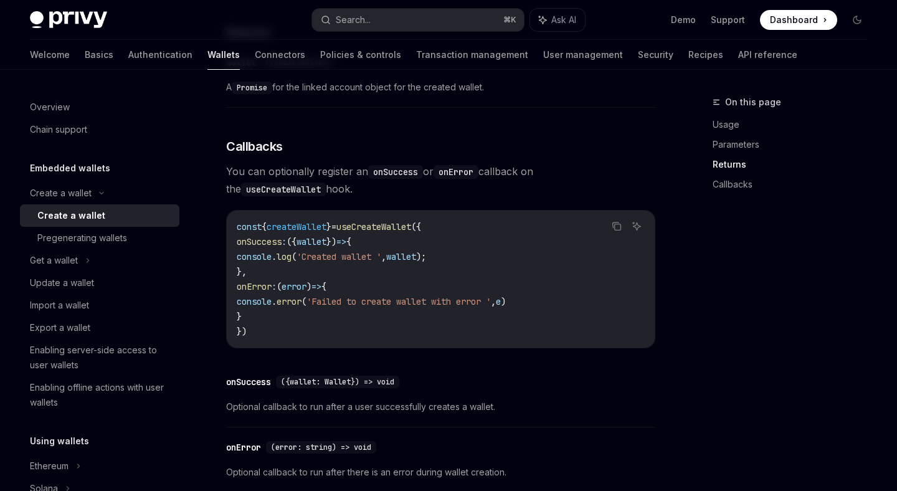
scroll to position [835, 0]
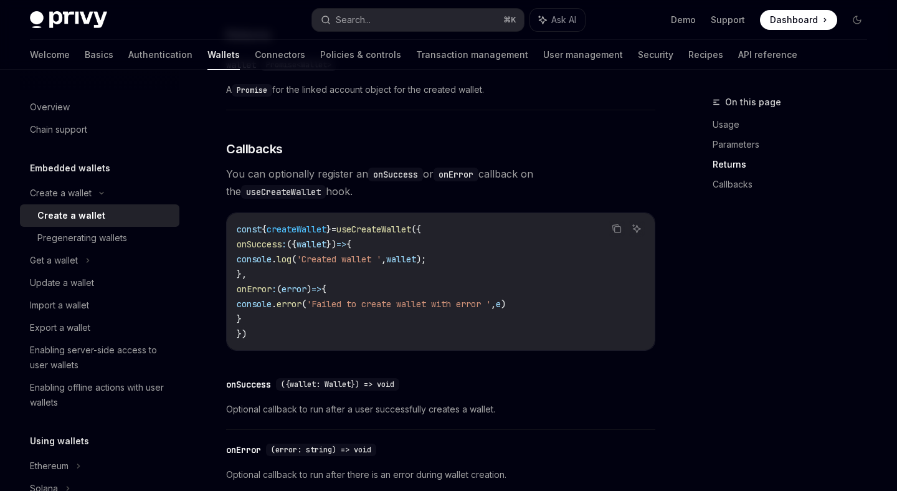
click at [443, 200] on div "To create a wallet with the React SDK, use the createWallet method from the use…" at bounding box center [440, 82] width 429 height 838
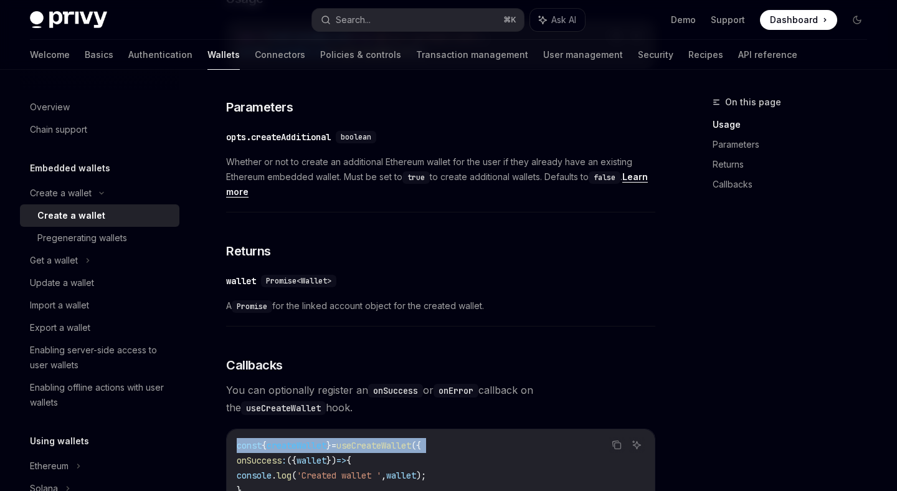
click at [464, 288] on div "​ wallet Promise<Wallet> A Promise for the linked account object for the create…" at bounding box center [440, 296] width 429 height 59
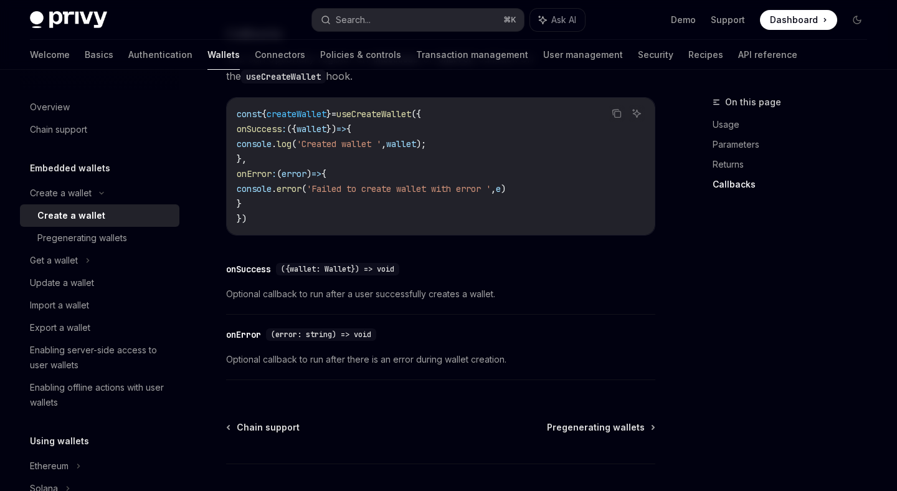
scroll to position [934, 0]
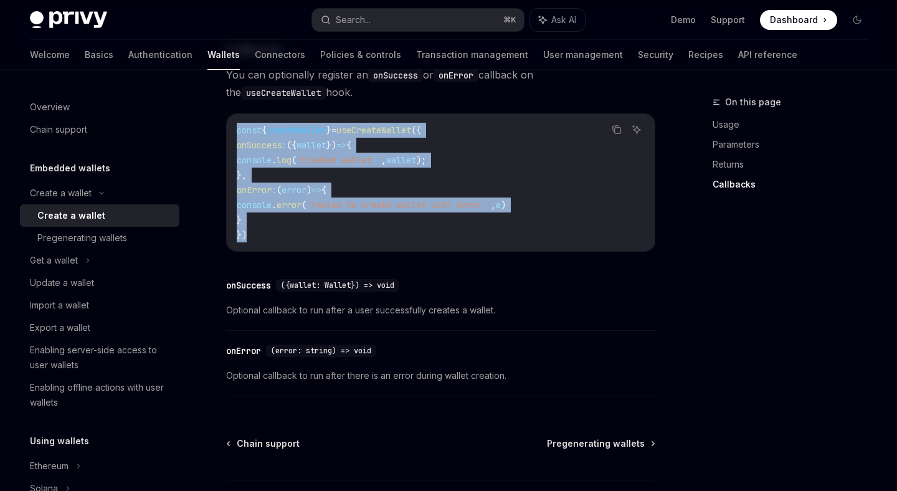
drag, startPoint x: 248, startPoint y: 237, endPoint x: 215, endPoint y: 133, distance: 108.5
copy code "const { createWallet } = useCreateWallet ({ onSuccess : ({ wallet }) => { conso…"
click at [421, 230] on code "const { createWallet } = useCreateWallet ({ onSuccess : ({ wallet }) => { conso…" at bounding box center [441, 183] width 408 height 120
drag, startPoint x: 253, startPoint y: 230, endPoint x: 223, endPoint y: 131, distance: 104.2
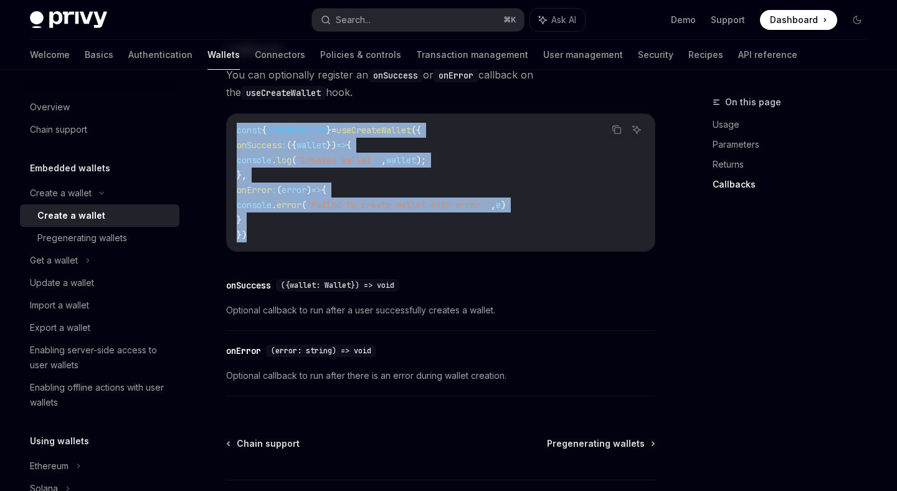
copy code "const { createWallet } = useCreateWallet ({ onSuccess : ({ wallet }) => { conso…"
click at [137, 231] on div "Pregenerating wallets" at bounding box center [104, 237] width 134 height 15
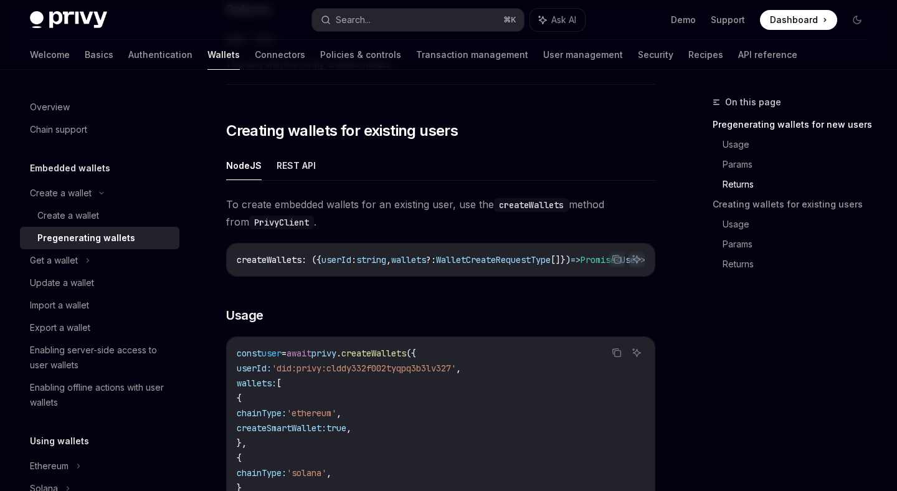
scroll to position [1386, 0]
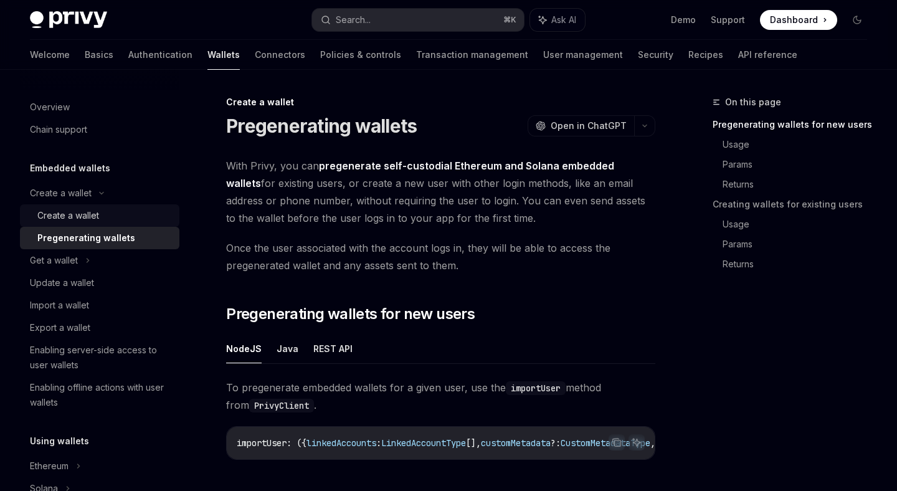
click at [78, 215] on div "Create a wallet" at bounding box center [68, 215] width 62 height 15
type textarea "*"
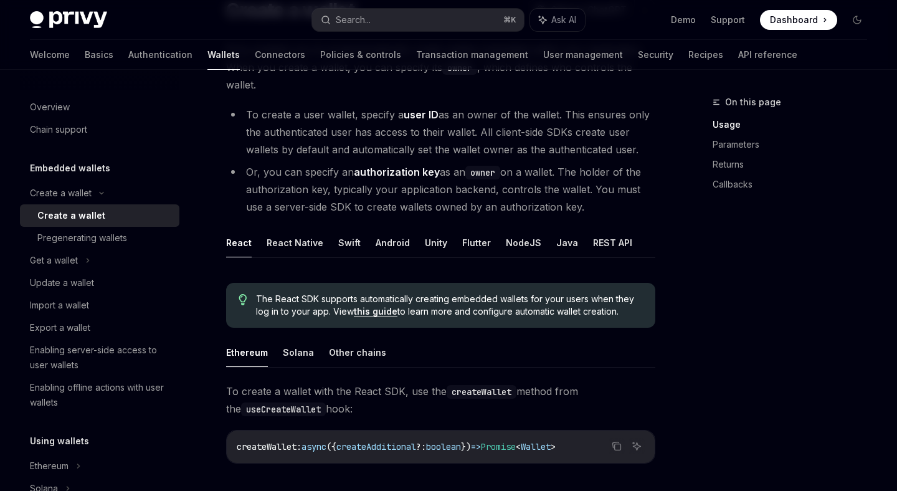
scroll to position [152, 0]
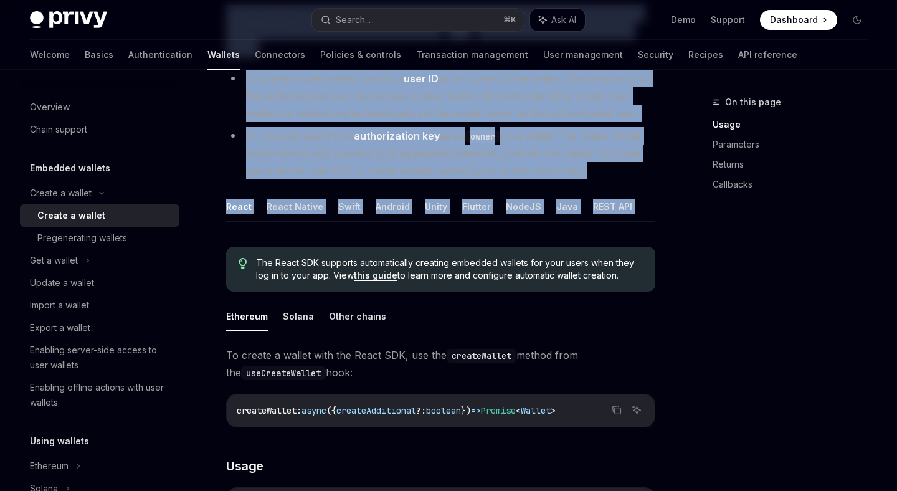
drag, startPoint x: 250, startPoint y: 259, endPoint x: 676, endPoint y: 277, distance: 425.7
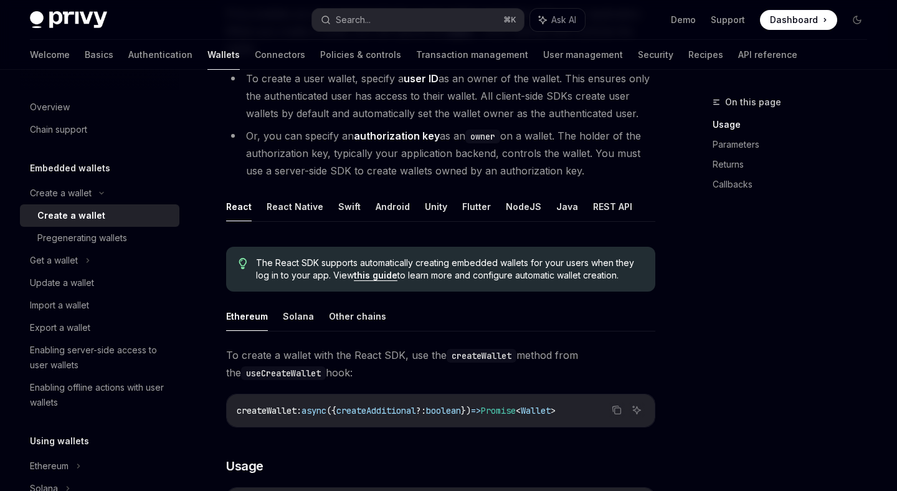
scroll to position [380, 0]
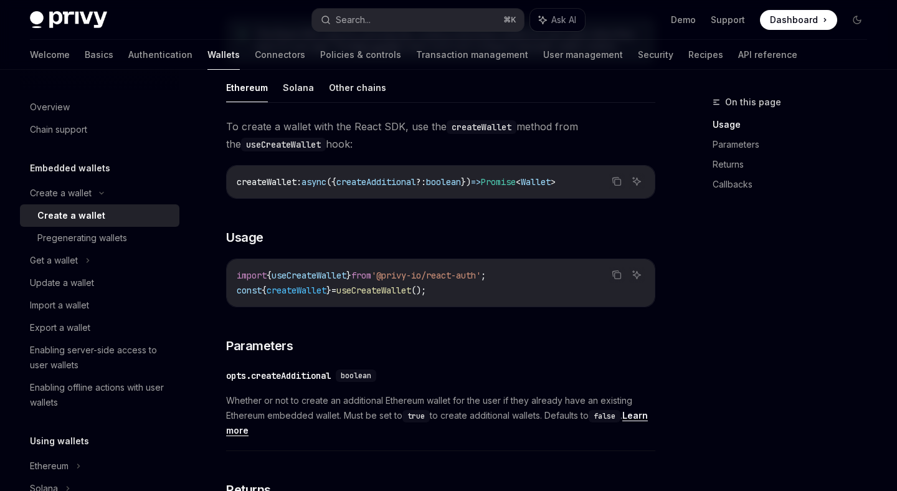
click at [303, 294] on span "createWallet" at bounding box center [297, 290] width 60 height 11
copy code "const { createWallet } = useCreateWallet ();"
click at [331, 278] on span "useCreateWallet" at bounding box center [308, 275] width 75 height 11
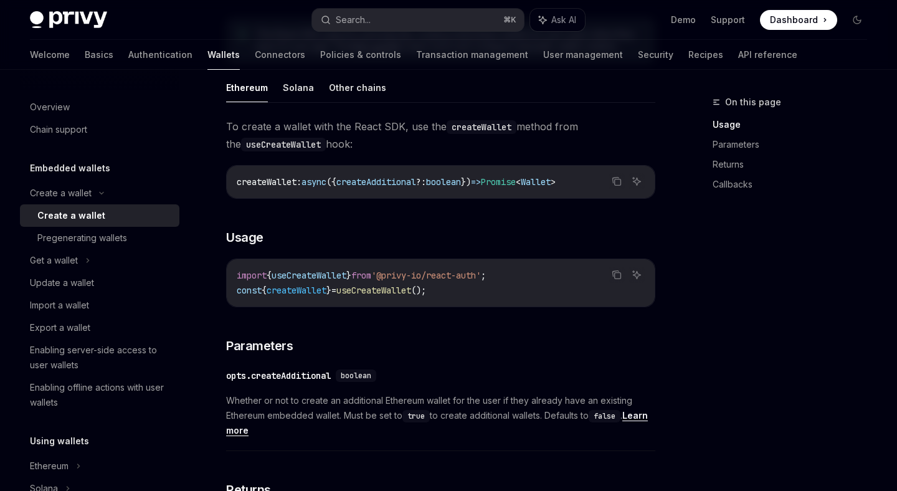
click at [331, 278] on span "useCreateWallet" at bounding box center [308, 275] width 75 height 11
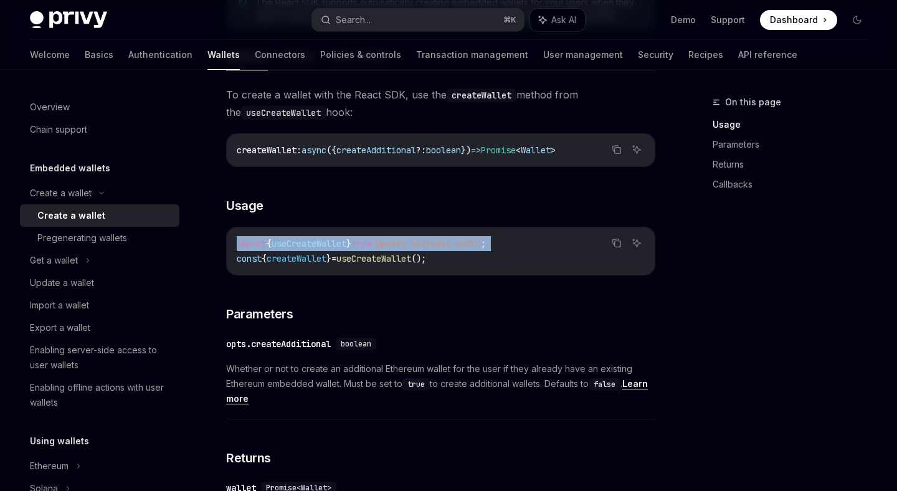
scroll to position [425, 0]
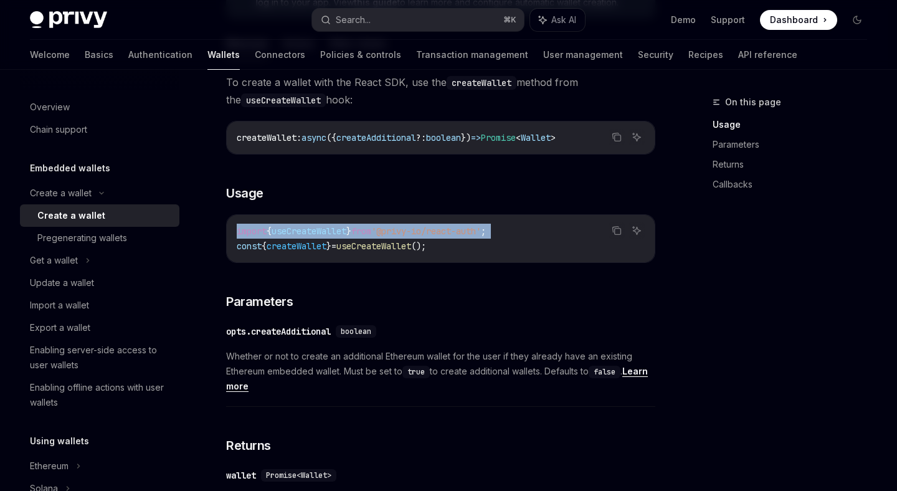
click at [385, 248] on span "useCreateWallet" at bounding box center [373, 245] width 75 height 11
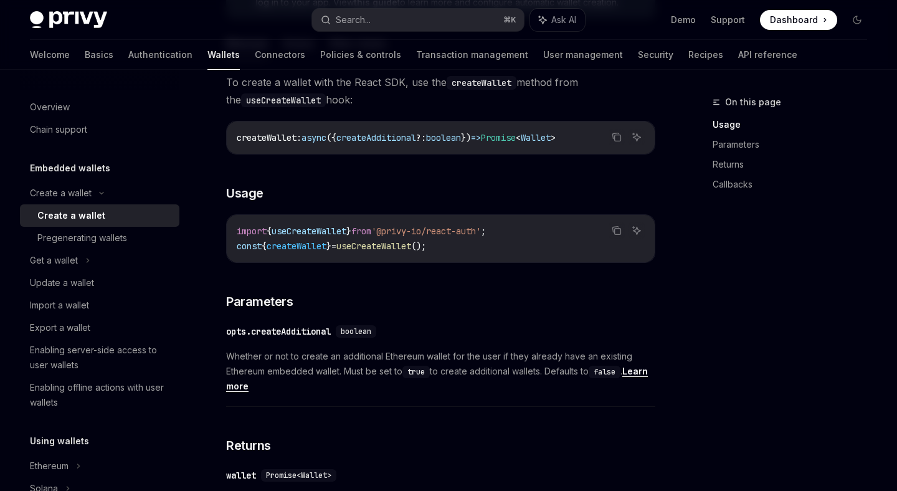
click at [385, 248] on span "useCreateWallet" at bounding box center [373, 245] width 75 height 11
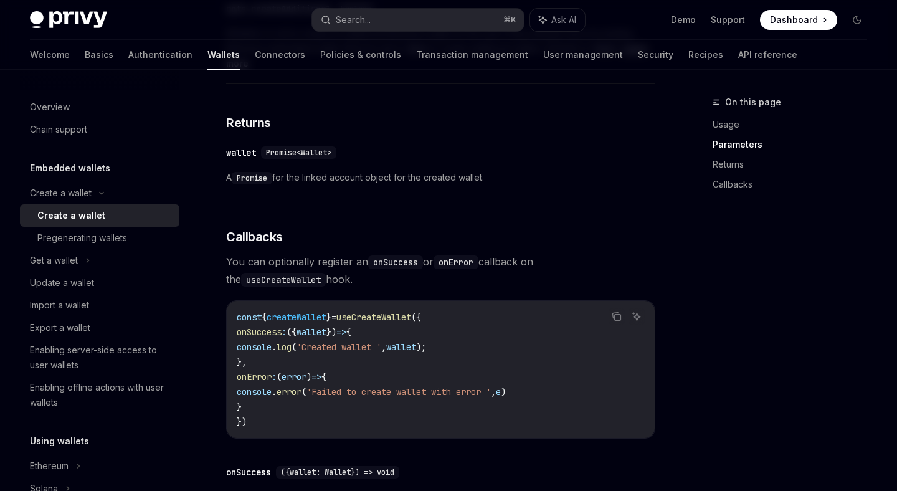
scroll to position [800, 0]
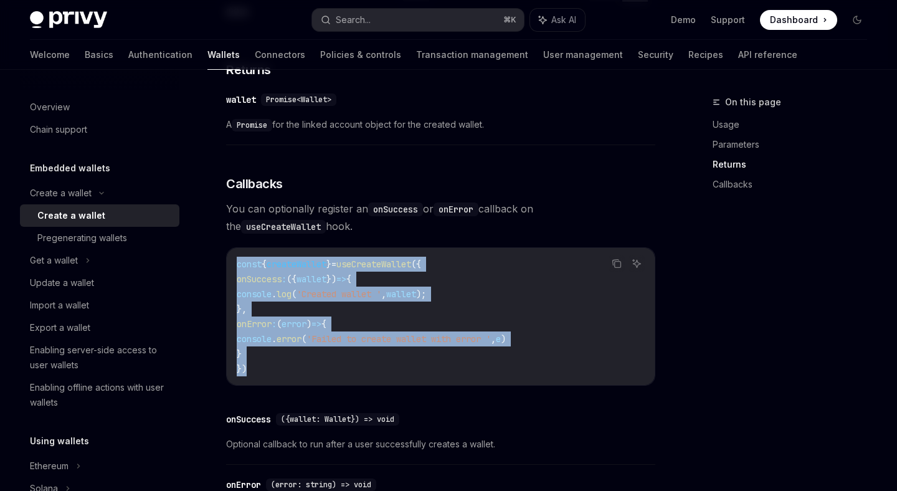
drag, startPoint x: 235, startPoint y: 262, endPoint x: 273, endPoint y: 362, distance: 106.8
click at [273, 362] on div "const { createWallet } = useCreateWallet ({ onSuccess : ({ wallet }) => { conso…" at bounding box center [441, 316] width 428 height 137
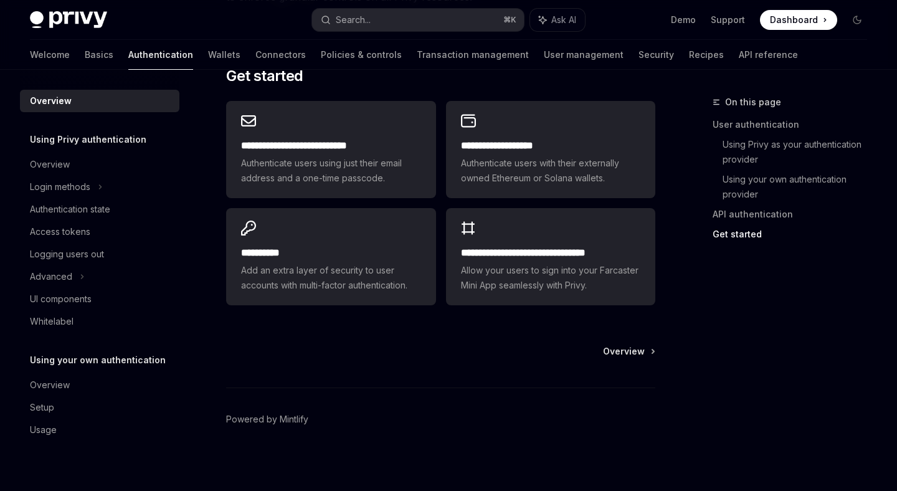
scroll to position [1072, 0]
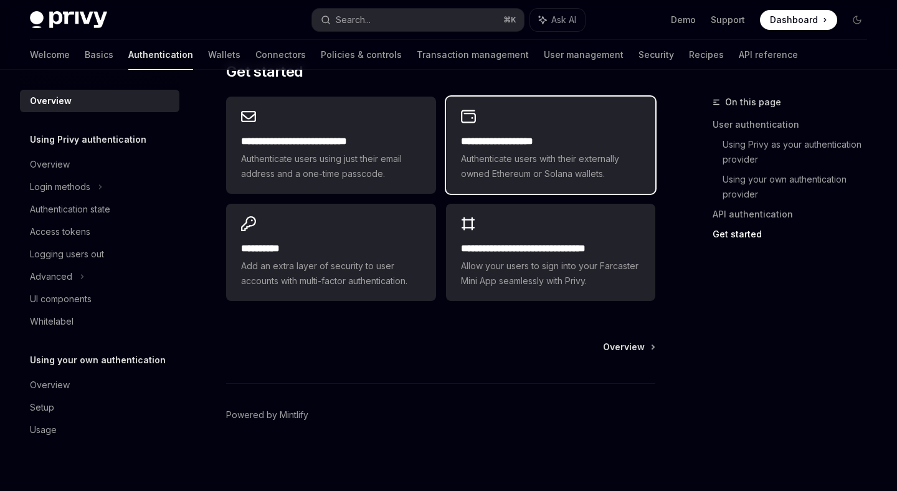
click at [473, 141] on h2 "**********" at bounding box center [550, 141] width 179 height 15
type textarea "*"
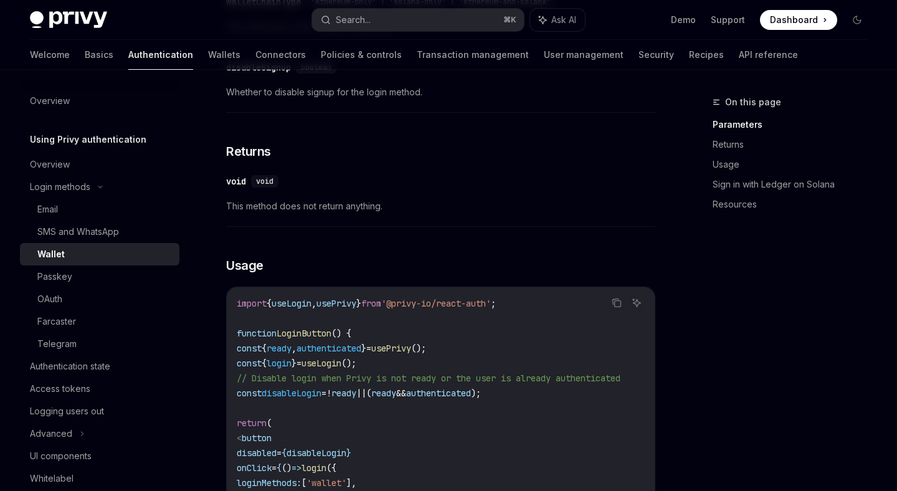
scroll to position [760, 0]
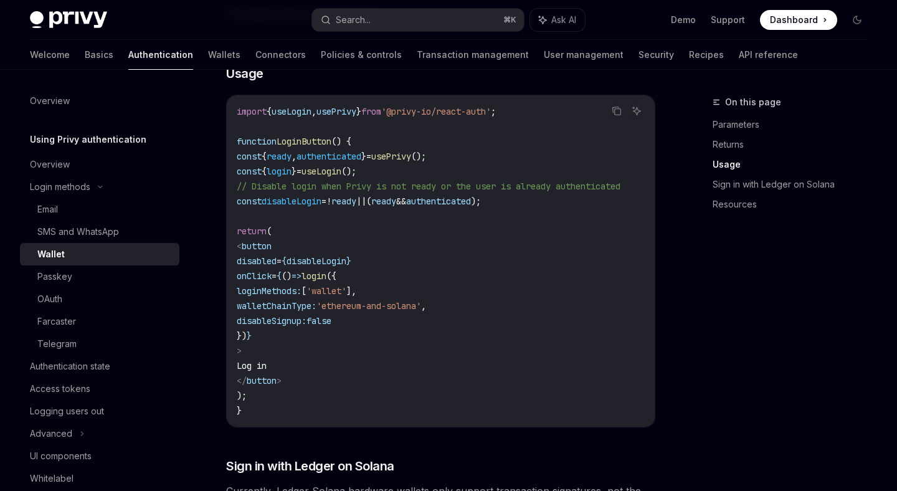
drag, startPoint x: 255, startPoint y: 158, endPoint x: 456, endPoint y: 172, distance: 201.6
click at [456, 172] on code "import { useLogin , usePrivy } from '@privy-io/react-auth' ; function LoginButt…" at bounding box center [443, 261] width 413 height 314
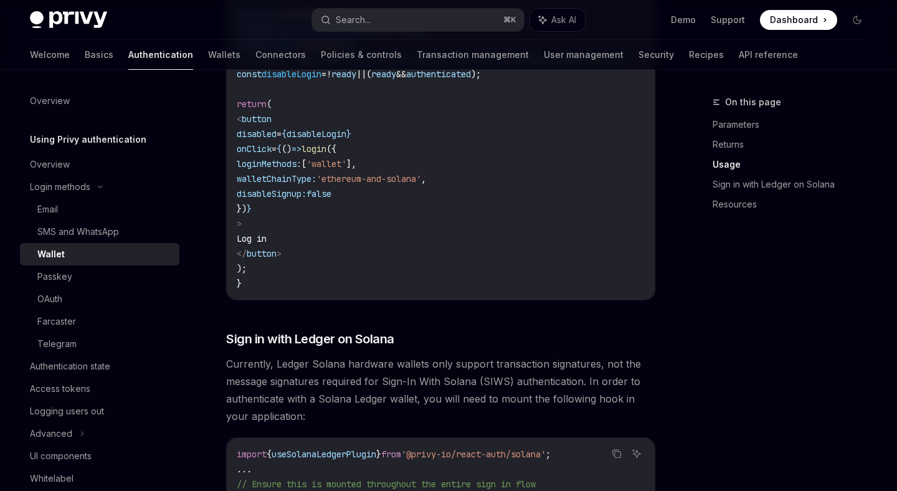
scroll to position [1121, 0]
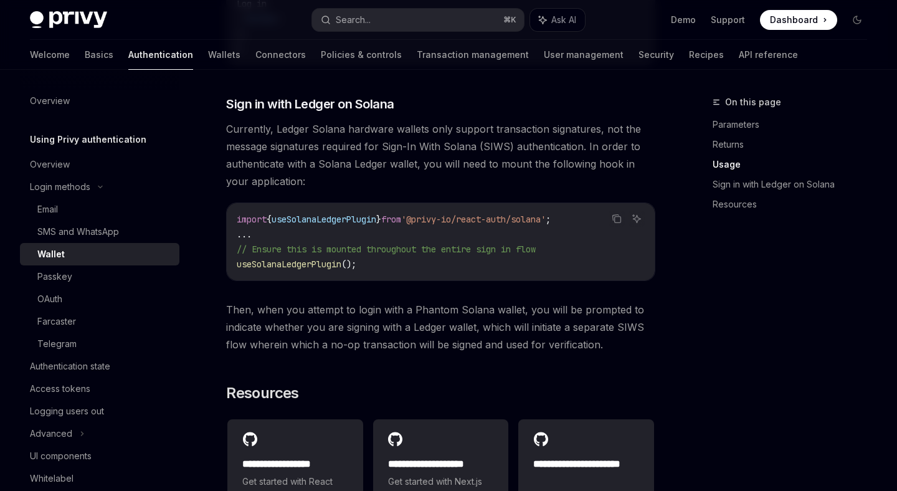
click at [456, 172] on span "Currently, Ledger Solana hardware wallets only support transaction signatures, …" at bounding box center [440, 155] width 429 height 70
